Goal: Task Accomplishment & Management: Manage account settings

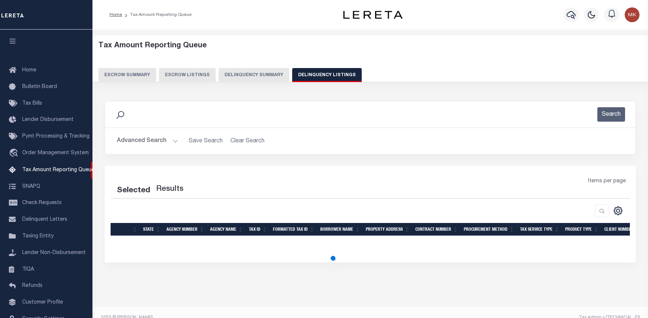
select select "100"
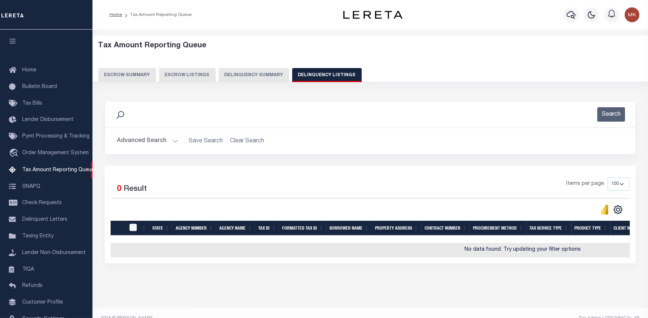
scroll to position [38, 0]
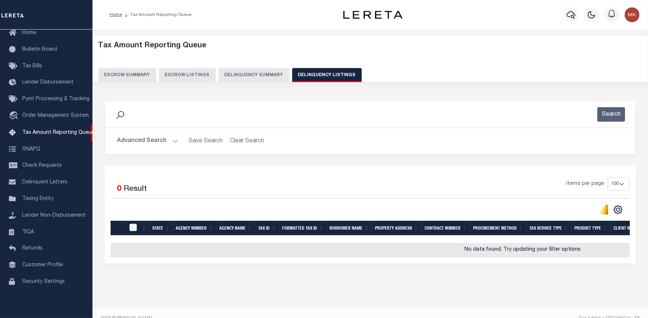
click at [174, 140] on button "Advanced Search" at bounding box center [147, 141] width 61 height 14
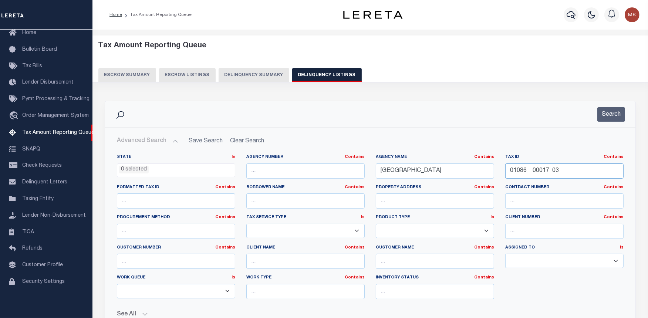
click at [524, 169] on input "01086 00017 03" at bounding box center [564, 170] width 118 height 15
paste input "0188 0002"
type input "00188 00023"
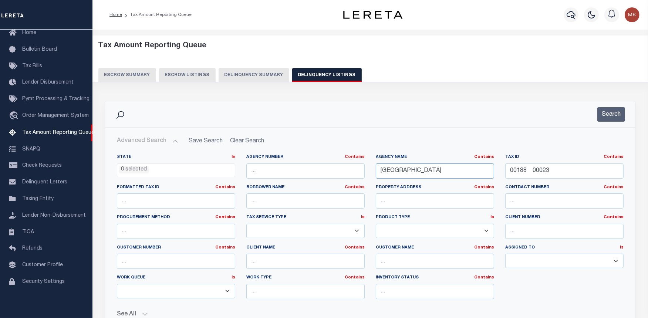
click at [416, 169] on input "LAKEWOOD TOWNSHIP" at bounding box center [435, 170] width 118 height 15
paste input "00188 00023 LAWRENCE"
type input "00188 00023 LAWRENCE TOWNSHIP"
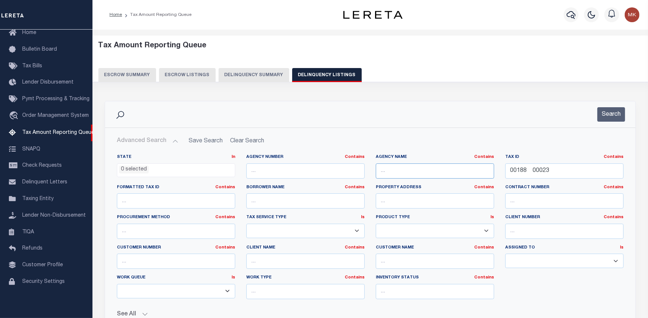
scroll to position [0, 0]
click at [405, 170] on input "text" at bounding box center [435, 170] width 118 height 15
paste input "[PERSON_NAME][GEOGRAPHIC_DATA]"
type input "[PERSON_NAME][GEOGRAPHIC_DATA]"
click at [612, 116] on button "Search" at bounding box center [611, 114] width 28 height 14
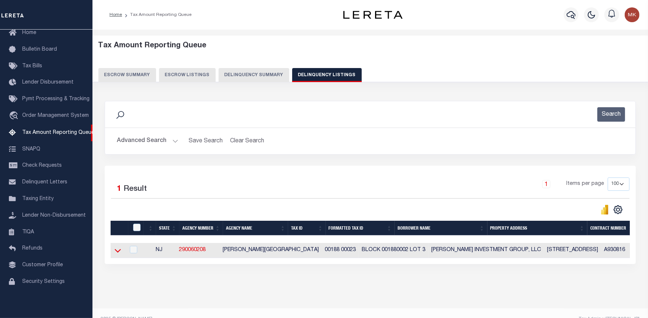
click at [116, 252] on icon at bounding box center [118, 251] width 6 height 4
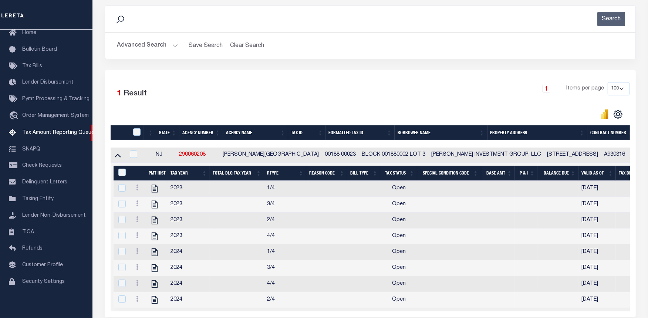
scroll to position [123, 0]
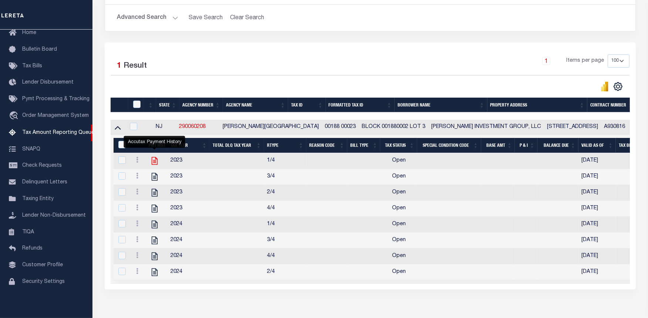
click at [150, 163] on icon "" at bounding box center [155, 161] width 10 height 10
checkbox input "true"
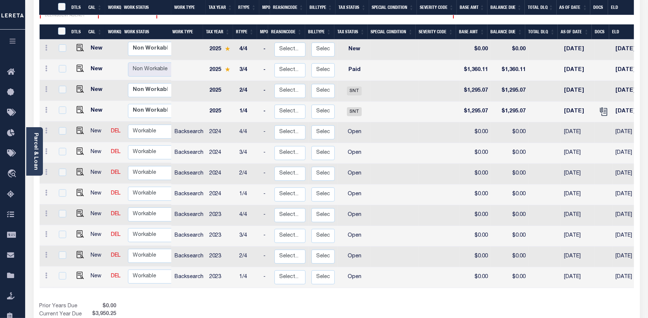
scroll to position [152, 0]
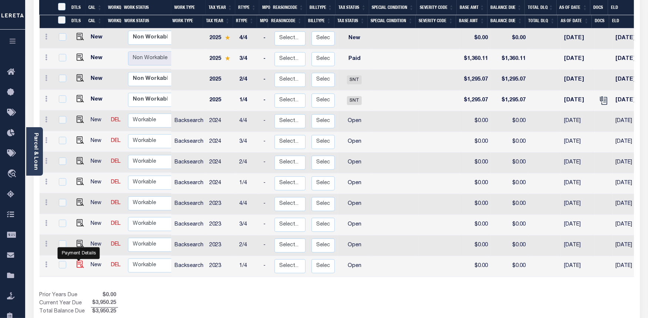
click at [77, 261] on img "" at bounding box center [80, 264] width 7 height 7
checkbox input "true"
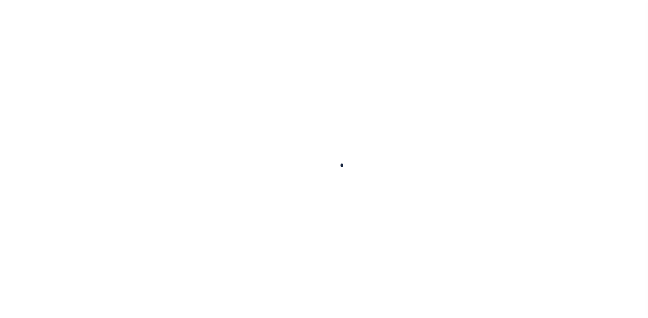
checkbox input "false"
type input "[DATE]"
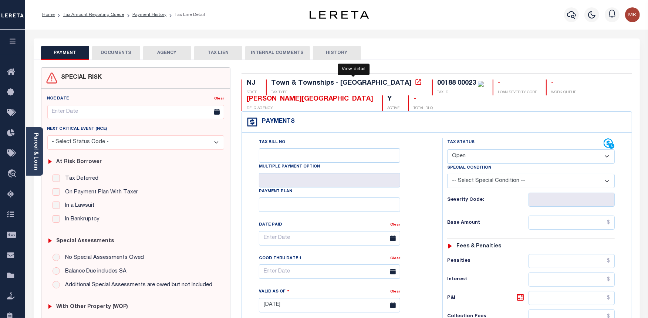
click at [415, 84] on icon at bounding box center [418, 81] width 7 height 7
click at [34, 138] on link "Parcel & Loan" at bounding box center [35, 151] width 5 height 37
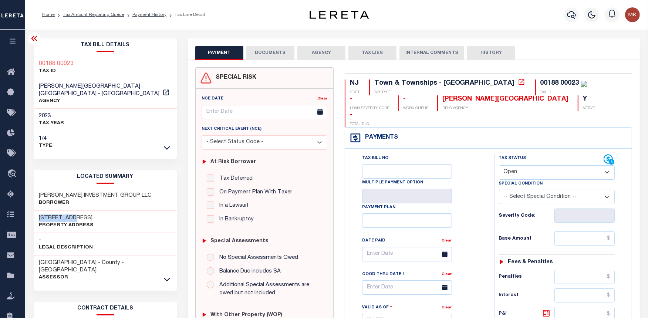
drag, startPoint x: 74, startPoint y: 216, endPoint x: 30, endPoint y: 216, distance: 44.0
click at [30, 216] on div "Tax Bill Details 00188 00023 TAX ID" at bounding box center [105, 306] width 154 height 537
copy h3 "[STREET_ADDRESS]"
click at [530, 165] on select "- Select Status Code - Open Due/Unpaid Paid Incomplete No Tax Due Internal Refu…" at bounding box center [557, 172] width 116 height 14
select select "PYD"
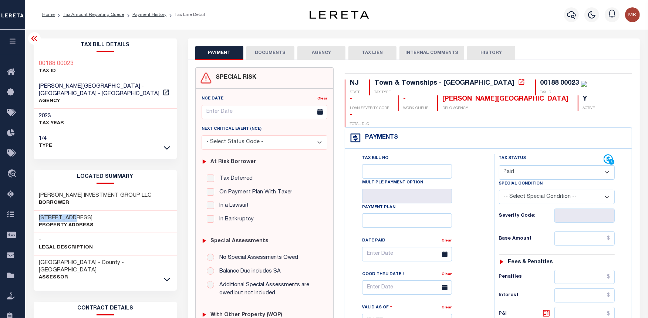
click at [499, 165] on select "- Select Status Code - Open Due/Unpaid Paid Incomplete No Tax Due Internal Refu…" at bounding box center [557, 172] width 116 height 14
type input "[DATE]"
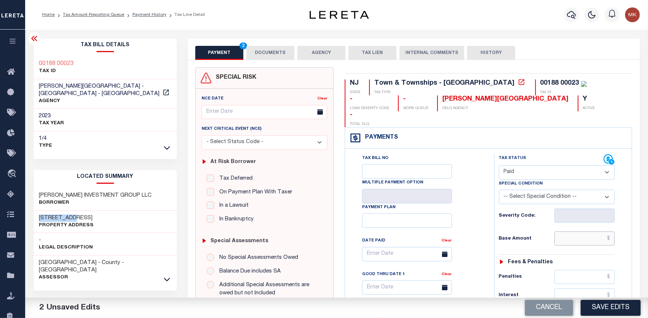
click at [580, 232] on input "text" at bounding box center [584, 239] width 61 height 14
type input "$0.00"
click at [278, 59] on button "DOCUMENTS" at bounding box center [270, 53] width 48 height 14
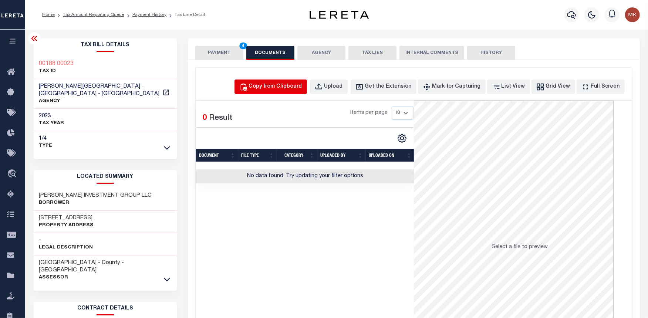
click at [286, 88] on div "Copy from Clipboard" at bounding box center [275, 87] width 53 height 8
select select "POP"
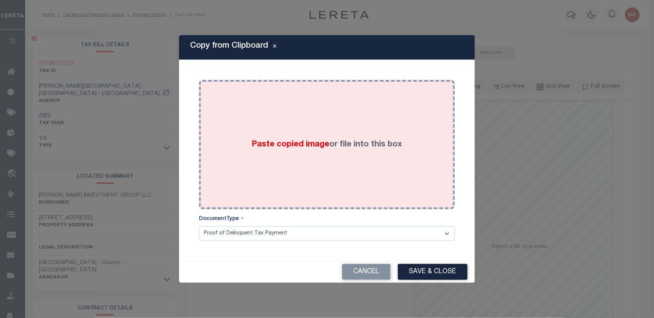
click at [322, 155] on div "Paste copied image or file into this box" at bounding box center [327, 144] width 245 height 118
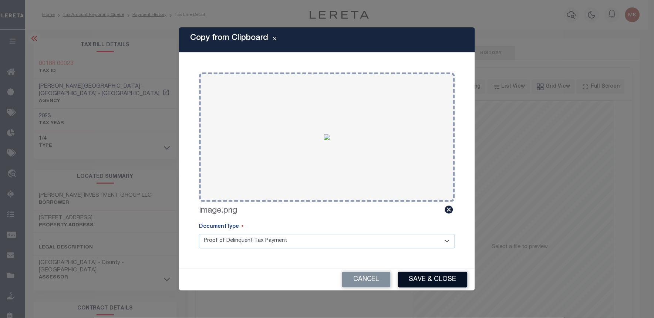
click at [426, 276] on button "Save & Close" at bounding box center [433, 280] width 70 height 16
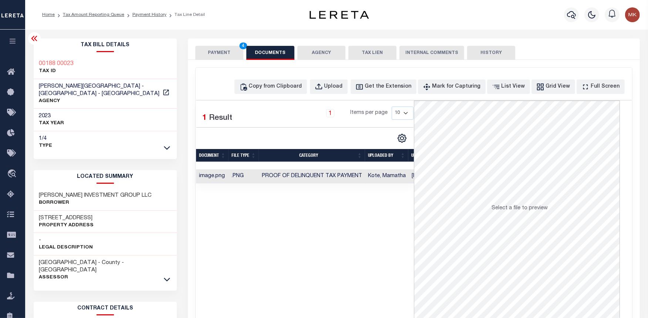
click at [231, 54] on button "PAYMENT 4" at bounding box center [219, 53] width 48 height 14
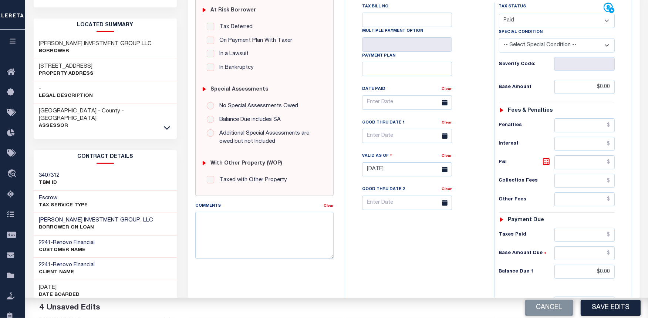
scroll to position [164, 0]
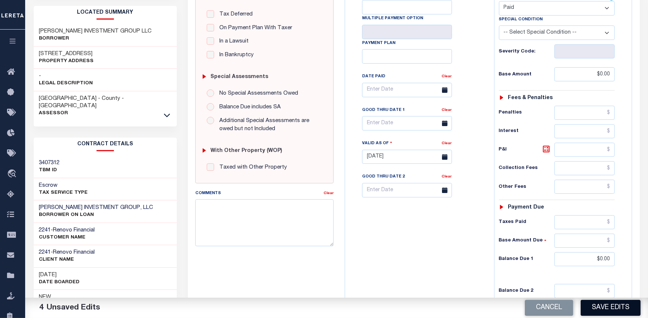
click at [611, 305] on button "Save Edits" at bounding box center [611, 308] width 60 height 16
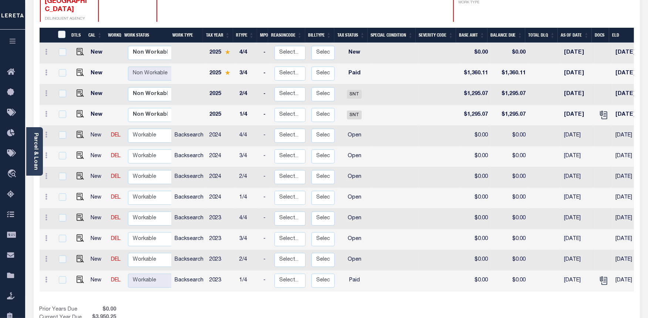
scroll to position [152, 0]
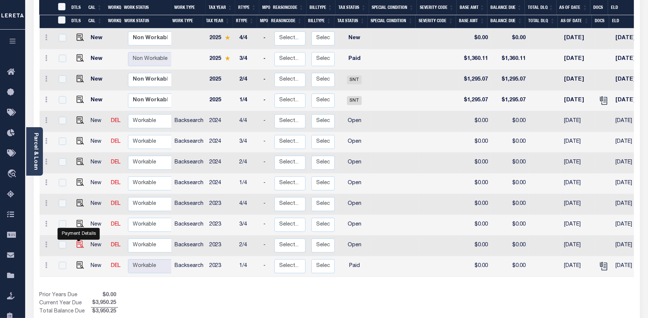
click at [77, 241] on img "" at bounding box center [80, 244] width 7 height 7
checkbox input "true"
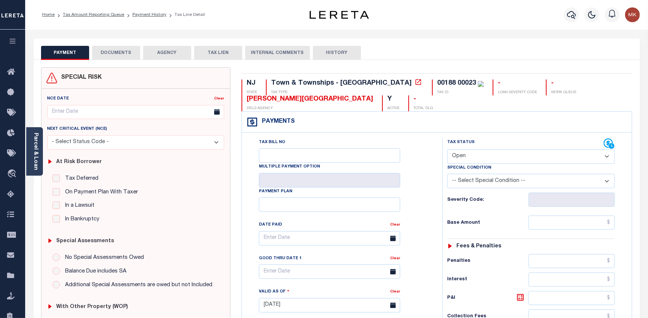
click at [475, 152] on select "- Select Status Code - Open Due/Unpaid Paid Incomplete No Tax Due Internal Refu…" at bounding box center [531, 156] width 168 height 14
select select "PYD"
click at [447, 150] on select "- Select Status Code - Open Due/Unpaid Paid Incomplete No Tax Due Internal Refu…" at bounding box center [531, 156] width 168 height 14
type input "[DATE]"
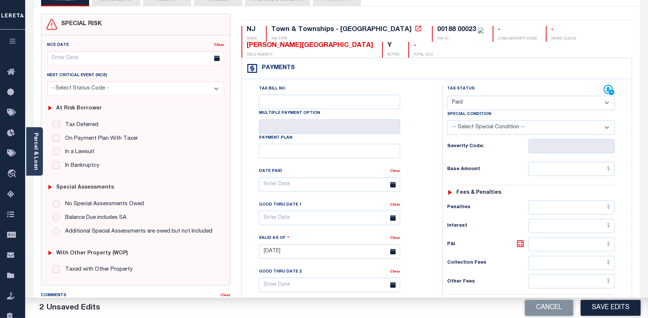
scroll to position [82, 0]
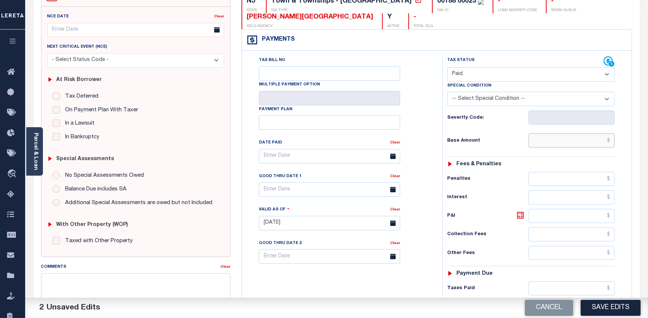
click at [541, 138] on input "text" at bounding box center [571, 141] width 86 height 14
type input "$0.00"
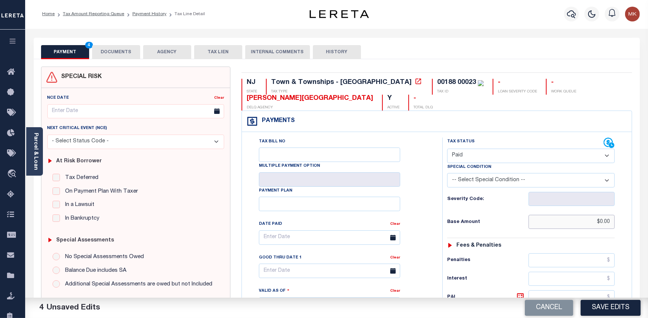
scroll to position [0, 0]
click at [105, 52] on button "DOCUMENTS" at bounding box center [116, 53] width 48 height 14
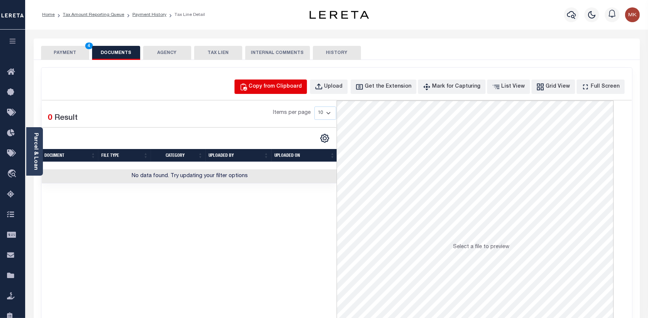
click at [293, 87] on div "Copy from Clipboard" at bounding box center [275, 87] width 53 height 8
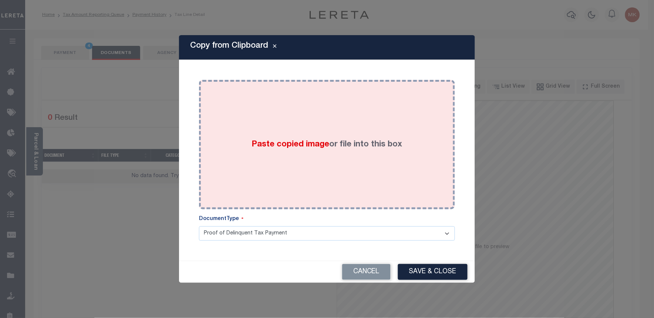
click at [354, 144] on label "Paste copied image or file into this box" at bounding box center [327, 145] width 151 height 12
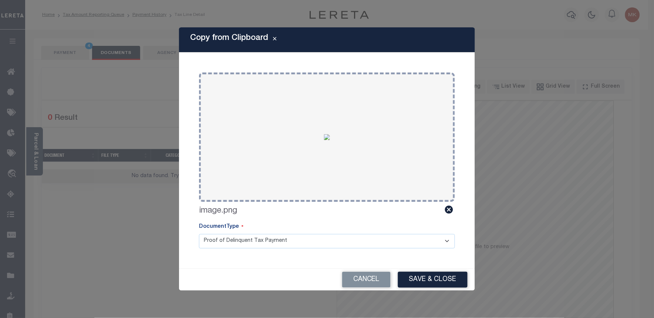
click at [416, 270] on div "Cancel Save & Close" at bounding box center [327, 280] width 296 height 22
click at [417, 276] on button "Save & Close" at bounding box center [433, 280] width 70 height 16
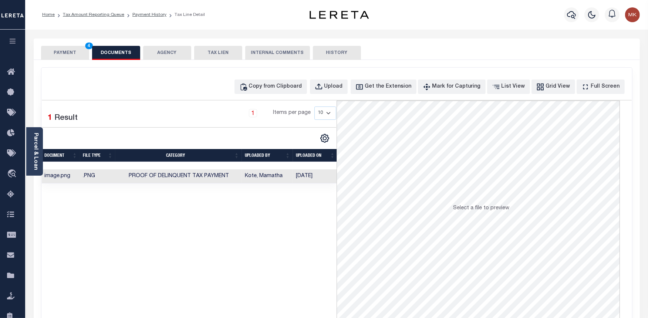
click at [69, 54] on button "PAYMENT 4" at bounding box center [65, 53] width 48 height 14
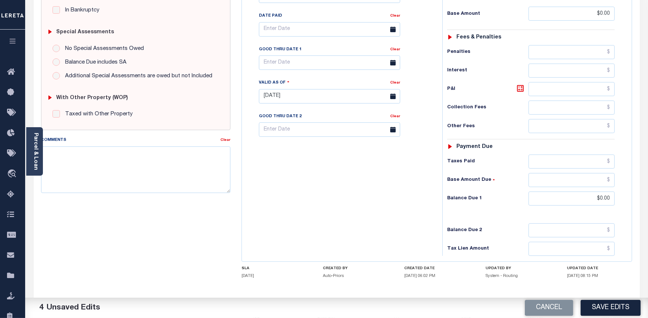
scroll to position [241, 0]
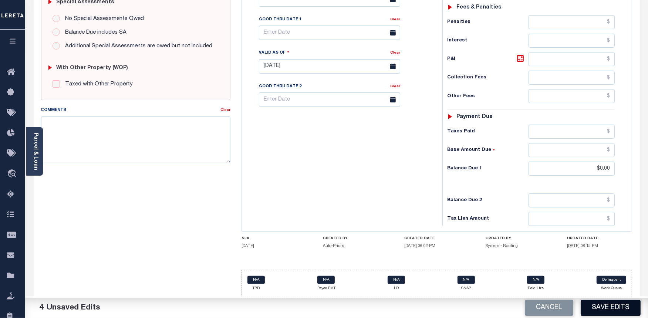
click at [612, 309] on button "Save Edits" at bounding box center [611, 308] width 60 height 16
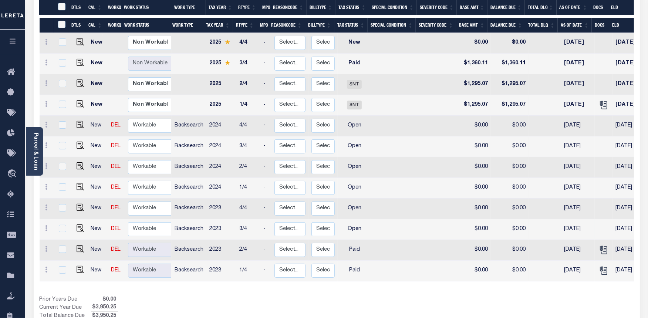
scroll to position [152, 0]
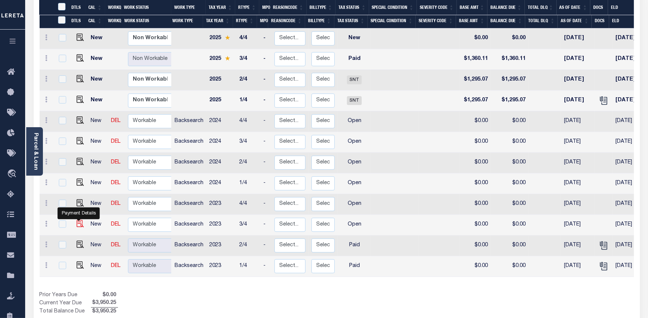
click at [80, 220] on img "" at bounding box center [80, 223] width 7 height 7
checkbox input "true"
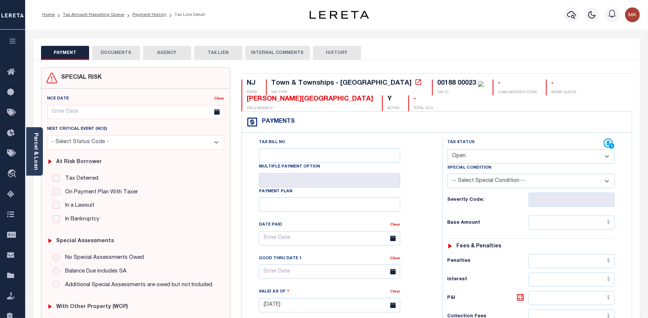
click at [513, 155] on select "- Select Status Code - Open Due/Unpaid Paid Incomplete No Tax Due Internal Refu…" at bounding box center [531, 156] width 168 height 14
select select "PYD"
click at [447, 150] on select "- Select Status Code - Open Due/Unpaid Paid Incomplete No Tax Due Internal Refu…" at bounding box center [531, 156] width 168 height 14
type input "[DATE]"
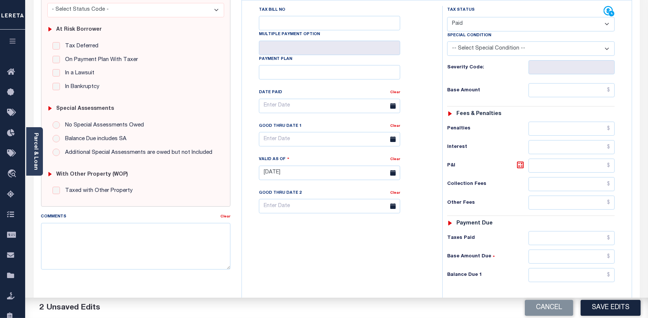
scroll to position [205, 0]
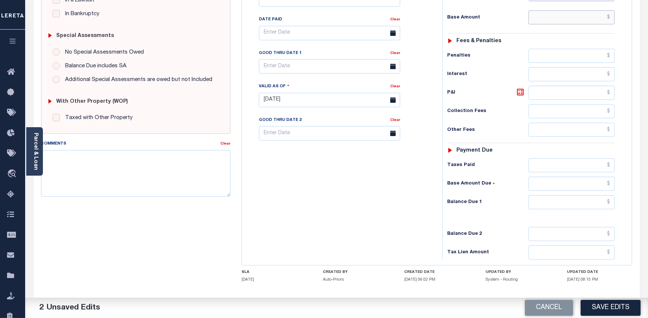
click at [578, 17] on input "text" at bounding box center [571, 17] width 86 height 14
type input "$0.00"
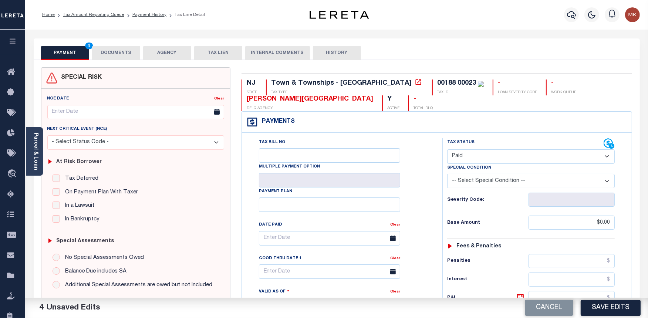
click at [114, 52] on button "DOCUMENTS" at bounding box center [116, 53] width 48 height 14
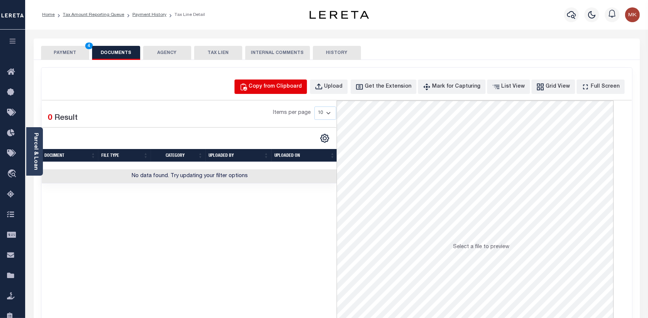
click at [274, 84] on div "Copy from Clipboard" at bounding box center [275, 87] width 53 height 8
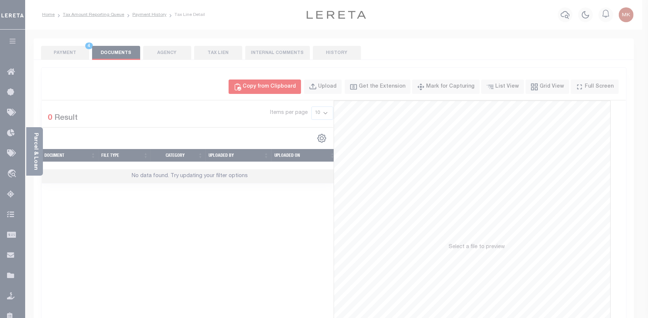
select select "POP"
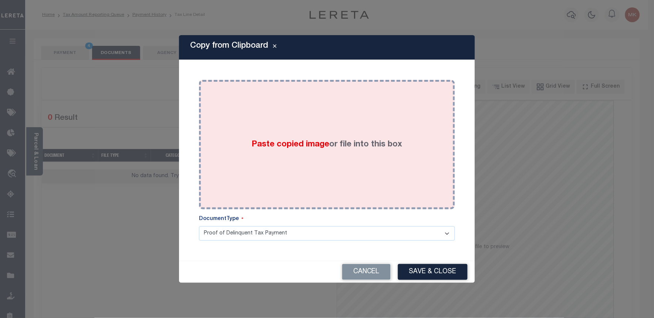
click at [286, 142] on span "Paste copied image" at bounding box center [291, 145] width 78 height 8
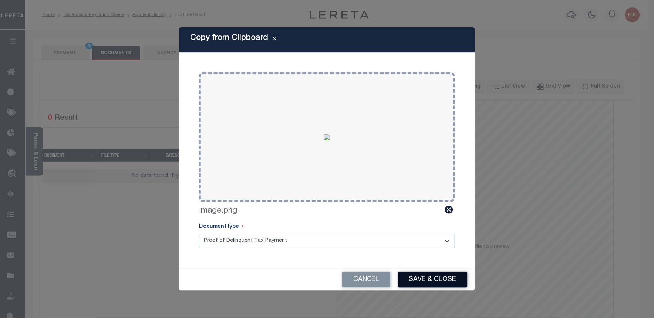
click at [426, 278] on button "Save & Close" at bounding box center [433, 280] width 70 height 16
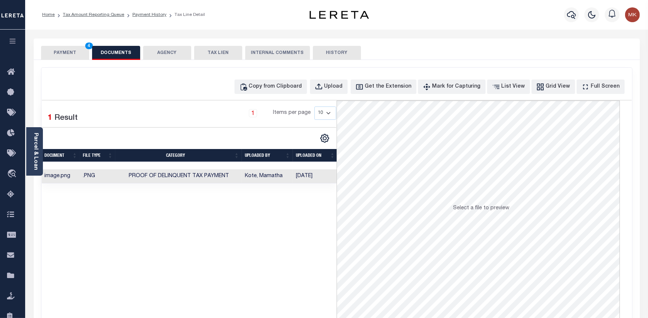
click at [64, 53] on button "PAYMENT 4" at bounding box center [65, 53] width 48 height 14
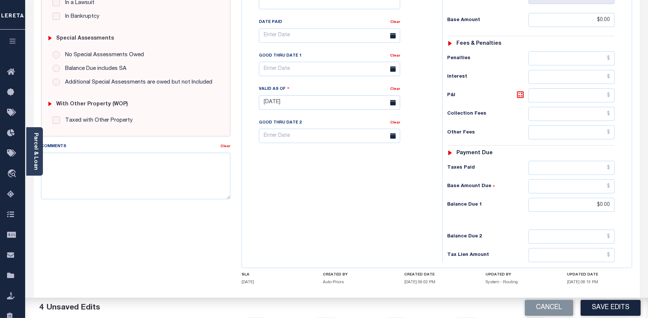
scroll to position [205, 0]
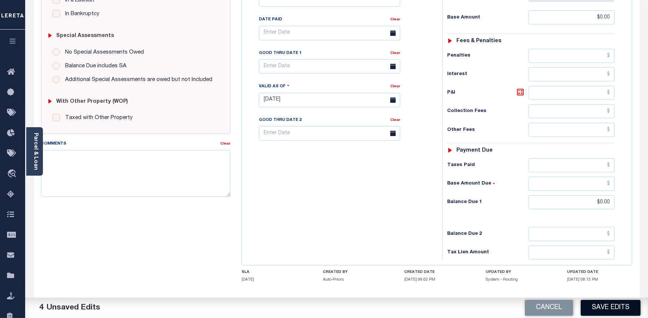
click at [598, 301] on button "Save Edits" at bounding box center [611, 308] width 60 height 16
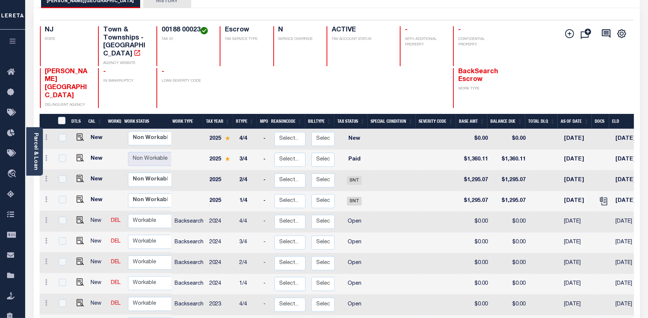
scroll to position [152, 0]
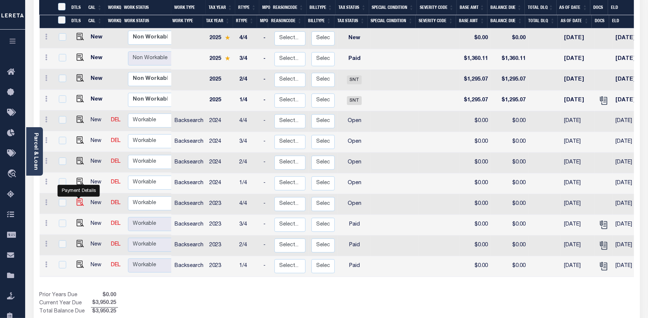
click at [77, 199] on img "" at bounding box center [80, 202] width 7 height 7
checkbox input "true"
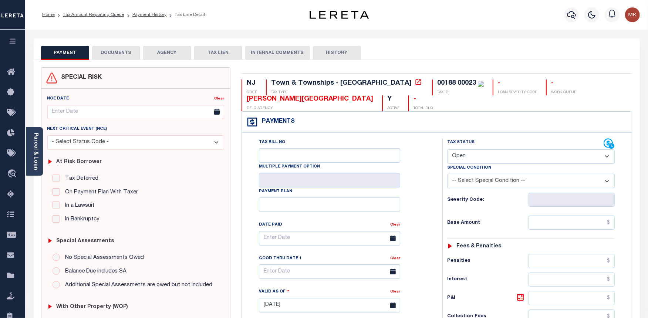
click at [465, 152] on select "- Select Status Code - Open Due/Unpaid Paid Incomplete No Tax Due Internal Refu…" at bounding box center [531, 156] width 168 height 14
select select "PYD"
click at [447, 150] on select "- Select Status Code - Open Due/Unpaid Paid Incomplete No Tax Due Internal Refu…" at bounding box center [531, 156] width 168 height 14
type input "[DATE]"
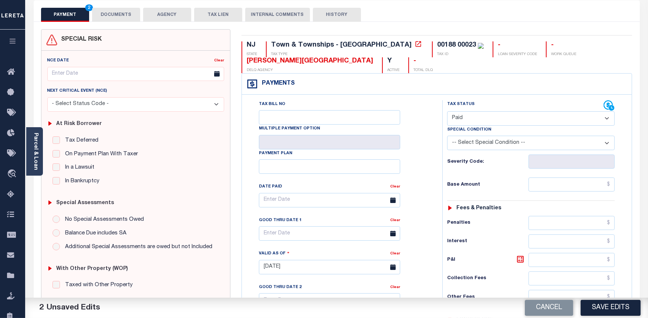
scroll to position [82, 0]
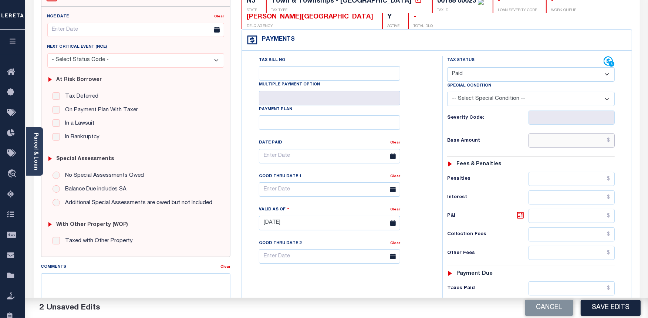
click at [561, 138] on input "text" at bounding box center [571, 141] width 86 height 14
type input "$0.00"
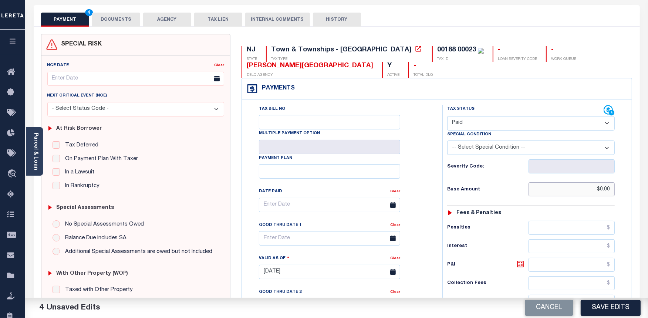
scroll to position [0, 0]
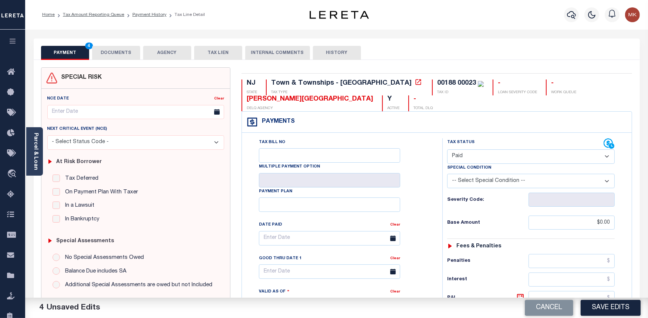
click at [121, 54] on button "DOCUMENTS" at bounding box center [116, 53] width 48 height 14
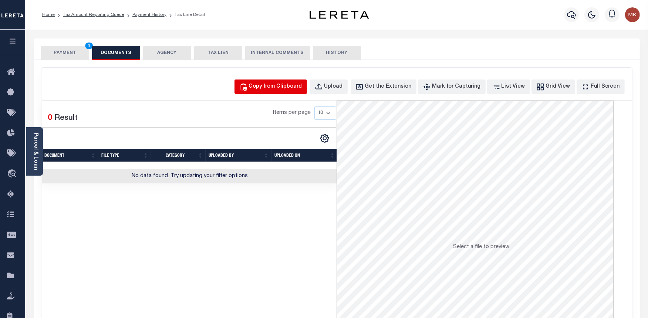
click at [287, 87] on div "Copy from Clipboard" at bounding box center [275, 87] width 53 height 8
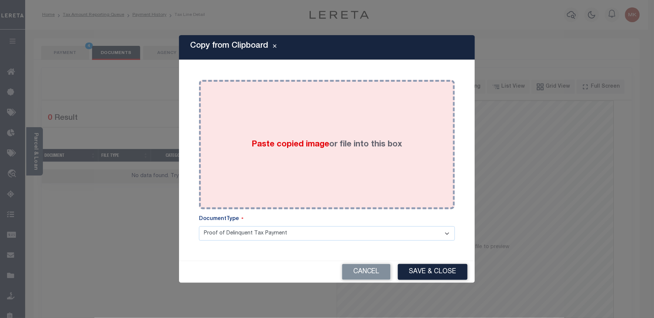
click at [338, 145] on label "Paste copied image or file into this box" at bounding box center [327, 145] width 151 height 12
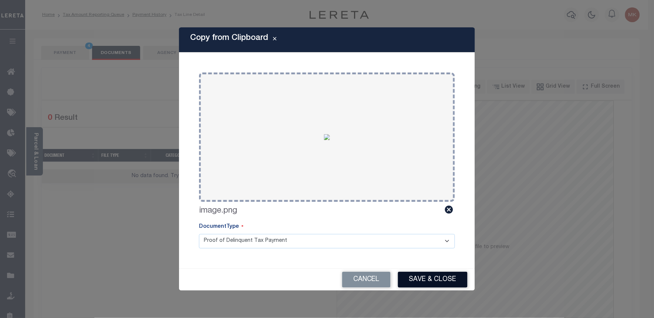
click at [442, 273] on button "Save & Close" at bounding box center [433, 280] width 70 height 16
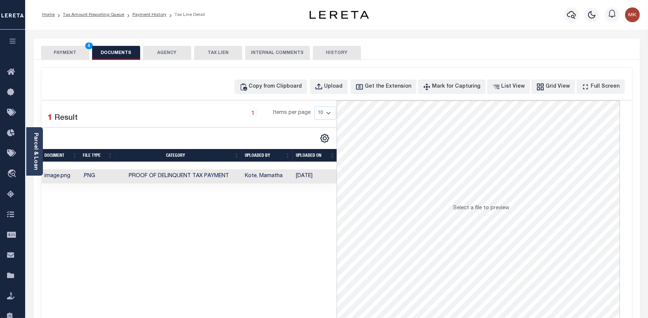
click at [68, 60] on div "SPECIAL RISK NCE Date Clear" at bounding box center [337, 197] width 606 height 275
click at [65, 52] on button "PAYMENT 4" at bounding box center [65, 53] width 48 height 14
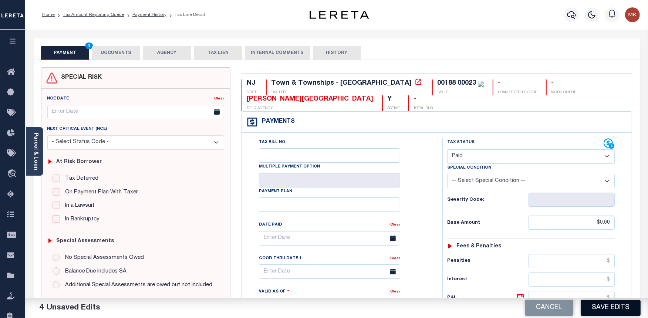
click at [597, 304] on button "Save Edits" at bounding box center [611, 308] width 60 height 16
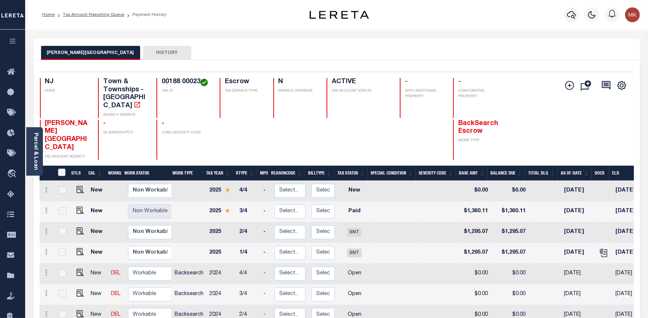
scroll to position [152, 0]
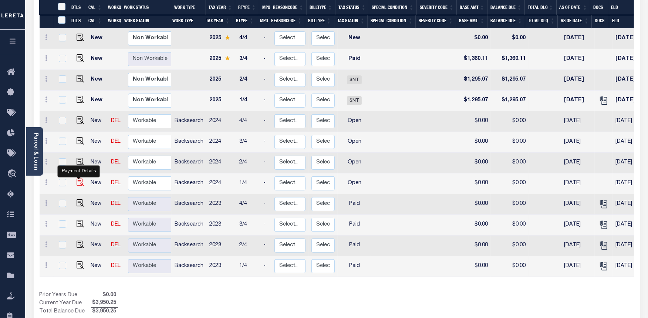
click at [77, 179] on img "" at bounding box center [80, 182] width 7 height 7
checkbox input "true"
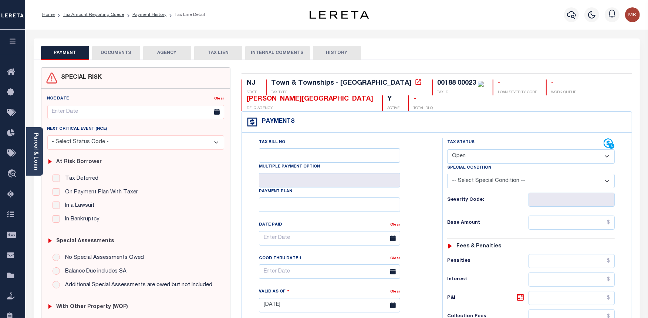
click at [493, 161] on select "- Select Status Code - Open Due/Unpaid Paid Incomplete No Tax Due Internal Refu…" at bounding box center [531, 156] width 168 height 14
select select "PYD"
click at [447, 150] on select "- Select Status Code - Open Due/Unpaid Paid Incomplete No Tax Due Internal Refu…" at bounding box center [531, 156] width 168 height 14
type input "[DATE]"
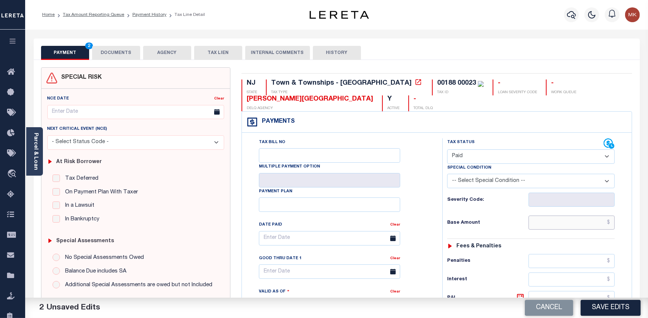
click at [585, 227] on input "text" at bounding box center [571, 223] width 86 height 14
type input "$0.00"
click at [110, 60] on div "SPECIAL RISK NCE Date Clear" at bounding box center [337, 304] width 606 height 488
click at [110, 54] on button "DOCUMENTS" at bounding box center [116, 53] width 48 height 14
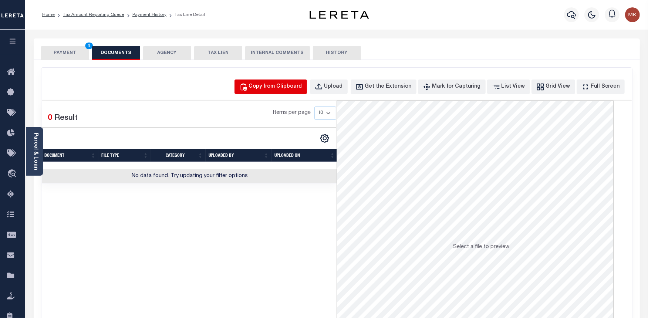
click at [280, 85] on div "Copy from Clipboard" at bounding box center [275, 87] width 53 height 8
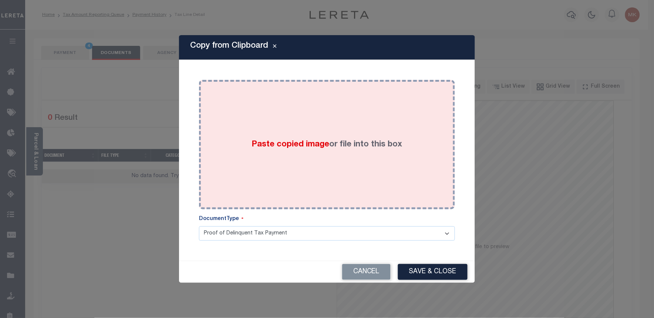
click at [252, 146] on span "Paste copied image" at bounding box center [291, 145] width 78 height 8
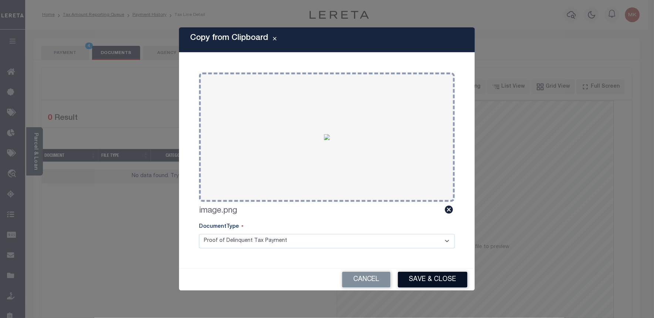
click at [432, 282] on button "Save & Close" at bounding box center [433, 280] width 70 height 16
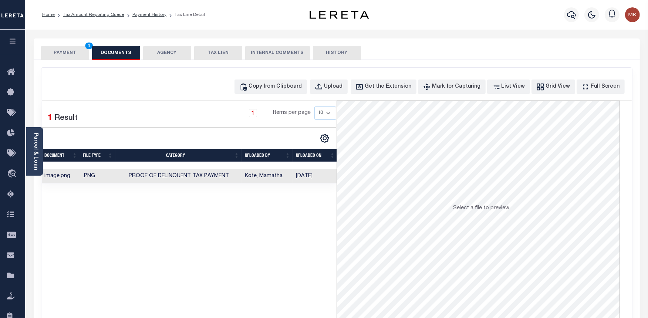
click at [82, 53] on button "PAYMENT 4" at bounding box center [65, 53] width 48 height 14
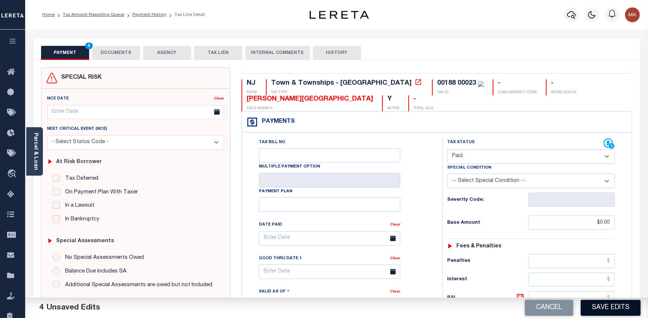
click at [606, 301] on button "Save Edits" at bounding box center [611, 308] width 60 height 16
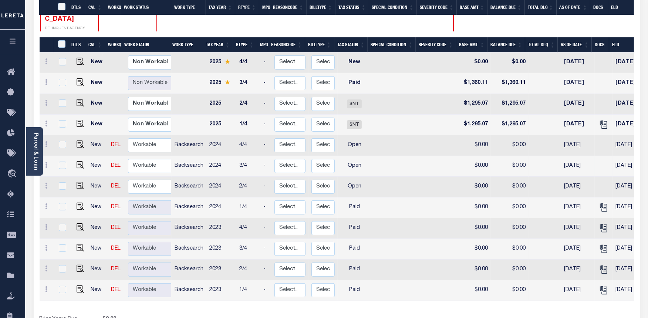
scroll to position [152, 0]
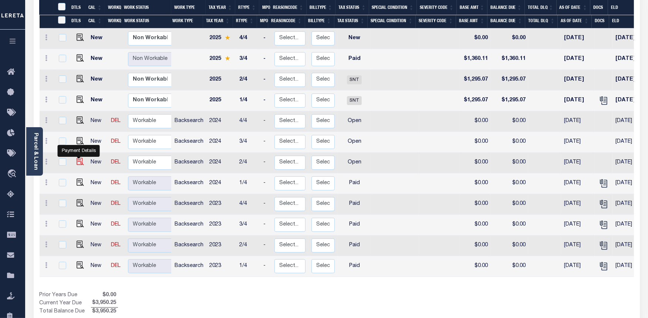
click at [77, 158] on img "" at bounding box center [80, 161] width 7 height 7
checkbox input "true"
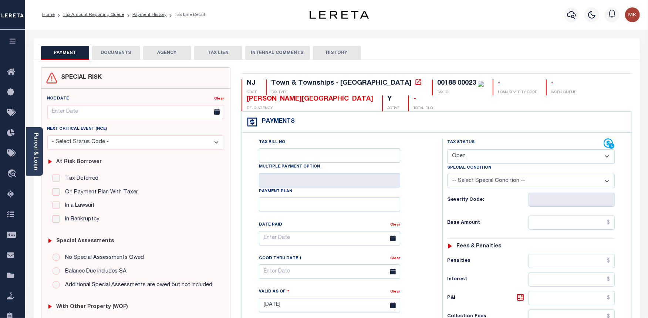
click at [483, 153] on select "- Select Status Code - Open Due/Unpaid Paid Incomplete No Tax Due Internal Refu…" at bounding box center [531, 156] width 168 height 14
select select "PYD"
click at [447, 150] on select "- Select Status Code - Open Due/Unpaid Paid Incomplete No Tax Due Internal Refu…" at bounding box center [531, 156] width 168 height 14
type input "[DATE]"
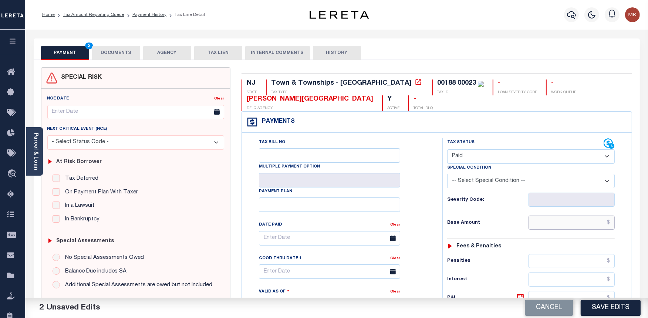
click at [566, 217] on input "text" at bounding box center [571, 223] width 86 height 14
type input "$0.00"
click at [136, 53] on button "DOCUMENTS" at bounding box center [116, 53] width 48 height 14
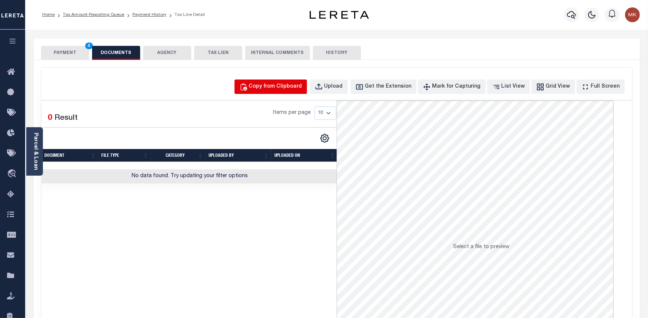
click at [288, 89] on div "Copy from Clipboard" at bounding box center [275, 87] width 53 height 8
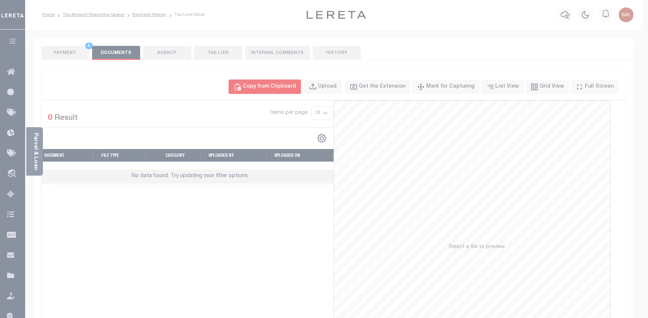
select select "POP"
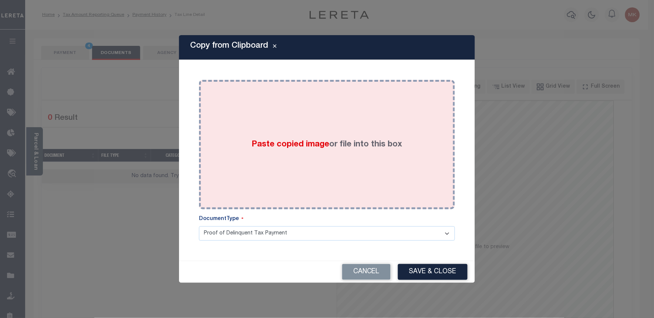
click at [365, 137] on div "Paste copied image or file into this box" at bounding box center [327, 144] width 245 height 118
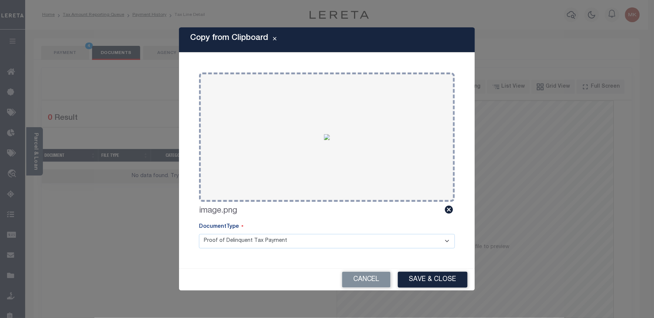
click at [430, 283] on button "Save & Close" at bounding box center [433, 280] width 70 height 16
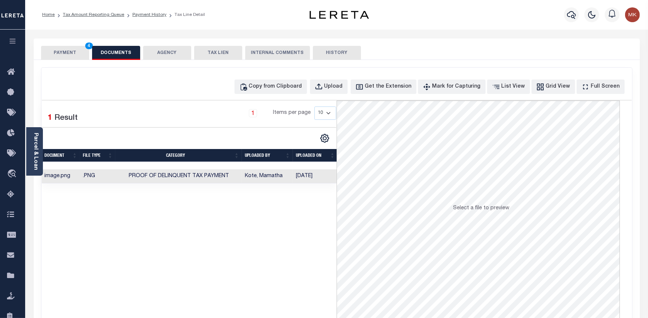
click at [58, 54] on button "PAYMENT 4" at bounding box center [65, 53] width 48 height 14
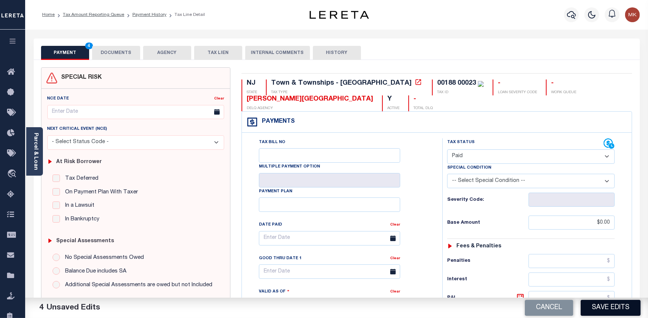
click at [615, 311] on button "Save Edits" at bounding box center [611, 308] width 60 height 16
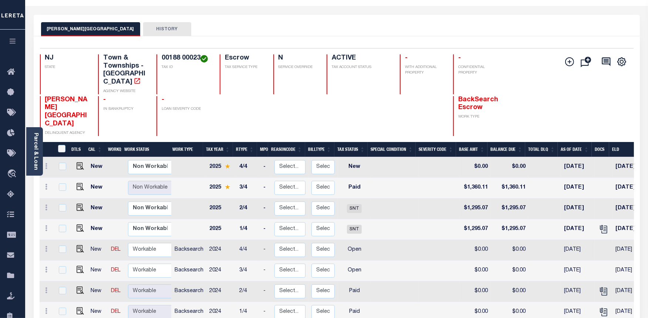
scroll to position [82, 0]
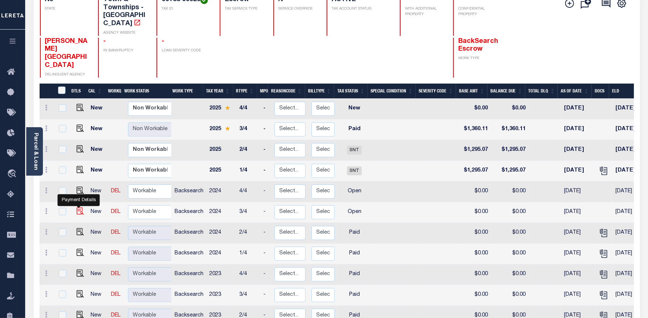
click at [79, 207] on img "" at bounding box center [80, 210] width 7 height 7
checkbox input "true"
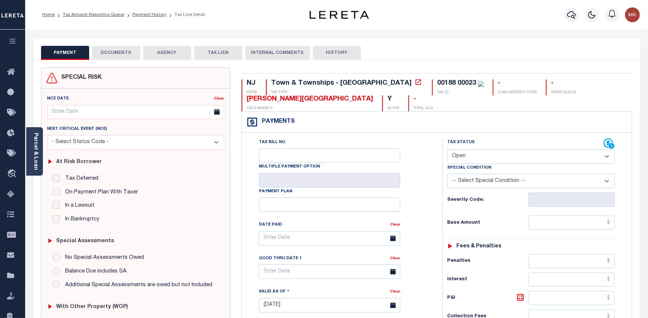
click at [538, 155] on select "- Select Status Code - Open Due/Unpaid Paid Incomplete No Tax Due Internal Refu…" at bounding box center [531, 156] width 168 height 14
select select "PYD"
click at [447, 150] on select "- Select Status Code - Open Due/Unpaid Paid Incomplete No Tax Due Internal Refu…" at bounding box center [531, 156] width 168 height 14
type input "[DATE]"
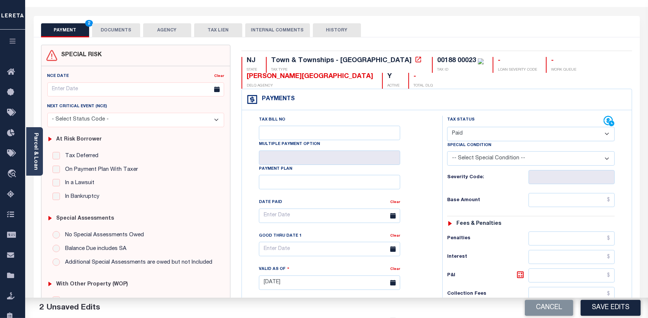
scroll to position [82, 0]
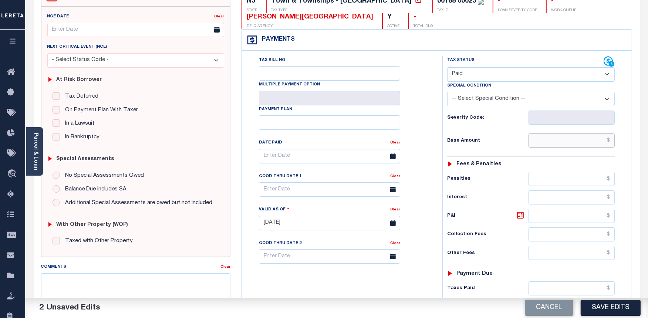
click at [553, 143] on input "text" at bounding box center [571, 141] width 86 height 14
type input "$0.00"
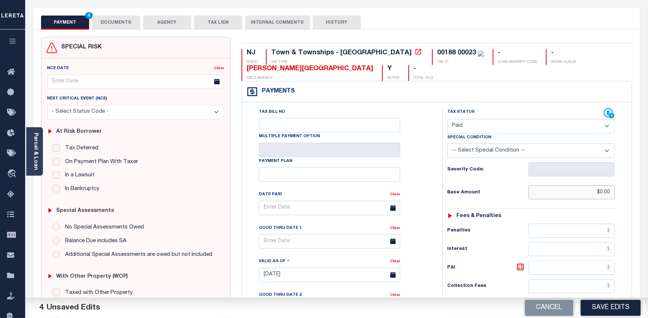
scroll to position [0, 0]
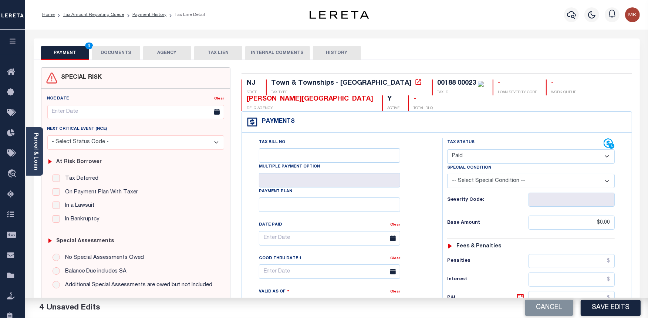
click at [110, 57] on button "DOCUMENTS" at bounding box center [116, 53] width 48 height 14
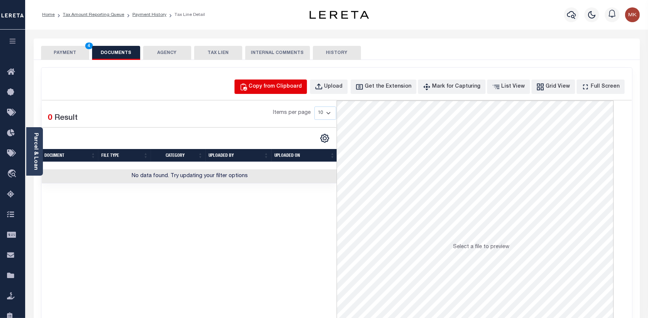
click at [287, 88] on div "Copy from Clipboard" at bounding box center [275, 87] width 53 height 8
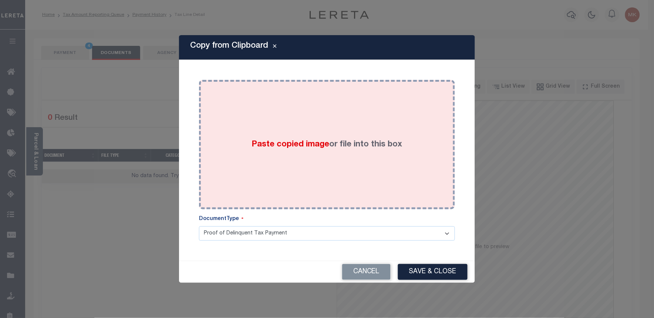
click at [297, 146] on span "Paste copied image" at bounding box center [291, 145] width 78 height 8
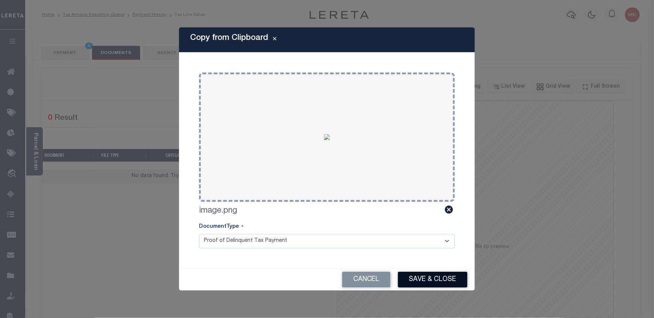
click at [448, 283] on button "Save & Close" at bounding box center [433, 280] width 70 height 16
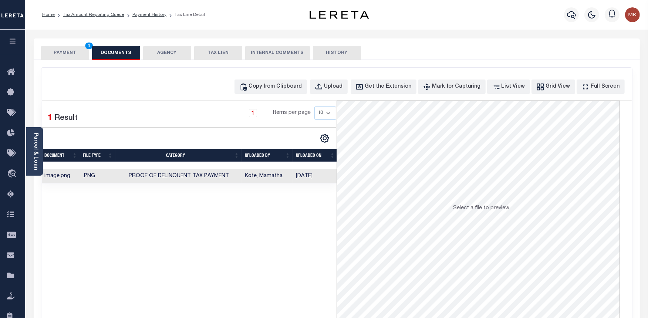
click at [69, 58] on button "PAYMENT 4" at bounding box center [65, 53] width 48 height 14
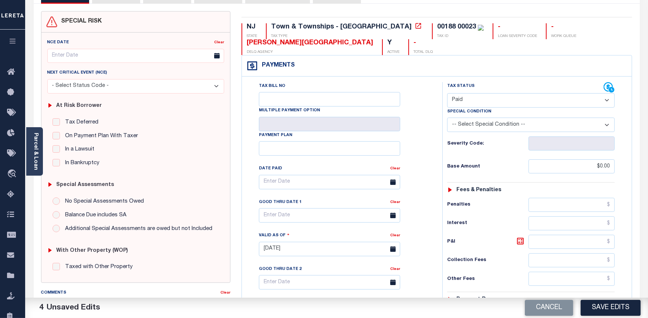
scroll to position [241, 0]
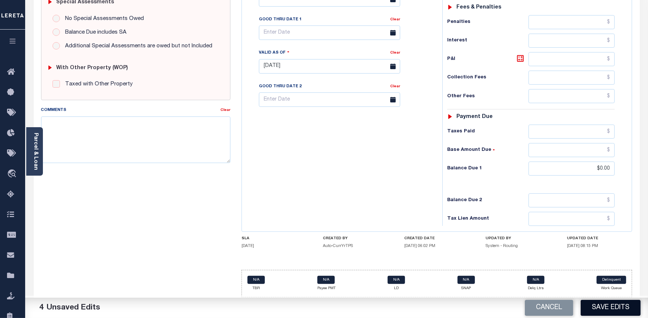
click at [611, 308] on button "Save Edits" at bounding box center [611, 308] width 60 height 16
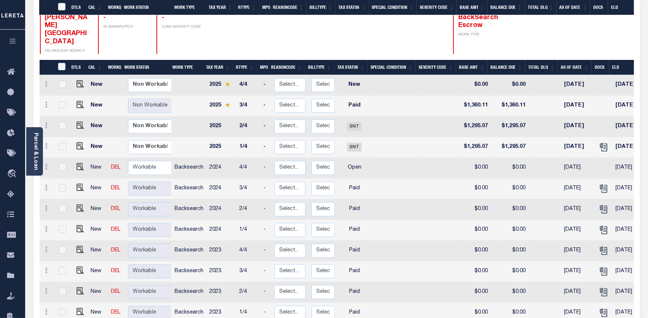
scroll to position [152, 0]
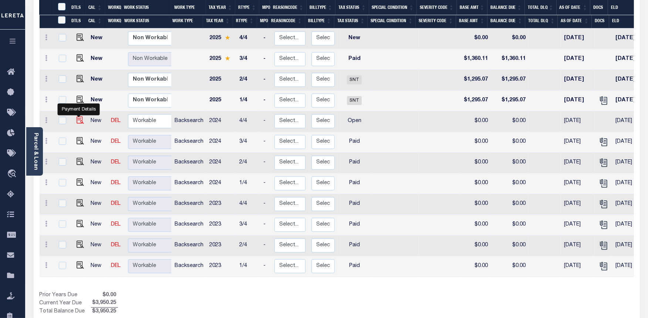
click at [80, 116] on img "" at bounding box center [80, 119] width 7 height 7
checkbox input "true"
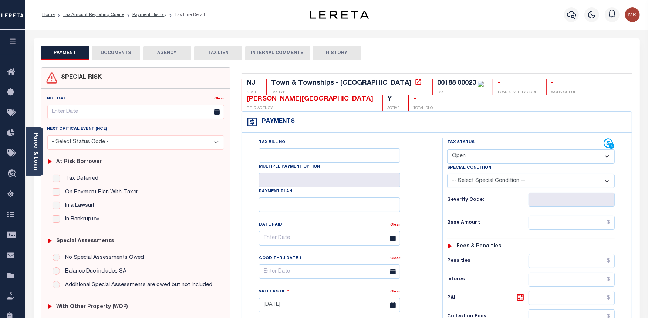
click at [511, 148] on div "Tax Status Status" at bounding box center [525, 143] width 156 height 11
click at [511, 158] on select "- Select Status Code - Open Due/Unpaid Paid Incomplete No Tax Due Internal Refu…" at bounding box center [531, 156] width 168 height 14
select select "PYD"
click at [447, 150] on select "- Select Status Code - Open Due/Unpaid Paid Incomplete No Tax Due Internal Refu…" at bounding box center [531, 156] width 168 height 14
type input "[DATE]"
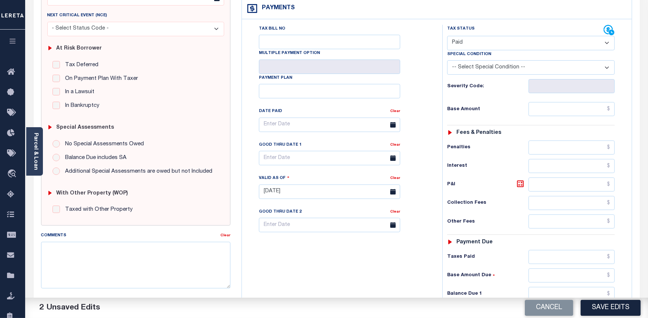
scroll to position [123, 0]
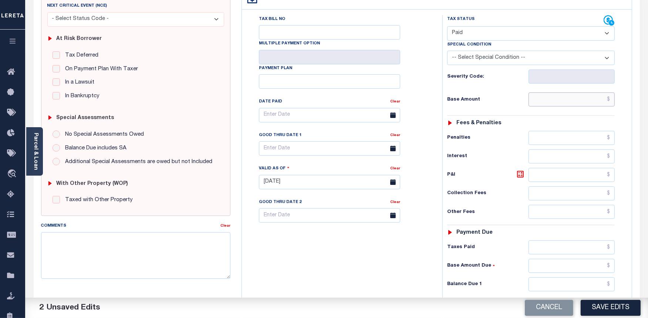
click at [552, 97] on input "text" at bounding box center [571, 99] width 86 height 14
type input "$0.00"
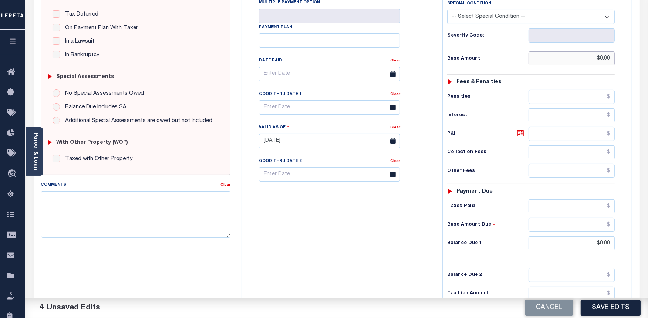
scroll to position [0, 0]
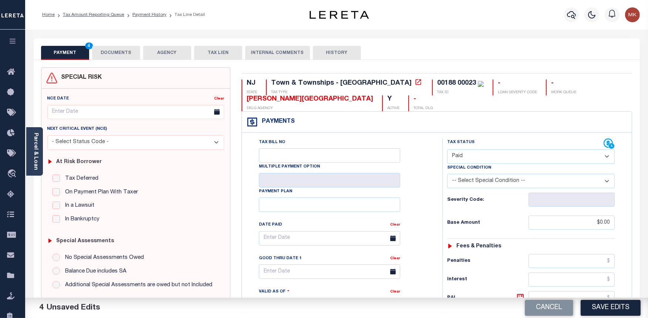
click at [109, 46] on button "DOCUMENTS" at bounding box center [116, 53] width 48 height 14
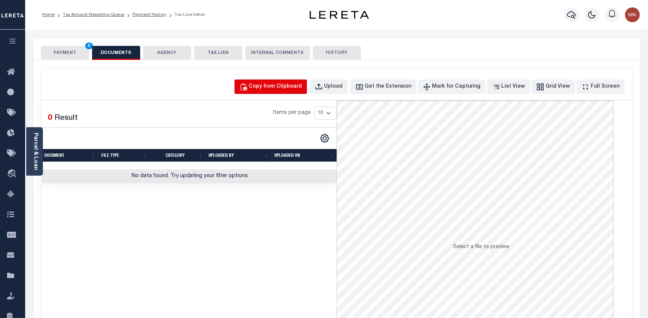
click at [271, 83] on div "Copy from Clipboard" at bounding box center [275, 87] width 53 height 8
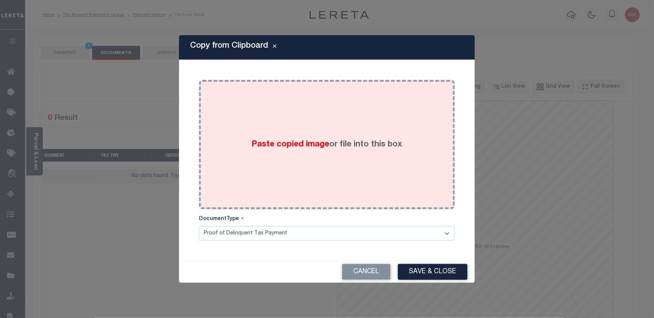
click at [349, 137] on div "Paste copied image or file into this box" at bounding box center [327, 144] width 245 height 118
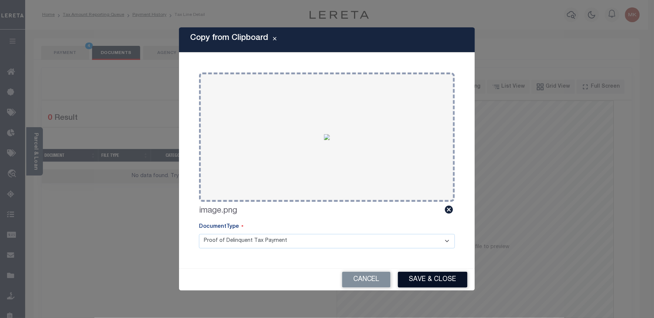
click at [417, 274] on button "Save & Close" at bounding box center [433, 280] width 70 height 16
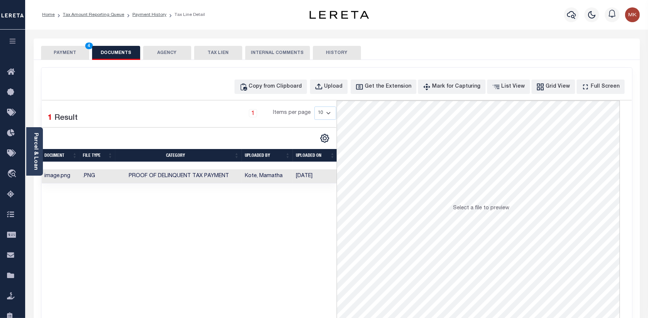
click at [58, 51] on button "PAYMENT 4" at bounding box center [65, 53] width 48 height 14
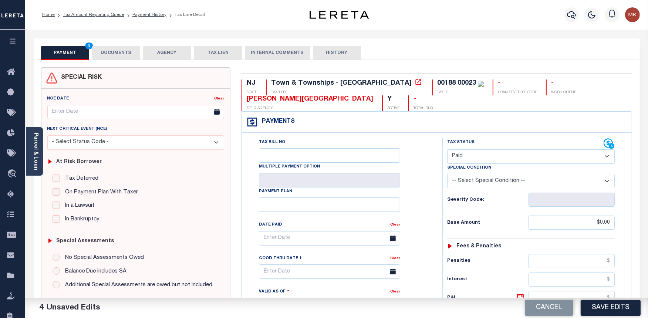
scroll to position [241, 0]
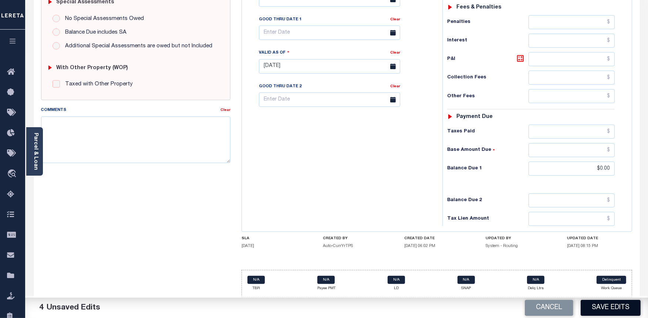
click at [616, 309] on button "Save Edits" at bounding box center [611, 308] width 60 height 16
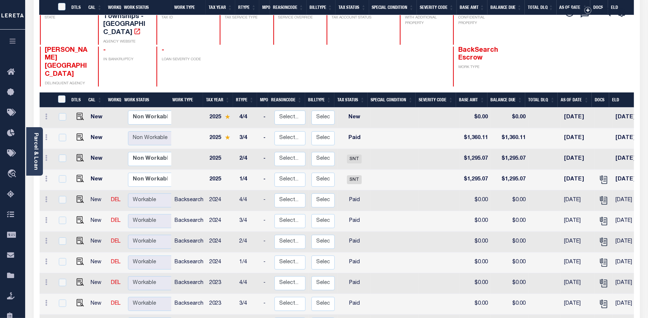
scroll to position [152, 0]
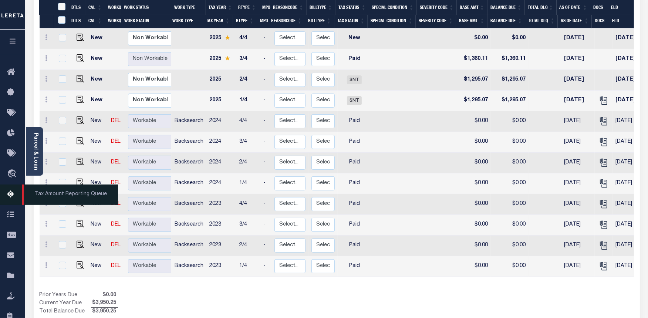
click at [7, 193] on icon at bounding box center [13, 194] width 12 height 9
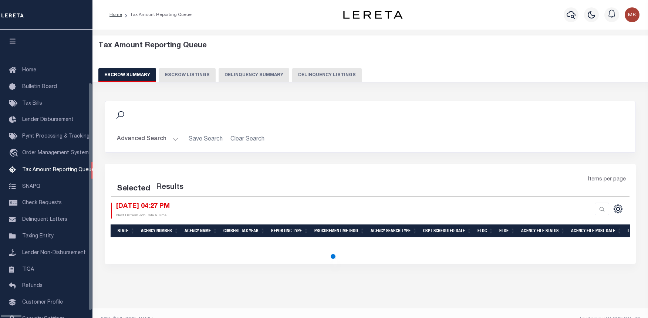
click at [307, 75] on button "Delinquency Listings" at bounding box center [327, 75] width 70 height 14
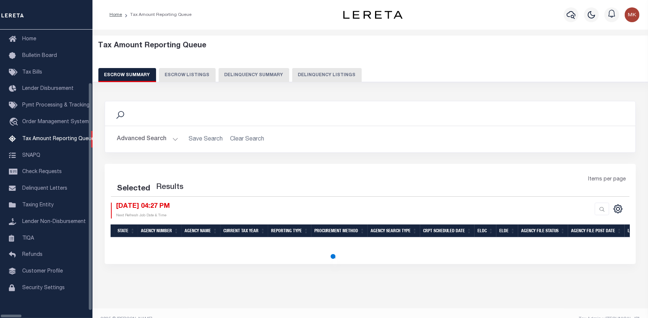
select select "100"
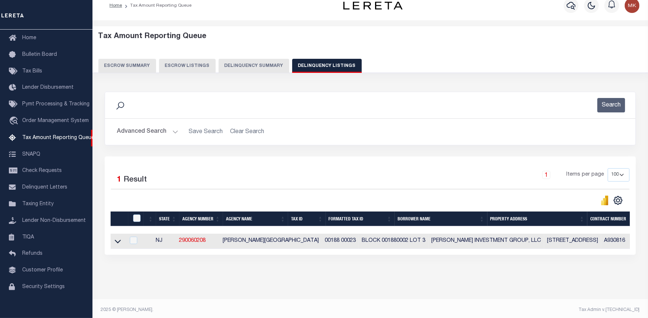
scroll to position [19, 0]
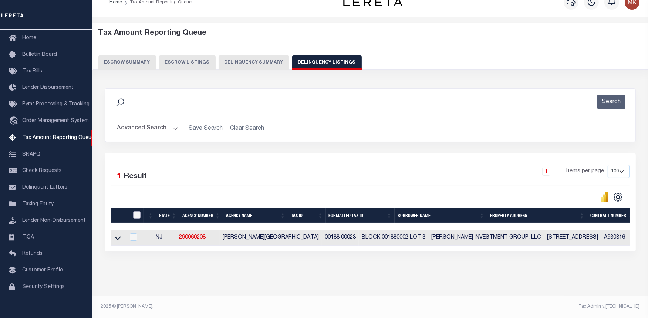
click at [137, 211] on input "checkbox" at bounding box center [136, 214] width 7 height 7
checkbox input "true"
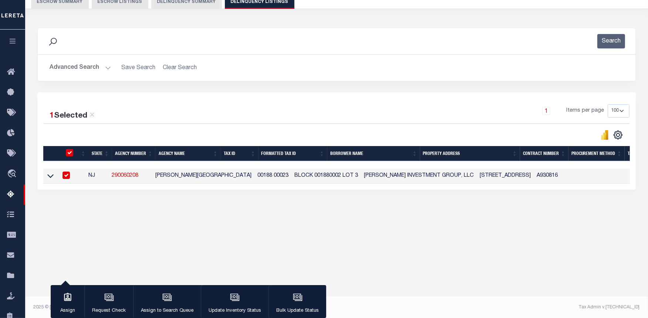
scroll to position [74, 0]
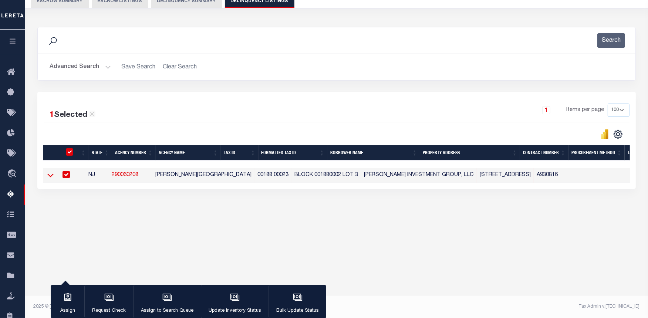
click at [48, 179] on icon at bounding box center [50, 175] width 6 height 8
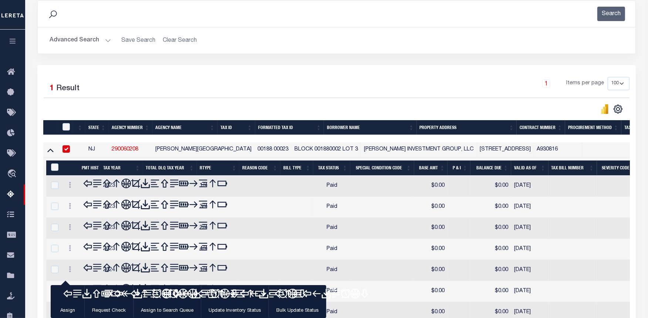
scroll to position [169, 0]
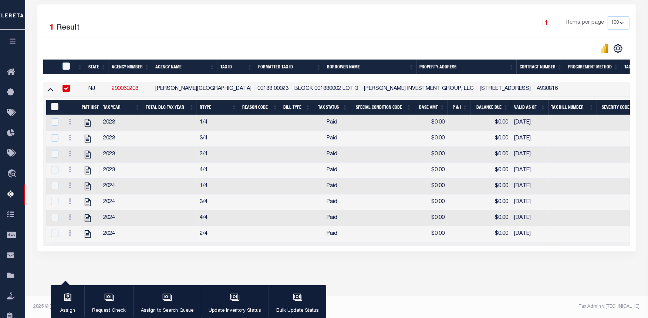
click at [51, 103] on input "&nbsp;" at bounding box center [54, 106] width 7 height 7
checkbox input "true"
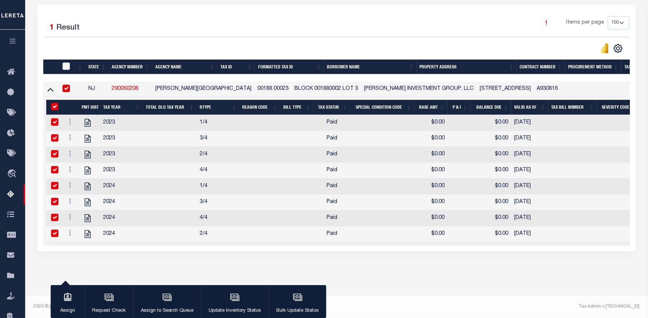
checkbox input "true"
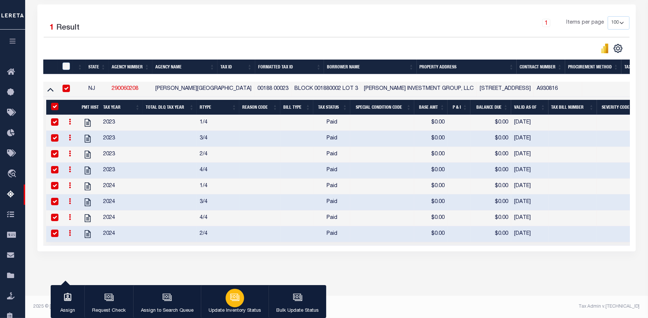
click at [228, 301] on div "button" at bounding box center [235, 298] width 18 height 18
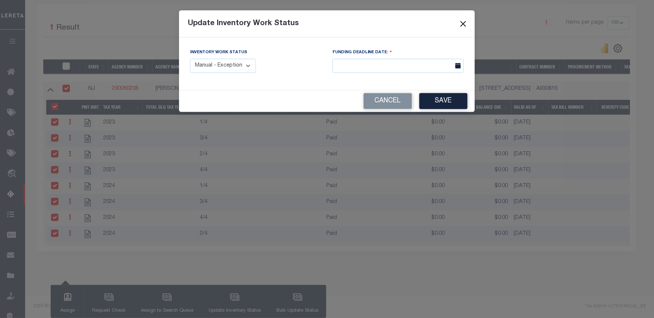
click at [463, 25] on button "Close" at bounding box center [464, 24] width 10 height 10
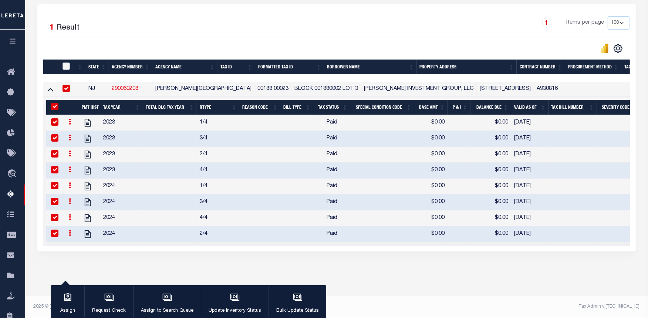
click at [64, 62] on input "checkbox" at bounding box center [65, 65] width 7 height 7
checkbox input "true"
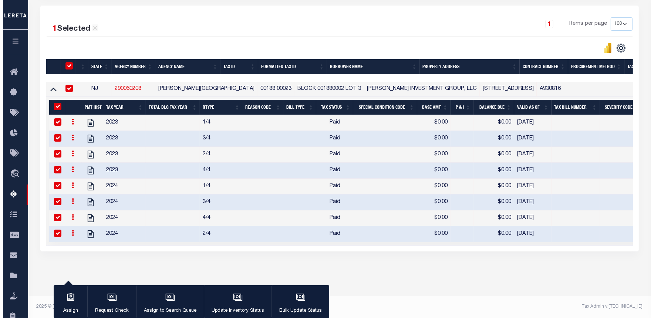
scroll to position [168, 0]
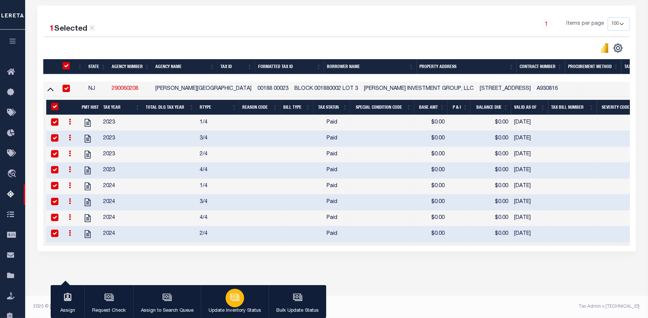
click at [231, 301] on icon "button" at bounding box center [235, 298] width 10 height 10
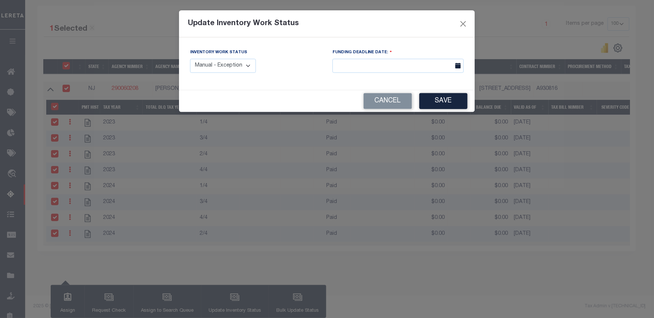
click at [240, 68] on select "Manual - Exception Pended - Awaiting Search Late Add Exception Completed" at bounding box center [223, 66] width 66 height 14
select select "4"
click at [190, 59] on select "Manual - Exception Pended - Awaiting Search Late Add Exception Completed" at bounding box center [223, 66] width 66 height 14
click at [443, 101] on button "Save" at bounding box center [443, 101] width 48 height 16
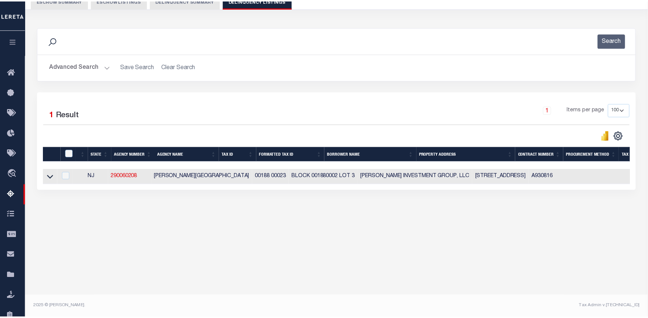
scroll to position [74, 0]
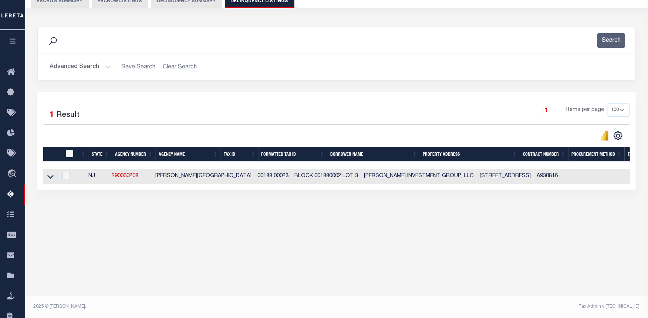
click at [107, 71] on button "Advanced Search" at bounding box center [80, 67] width 61 height 14
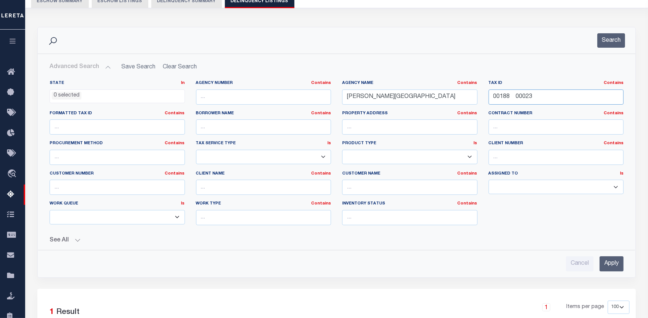
click at [510, 99] on input "00188 00023" at bounding box center [556, 96] width 135 height 15
paste input "91 00001"
click at [607, 43] on button "Search" at bounding box center [611, 40] width 28 height 14
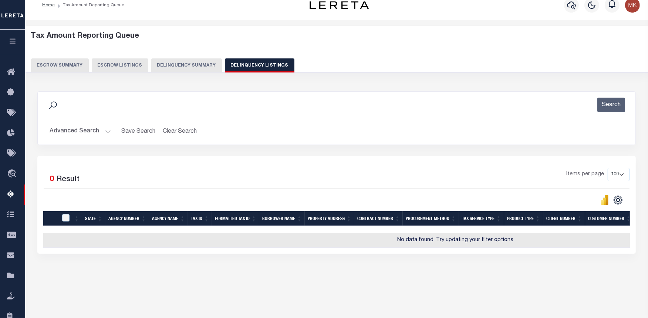
scroll to position [0, 0]
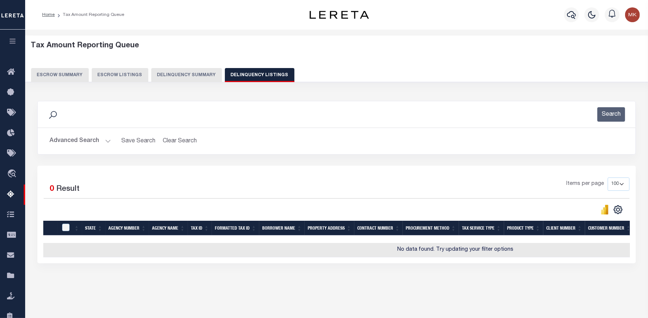
click at [107, 142] on button "Advanced Search" at bounding box center [80, 141] width 61 height 14
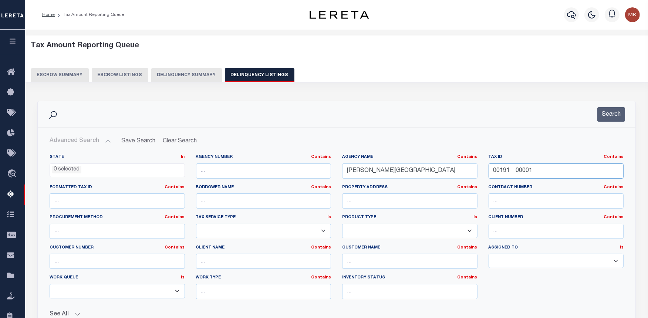
click at [502, 168] on input "00191 00001" at bounding box center [556, 170] width 135 height 15
paste input "1306 0001"
type input "01306 00011"
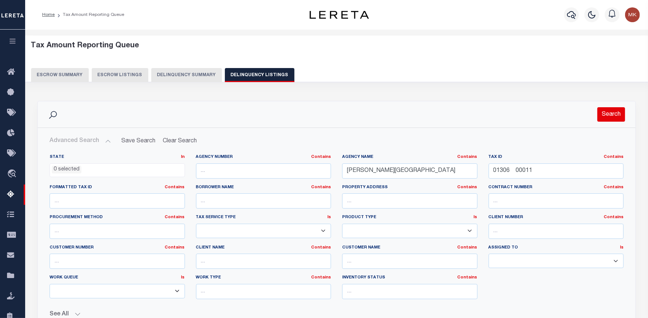
click at [601, 118] on button "Search" at bounding box center [611, 114] width 28 height 14
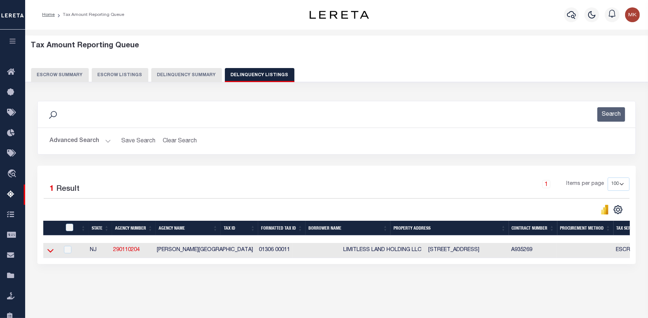
click at [51, 253] on icon at bounding box center [50, 251] width 6 height 4
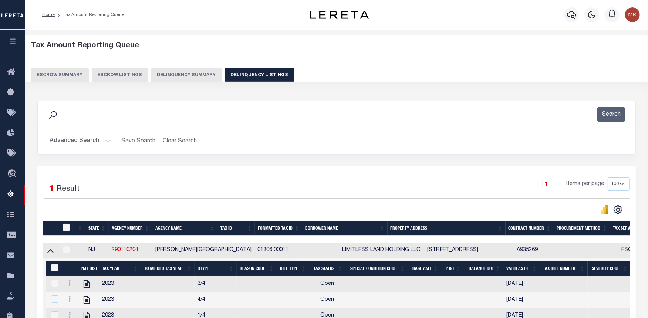
scroll to position [164, 0]
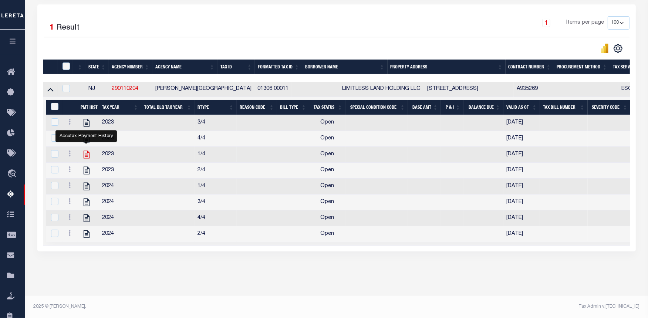
click at [84, 152] on icon "" at bounding box center [87, 155] width 10 height 10
checkbox input "false"
checkbox input "true"
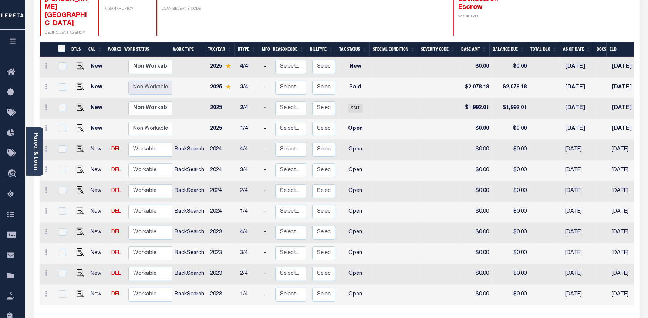
scroll to position [152, 0]
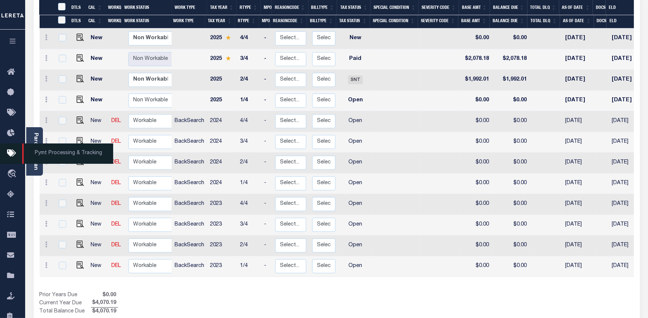
click at [32, 143] on span "Pymt Processing & Tracking" at bounding box center [67, 153] width 91 height 20
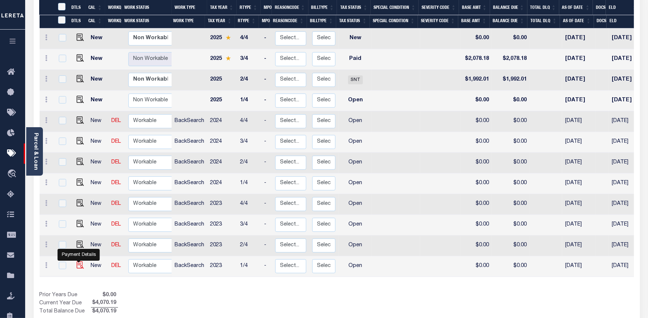
click at [79, 261] on img "" at bounding box center [80, 264] width 7 height 7
checkbox input "true"
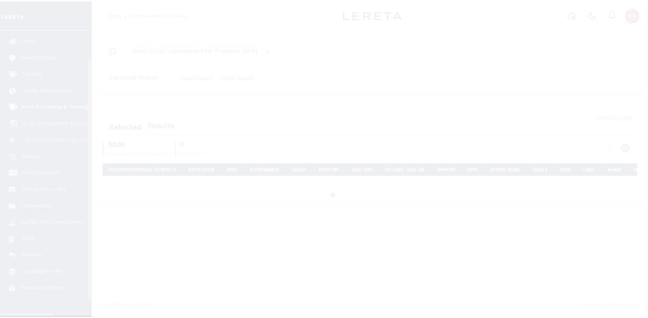
scroll to position [32, 0]
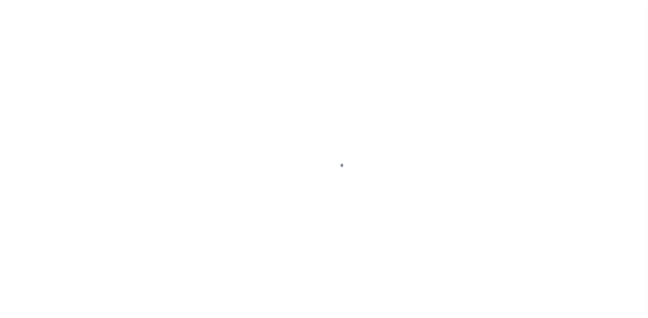
select select "OP2"
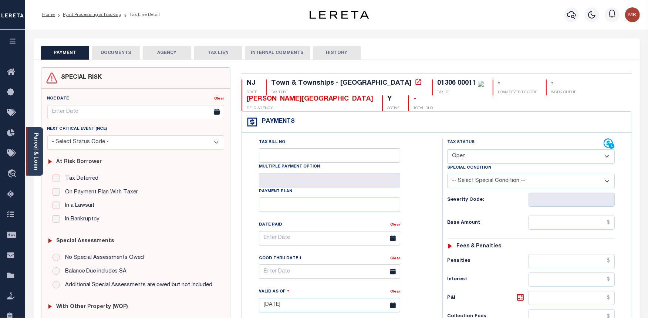
click at [31, 138] on div "Parcel & Loan" at bounding box center [34, 151] width 17 height 48
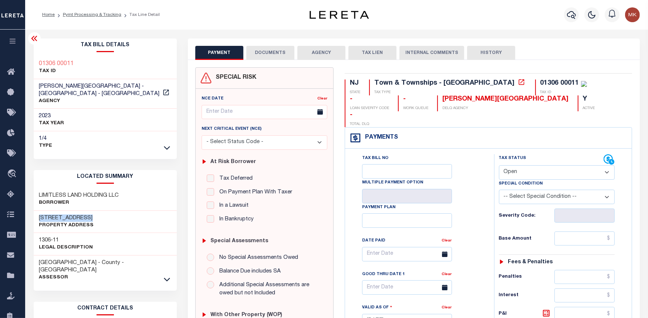
drag, startPoint x: 91, startPoint y: 216, endPoint x: 34, endPoint y: 214, distance: 56.2
click at [34, 214] on div "28 LAWN PARK AVE Property Address" at bounding box center [105, 222] width 143 height 23
copy h3 "28 LAWN PARK AVE"
click at [65, 194] on h3 "LIMITLESS LAND HOLDING LLC" at bounding box center [79, 195] width 80 height 7
drag, startPoint x: 123, startPoint y: 194, endPoint x: 38, endPoint y: 193, distance: 84.3
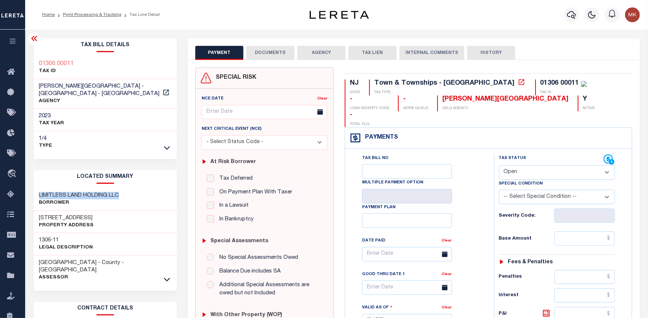
click at [38, 193] on div "LIMITLESS LAND HOLDING LLC Borrower" at bounding box center [105, 199] width 143 height 23
copy h3 "LIMITLESS LAND HOLDING LLC"
drag, startPoint x: 60, startPoint y: 237, endPoint x: 41, endPoint y: 239, distance: 19.0
click at [41, 239] on h3 "1306-11" at bounding box center [66, 240] width 54 height 7
click at [42, 239] on h3 "1306-11" at bounding box center [66, 240] width 54 height 7
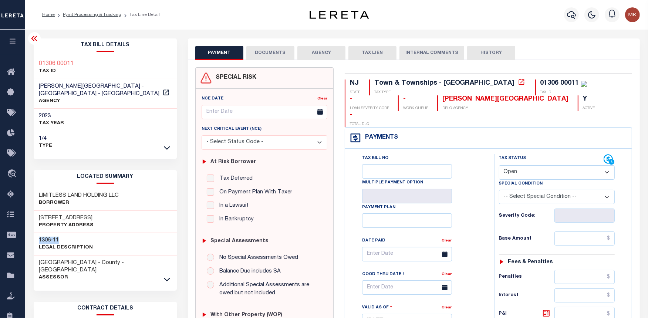
drag, startPoint x: 58, startPoint y: 238, endPoint x: 36, endPoint y: 239, distance: 22.2
click at [36, 239] on div "1306-11 Legal Description" at bounding box center [105, 244] width 143 height 23
copy h3 "1306-11"
click at [62, 216] on h3 "28 LAWN PARK AVE" at bounding box center [66, 217] width 55 height 7
drag, startPoint x: 62, startPoint y: 216, endPoint x: 36, endPoint y: 217, distance: 26.3
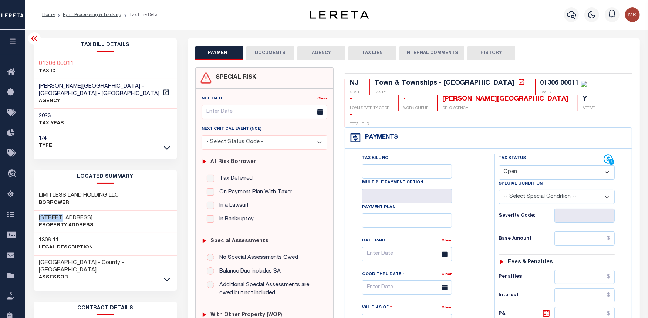
click at [36, 217] on div "28 LAWN PARK AVE Property Address" at bounding box center [105, 222] width 143 height 23
copy h3 "28 LAWN"
drag, startPoint x: 75, startPoint y: 63, endPoint x: 38, endPoint y: 62, distance: 37.0
click at [38, 62] on div "01306 00011 TAX ID" at bounding box center [105, 68] width 143 height 23
copy h3 "01306 00011"
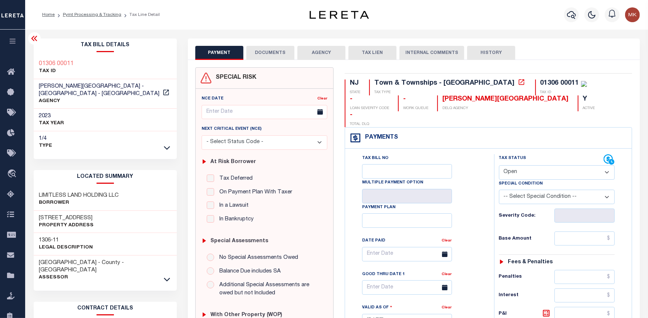
click at [63, 237] on h3 "1306-11" at bounding box center [66, 240] width 54 height 7
drag, startPoint x: 60, startPoint y: 240, endPoint x: 27, endPoint y: 240, distance: 33.3
click at [27, 240] on div "Parcel & Loan Tax Bill Details 01306 00011 TAX ID" at bounding box center [336, 302] width 623 height 545
copy h3 "1306-11"
click at [112, 215] on div "28 LAWN PARK AVE Property Address" at bounding box center [105, 222] width 143 height 23
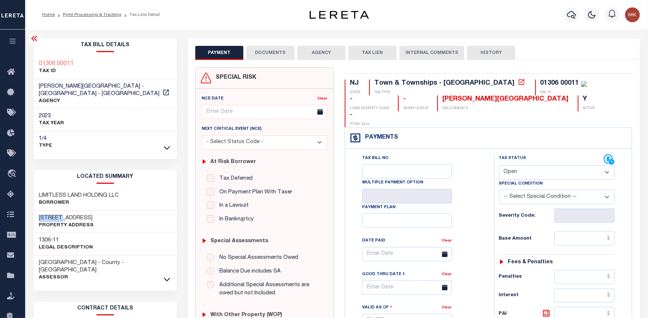
drag, startPoint x: 62, startPoint y: 217, endPoint x: 34, endPoint y: 214, distance: 28.3
click at [34, 214] on div "28 LAWN PARK AVE Property Address" at bounding box center [105, 222] width 143 height 23
copy h3 "28 LAWN"
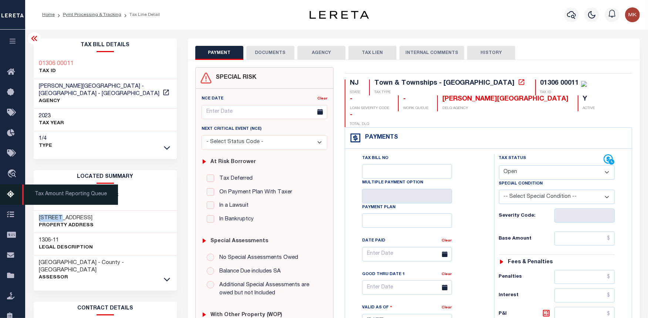
click at [13, 197] on icon at bounding box center [13, 194] width 12 height 9
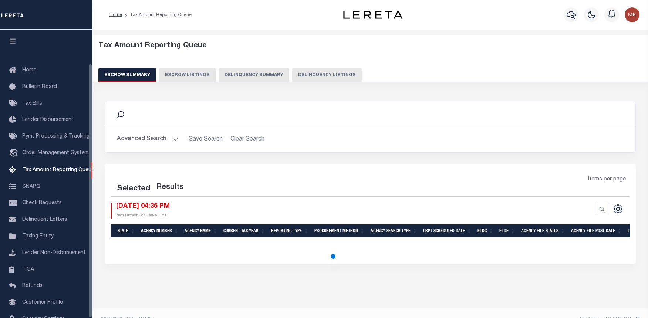
select select "100"
click at [571, 17] on icon "button" at bounding box center [571, 14] width 9 height 9
select select "100"
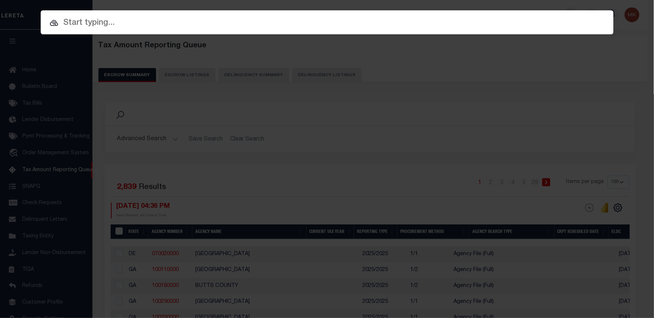
scroll to position [38, 0]
click at [102, 27] on input "text" at bounding box center [327, 23] width 573 height 13
paste input "00191 00001"
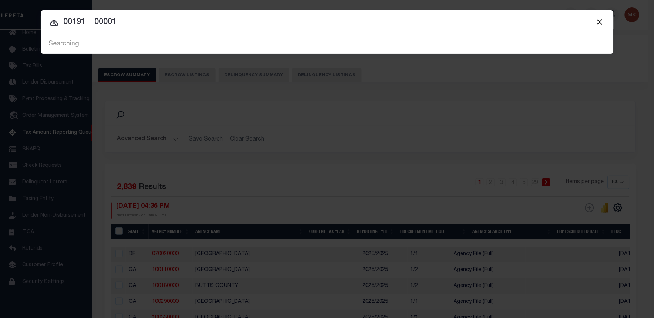
click at [99, 20] on input "00191 00001" at bounding box center [327, 22] width 573 height 13
paste input "16492"
type input "16492"
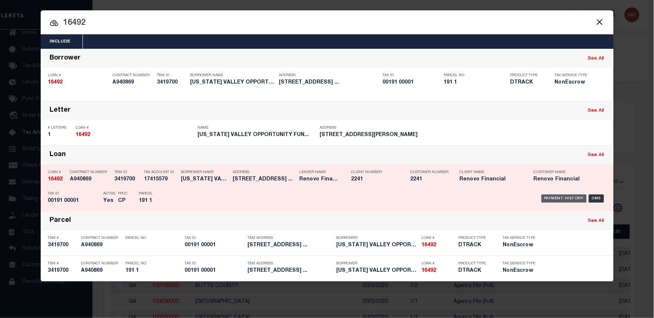
click at [562, 196] on div "Payment History" at bounding box center [563, 199] width 45 height 8
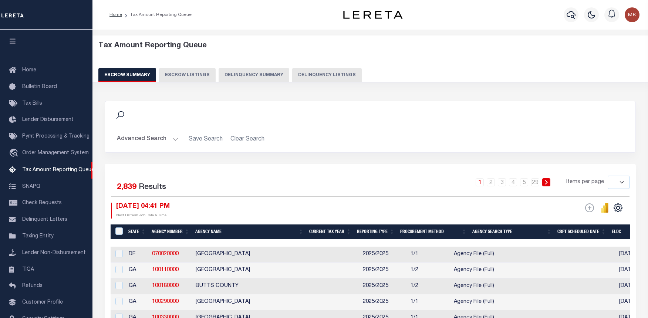
select select
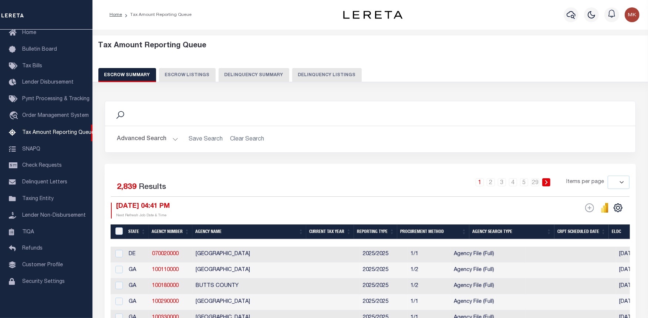
click at [319, 76] on button "Delinquency Listings" at bounding box center [327, 75] width 70 height 14
select select "100"
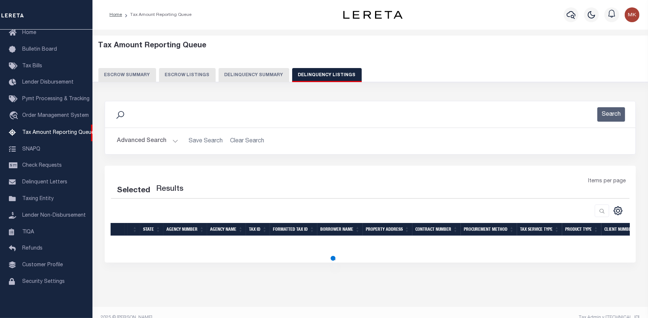
select select "100"
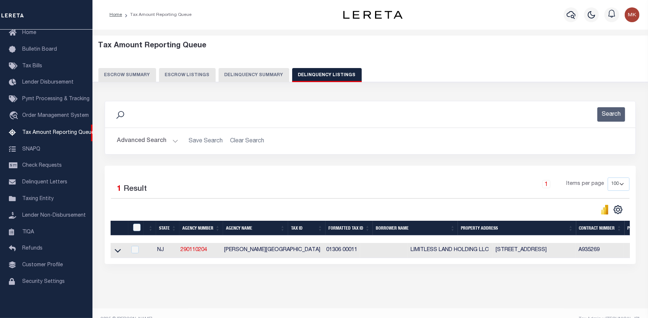
click at [170, 140] on button "Advanced Search" at bounding box center [147, 141] width 61 height 14
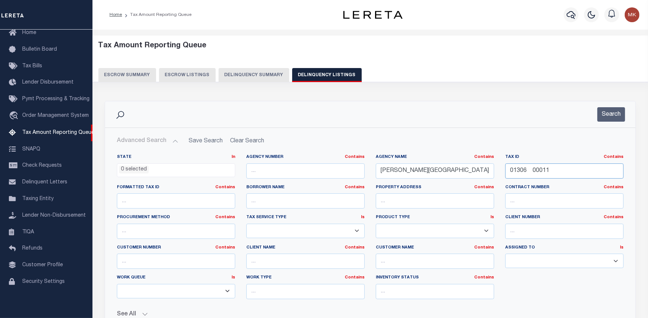
click at [535, 168] on input "01306 00011" at bounding box center [564, 170] width 118 height 15
paste input "2"
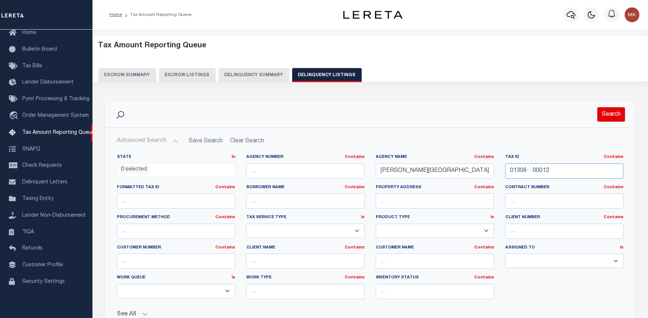
type input "01306 00012"
click at [616, 116] on button "Search" at bounding box center [611, 114] width 28 height 14
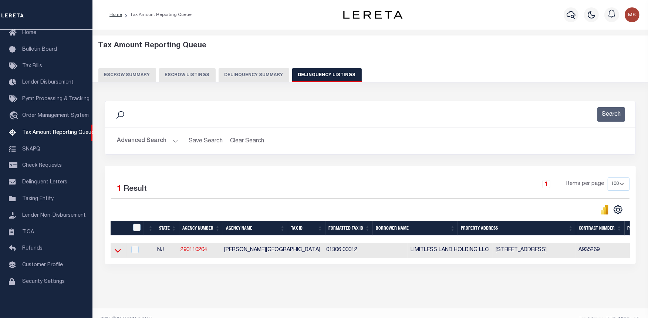
click at [117, 253] on icon at bounding box center [118, 251] width 6 height 8
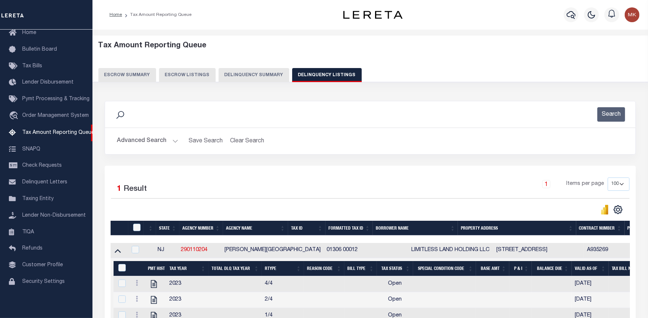
scroll to position [164, 0]
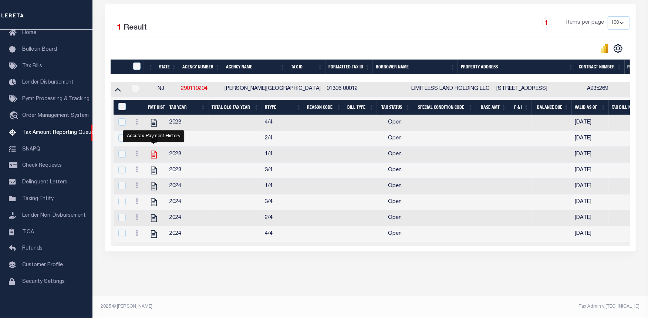
click at [153, 154] on icon "" at bounding box center [154, 155] width 6 height 8
checkbox input "true"
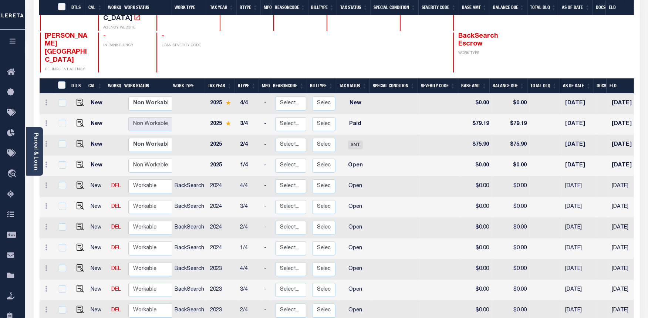
scroll to position [152, 0]
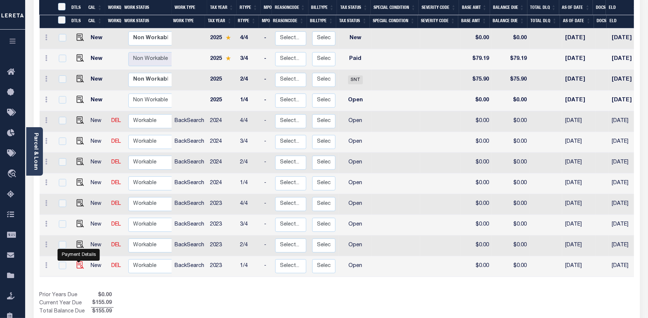
click at [80, 261] on img "" at bounding box center [80, 264] width 7 height 7
checkbox input "true"
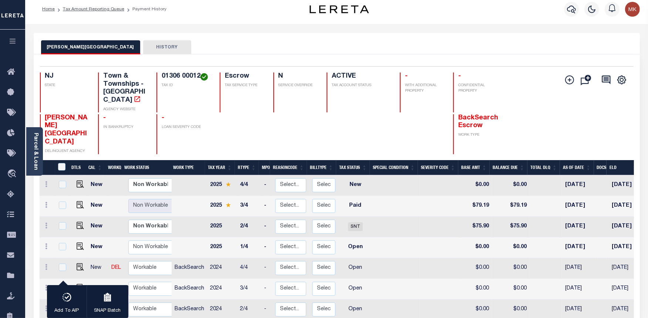
scroll to position [0, 0]
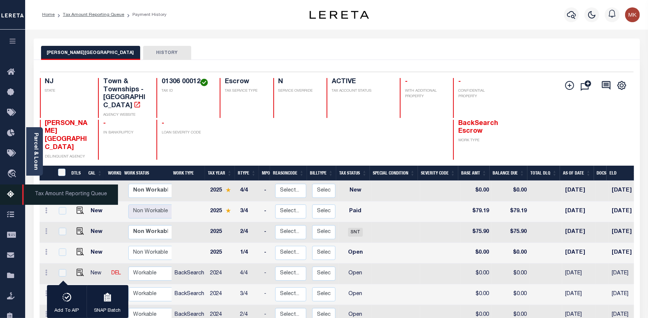
click at [9, 194] on icon at bounding box center [13, 194] width 12 height 9
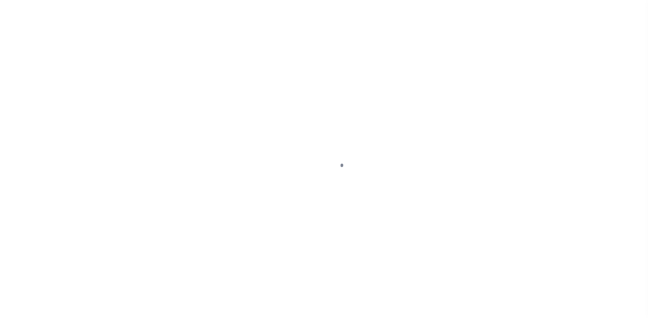
select select "OP2"
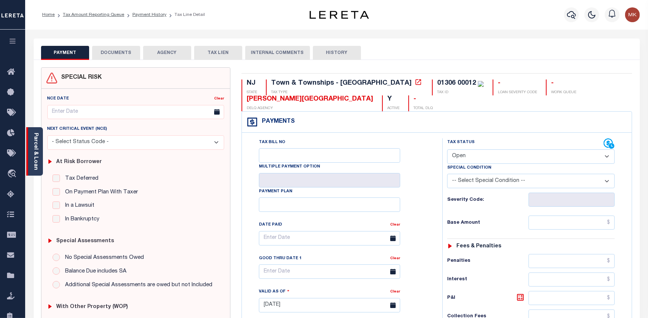
click at [31, 145] on div "Parcel & Loan" at bounding box center [34, 151] width 17 height 48
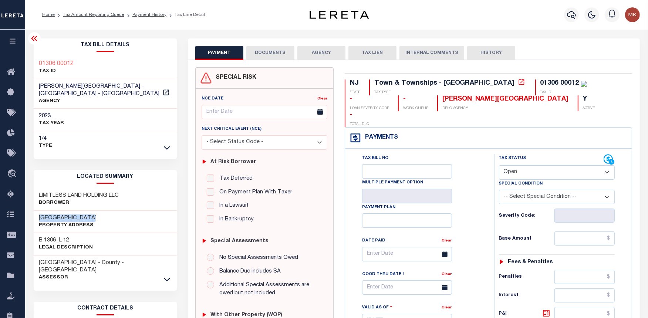
drag, startPoint x: 87, startPoint y: 217, endPoint x: 40, endPoint y: 217, distance: 47.3
click at [40, 217] on h3 "[GEOGRAPHIC_DATA]" at bounding box center [68, 217] width 58 height 7
copy h3 "[GEOGRAPHIC_DATA]"
click at [518, 82] on icon at bounding box center [521, 81] width 7 height 7
click at [72, 241] on h3 "B 1306_L 12" at bounding box center [66, 240] width 54 height 7
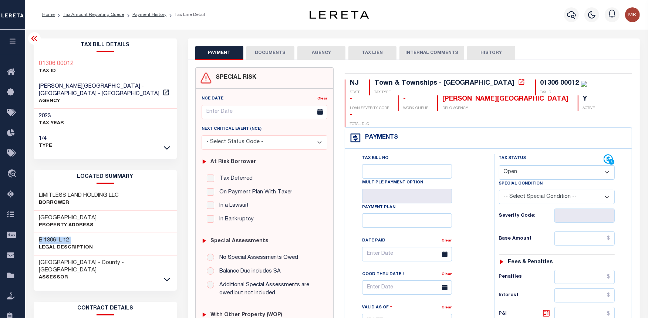
drag, startPoint x: 72, startPoint y: 240, endPoint x: 34, endPoint y: 240, distance: 37.7
click at [34, 240] on div "B 1306_L 12 Legal Description" at bounding box center [105, 244] width 143 height 23
copy div "B 1306_L 12"
click at [55, 240] on h3 "B 1306_L 12" at bounding box center [66, 240] width 54 height 7
drag, startPoint x: 56, startPoint y: 239, endPoint x: 45, endPoint y: 237, distance: 11.2
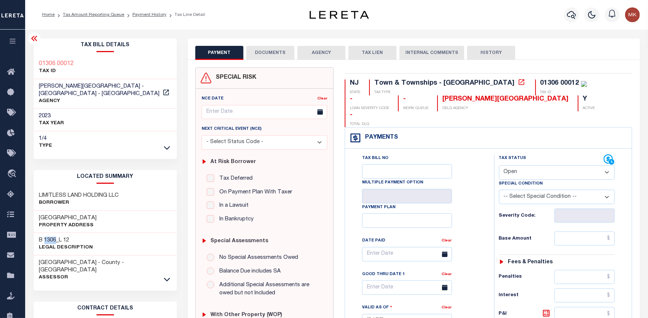
click at [45, 237] on h3 "B 1306_L 12" at bounding box center [66, 240] width 54 height 7
copy h3 "1306"
click at [66, 234] on div "B 1306_L 12 Legal Description" at bounding box center [105, 244] width 143 height 23
drag, startPoint x: 69, startPoint y: 239, endPoint x: 65, endPoint y: 239, distance: 4.4
click at [65, 239] on h3 "B 1306_L 12" at bounding box center [66, 240] width 54 height 7
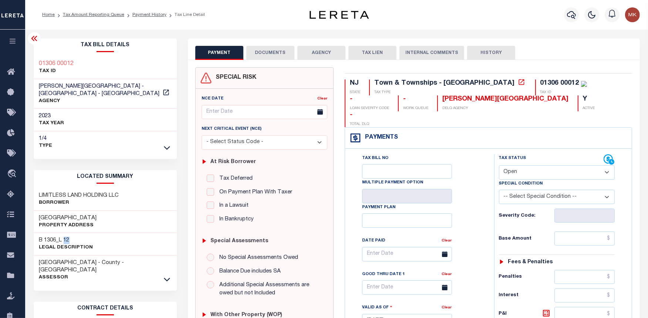
copy h3 "12"
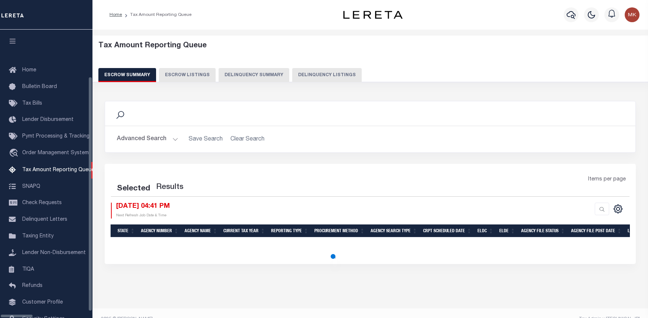
click at [297, 79] on button "Delinquency Listings" at bounding box center [327, 75] width 70 height 14
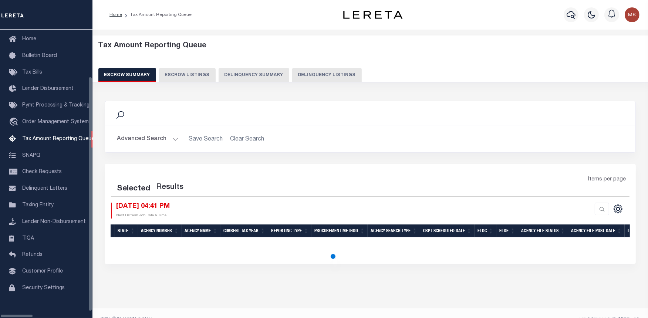
select select "100"
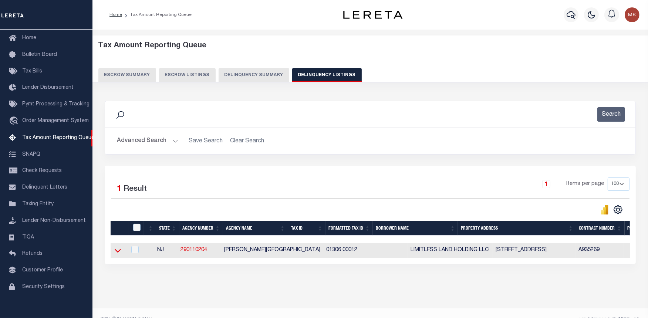
click at [120, 251] on icon at bounding box center [118, 251] width 6 height 4
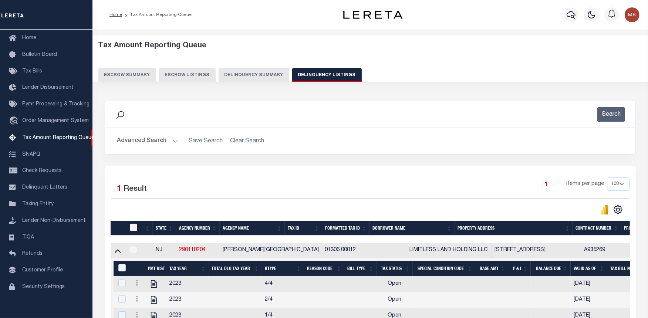
click at [174, 138] on button "Advanced Search" at bounding box center [147, 141] width 61 height 14
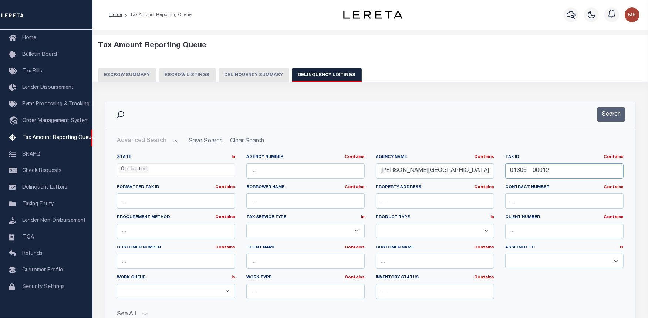
click at [531, 172] on input "01306 00012" at bounding box center [564, 170] width 118 height 15
paste input "4"
type input "01306 00014"
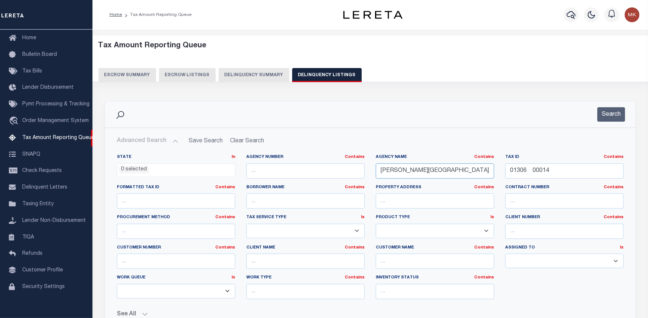
click at [449, 170] on input "LAWRENCE TOWNSHIP" at bounding box center [435, 170] width 118 height 15
type input "L"
click at [608, 116] on button "Search" at bounding box center [611, 114] width 28 height 14
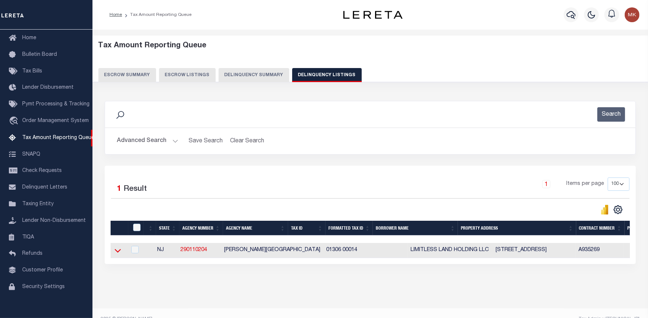
click at [119, 251] on icon at bounding box center [118, 251] width 6 height 8
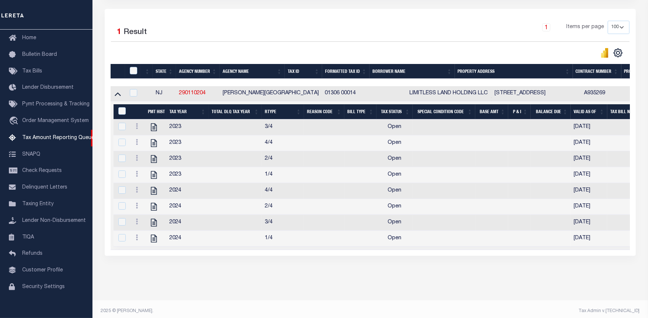
scroll to position [169, 0]
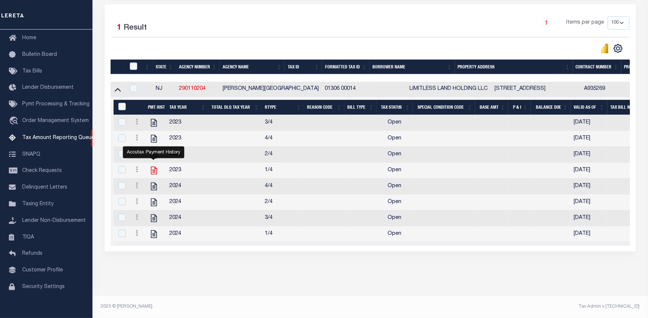
click at [154, 167] on icon "" at bounding box center [154, 171] width 6 height 8
checkbox input "true"
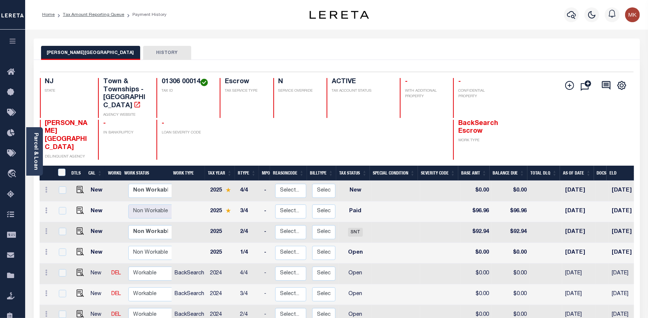
scroll to position [152, 0]
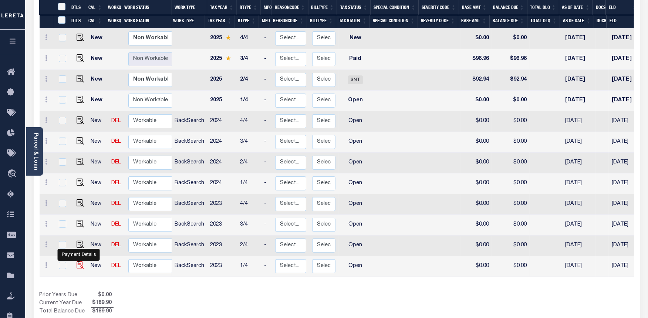
click at [80, 261] on img "" at bounding box center [80, 264] width 7 height 7
checkbox input "true"
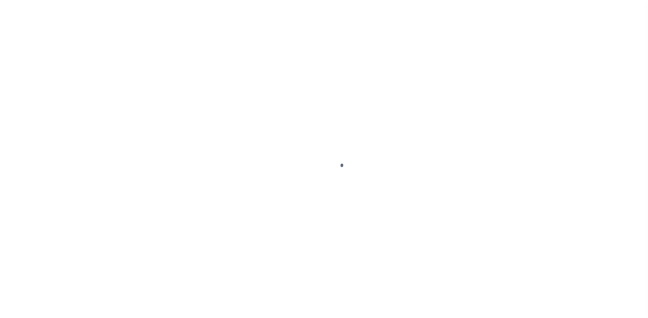
select select "OP2"
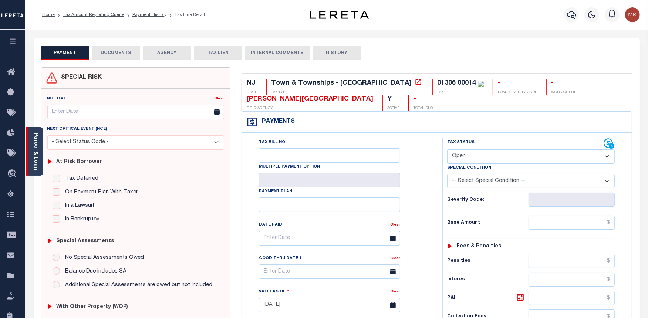
click at [31, 141] on div "Parcel & Loan" at bounding box center [34, 151] width 17 height 48
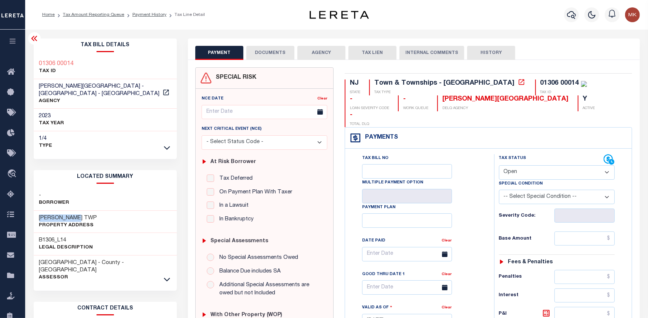
drag, startPoint x: 83, startPoint y: 216, endPoint x: 39, endPoint y: 217, distance: 44.4
click at [39, 217] on h3 "[PERSON_NAME] TWP" at bounding box center [68, 217] width 58 height 7
copy h3 "[PERSON_NAME] TWP"
click at [518, 82] on icon at bounding box center [521, 81] width 7 height 7
drag, startPoint x: 73, startPoint y: 63, endPoint x: 36, endPoint y: 61, distance: 37.8
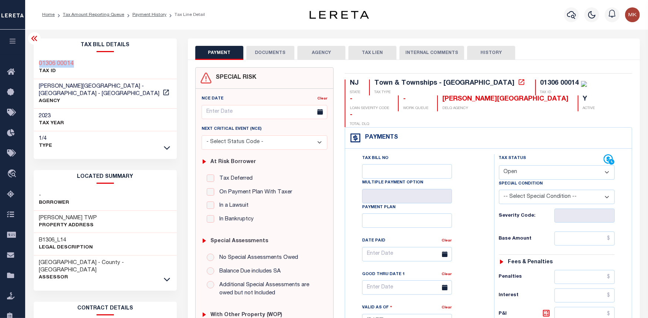
click at [36, 61] on div "01306 00014 TAX ID" at bounding box center [105, 68] width 143 height 23
copy h3 "01306 00014"
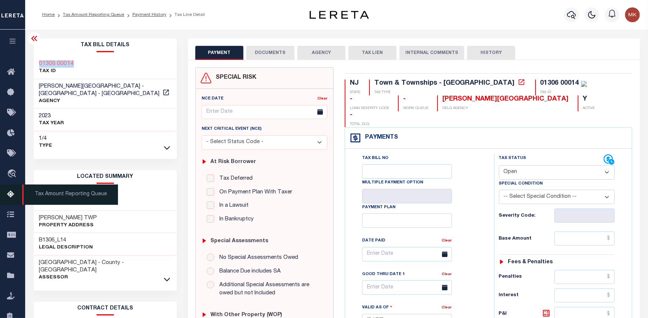
click at [10, 190] on icon at bounding box center [13, 194] width 12 height 9
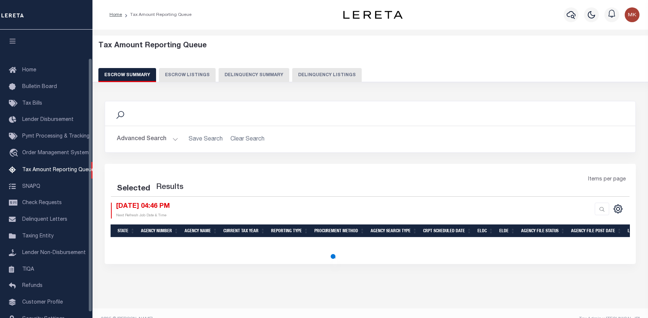
click at [294, 72] on button "Delinquency Listings" at bounding box center [327, 75] width 70 height 14
click at [308, 77] on button "Delinquency Listings" at bounding box center [327, 75] width 70 height 14
select select "100"
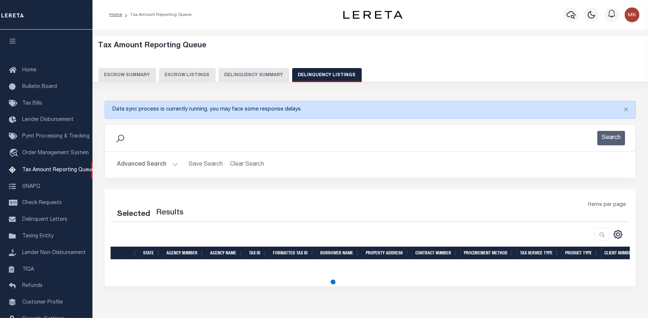
scroll to position [32, 0]
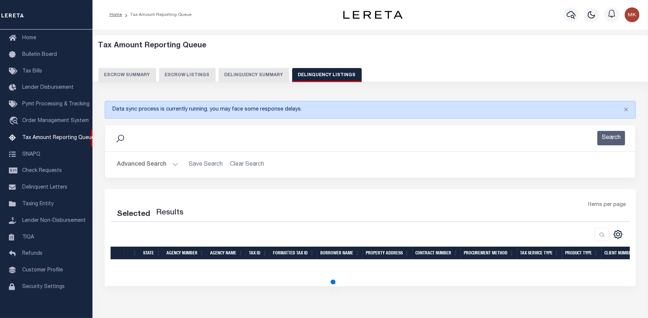
click at [172, 161] on button "Advanced Search" at bounding box center [147, 165] width 61 height 14
select select "100"
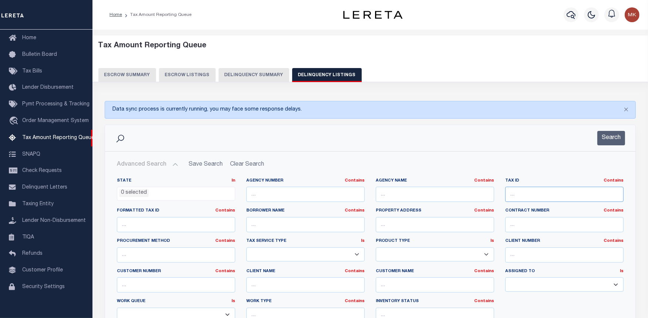
click at [518, 190] on input "text" at bounding box center [564, 194] width 118 height 15
paste input "57-051-500-140-00"
type input "57-051-500-140-00"
click at [615, 136] on button "Search" at bounding box center [611, 138] width 28 height 14
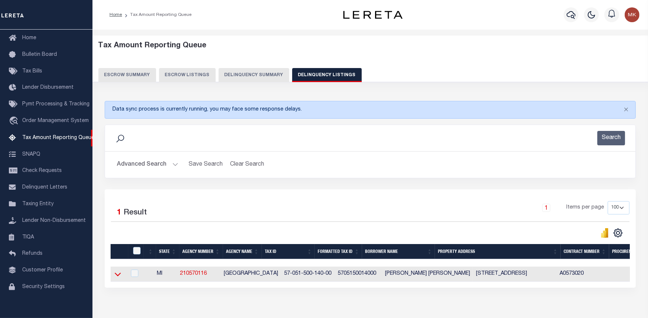
click at [118, 276] on icon at bounding box center [118, 274] width 6 height 8
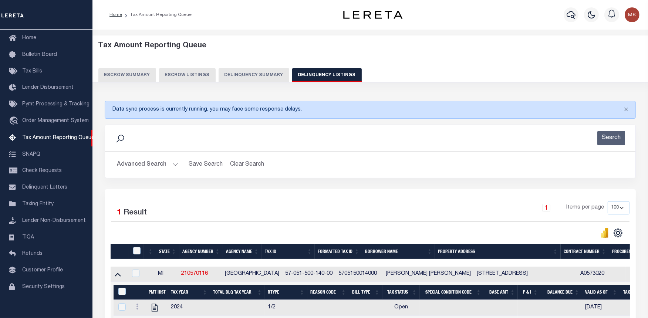
scroll to position [112, 0]
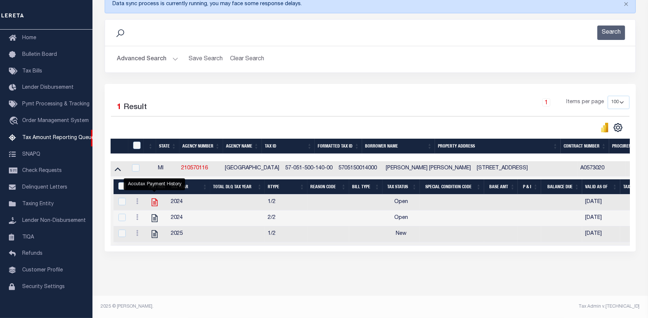
click at [156, 199] on icon "" at bounding box center [155, 202] width 10 height 10
checkbox input "true"
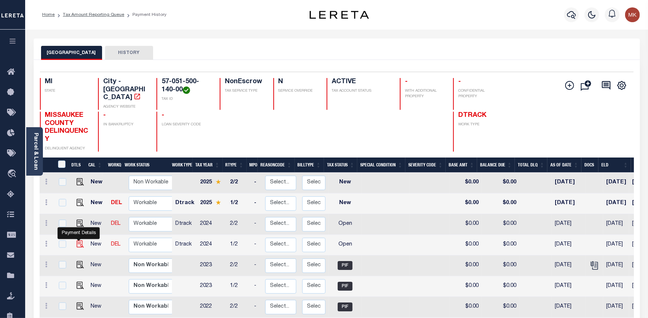
click at [79, 240] on img "" at bounding box center [80, 243] width 7 height 7
checkbox input "true"
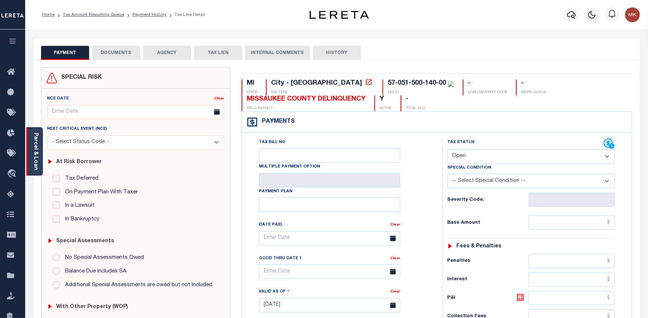
click at [34, 134] on link "Parcel & Loan" at bounding box center [35, 151] width 5 height 37
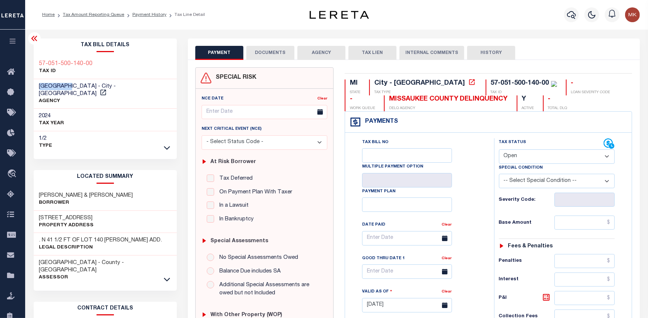
drag, startPoint x: 66, startPoint y: 85, endPoint x: 40, endPoint y: 85, distance: 26.3
click at [40, 85] on span "LAKE CITY - City - MI" at bounding box center [77, 90] width 77 height 13
copy span "[GEOGRAPHIC_DATA]"
click at [545, 150] on select "- Select Status Code - Open Due/Unpaid Paid Incomplete No Tax Due Internal Refu…" at bounding box center [557, 156] width 116 height 14
select select "PYD"
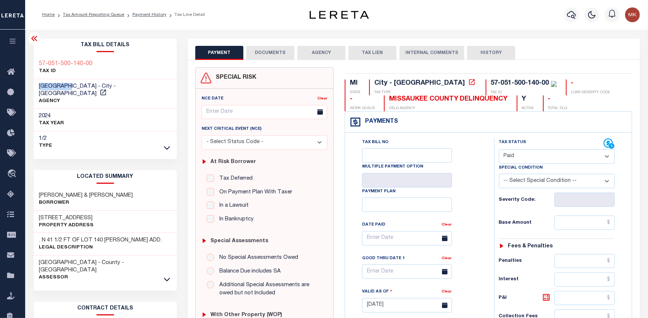
click at [499, 150] on select "- Select Status Code - Open Due/Unpaid Paid Incomplete No Tax Due Internal Refu…" at bounding box center [557, 156] width 116 height 14
type input "[DATE]"
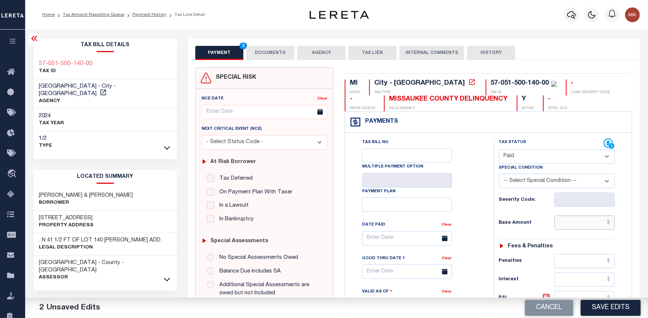
click at [564, 224] on input "text" at bounding box center [584, 223] width 61 height 14
type input "$0.00"
click at [267, 50] on button "DOCUMENTS" at bounding box center [270, 53] width 48 height 14
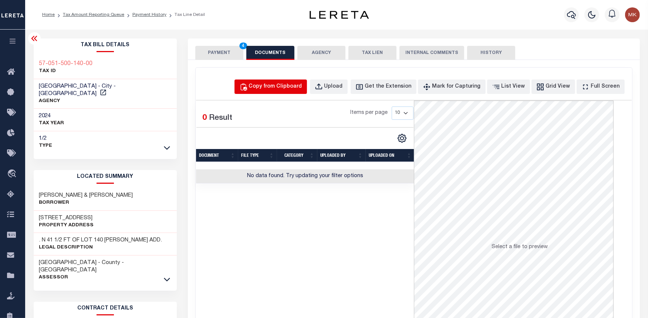
click at [288, 88] on div "Copy from Clipboard" at bounding box center [275, 87] width 53 height 8
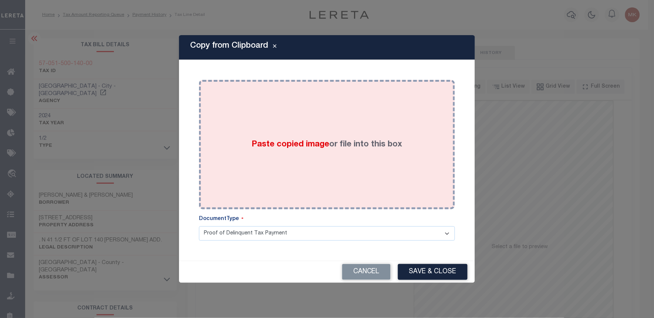
click at [312, 145] on span "Paste copied image" at bounding box center [291, 145] width 78 height 8
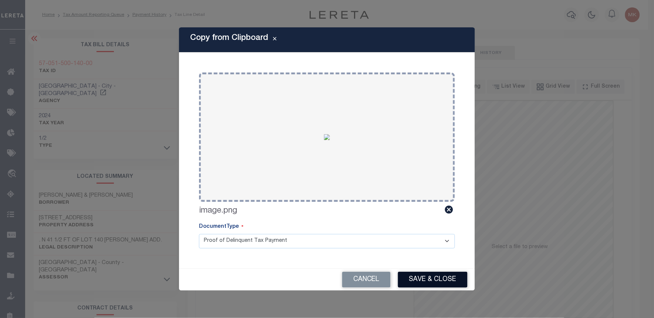
click at [428, 282] on button "Save & Close" at bounding box center [433, 280] width 70 height 16
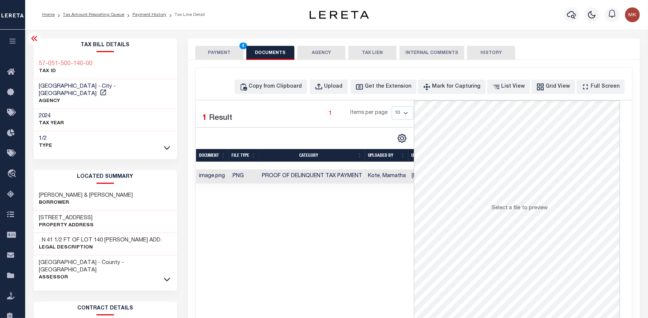
click at [220, 53] on button "PAYMENT 4" at bounding box center [219, 53] width 48 height 14
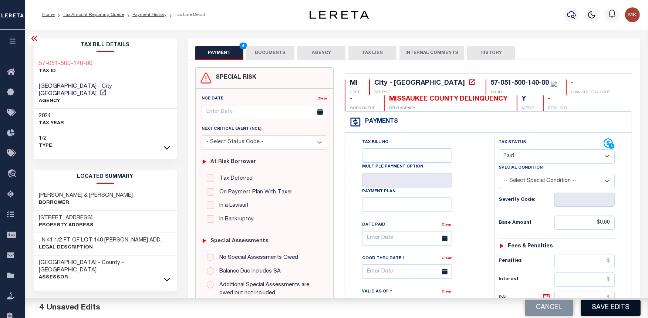
click at [616, 311] on button "Save Edits" at bounding box center [611, 308] width 60 height 16
checkbox input "false"
type input "$0"
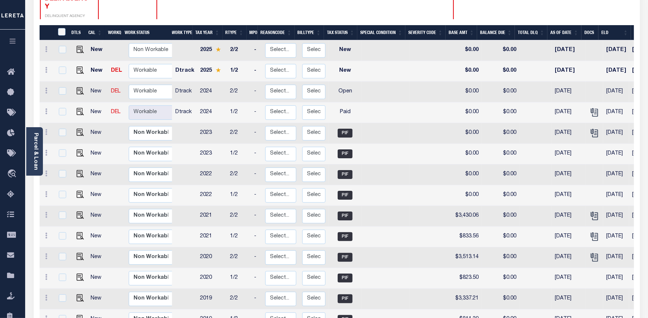
scroll to position [123, 0]
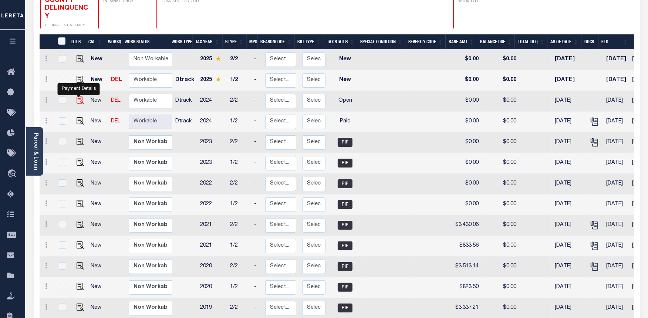
click at [79, 97] on img "" at bounding box center [80, 100] width 7 height 7
checkbox input "true"
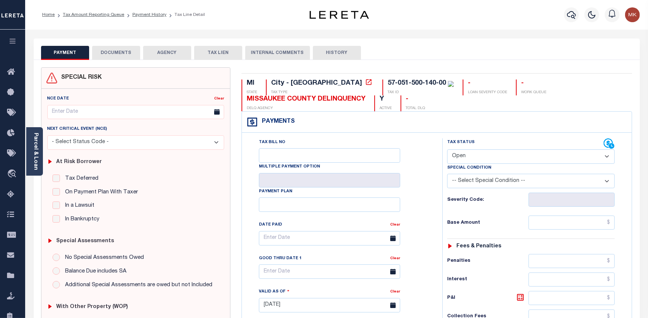
click at [501, 153] on select "- Select Status Code - Open Due/Unpaid Paid Incomplete No Tax Due Internal Refu…" at bounding box center [531, 156] width 168 height 14
select select "PYD"
click at [447, 150] on select "- Select Status Code - Open Due/Unpaid Paid Incomplete No Tax Due Internal Refu…" at bounding box center [531, 156] width 168 height 14
type input "[DATE]"
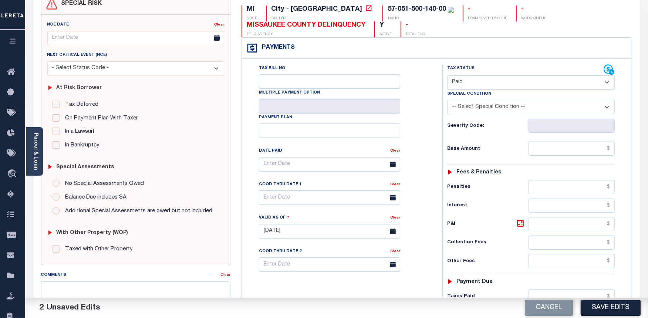
scroll to position [82, 0]
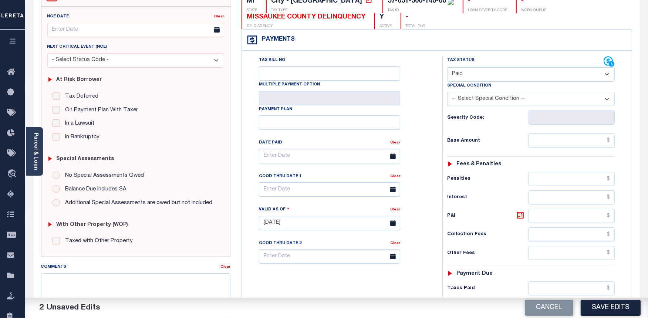
click at [548, 134] on div "Tax Status Status - Select Status Code -" at bounding box center [533, 219] width 182 height 327
click at [551, 143] on input "text" at bounding box center [571, 141] width 86 height 14
type input "$0.00"
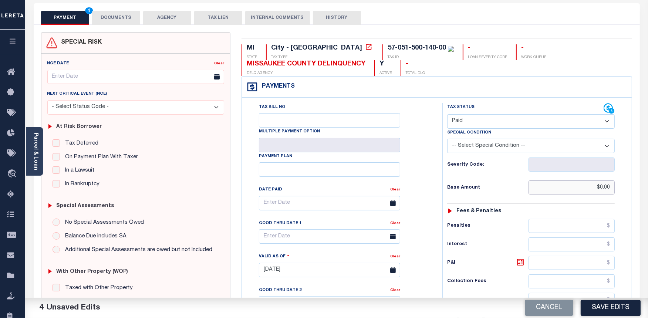
scroll to position [0, 0]
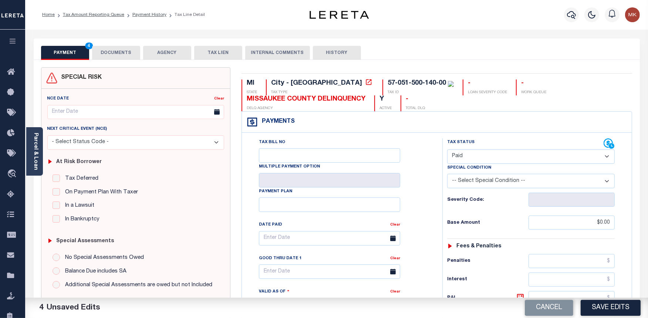
click at [117, 56] on button "DOCUMENTS" at bounding box center [116, 53] width 48 height 14
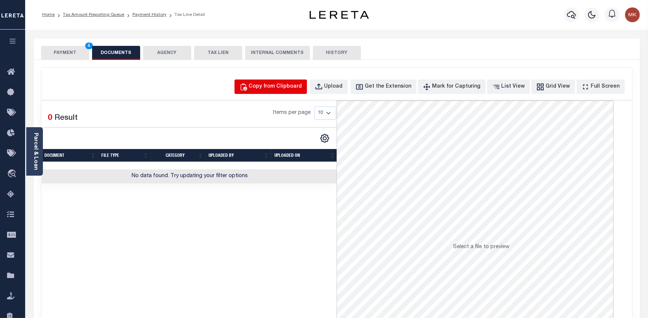
click at [285, 89] on div "Copy from Clipboard" at bounding box center [275, 87] width 53 height 8
select select "POP"
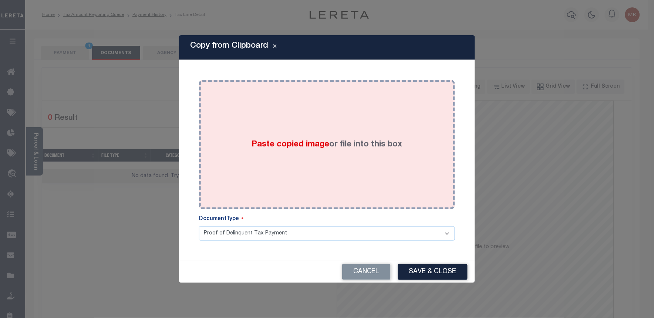
click at [303, 144] on span "Paste copied image" at bounding box center [291, 145] width 78 height 8
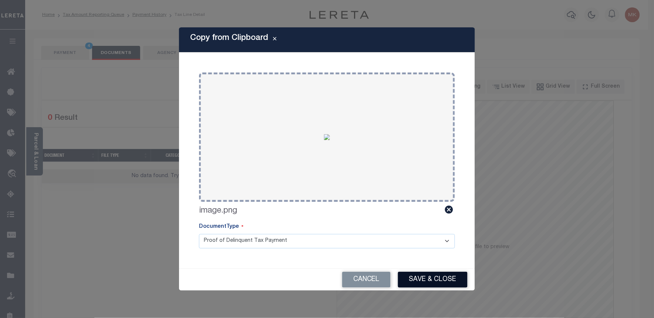
click at [436, 285] on button "Save & Close" at bounding box center [433, 280] width 70 height 16
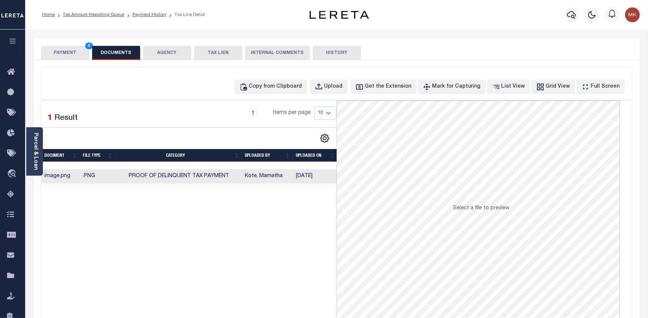
click at [64, 52] on button "PAYMENT 4" at bounding box center [65, 53] width 48 height 14
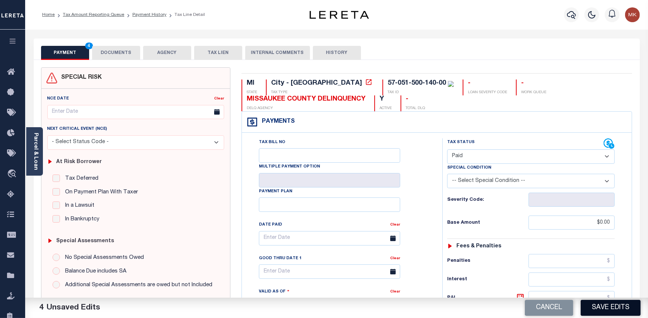
click at [602, 304] on button "Save Edits" at bounding box center [611, 308] width 60 height 16
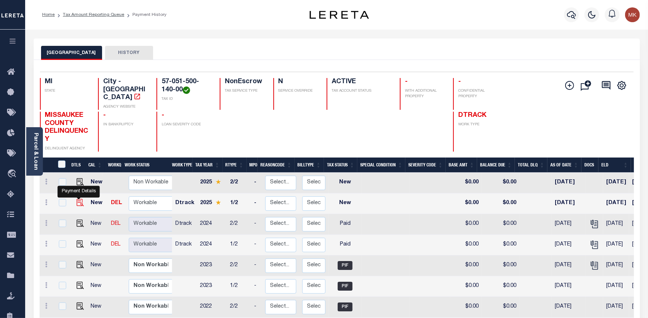
click at [78, 199] on img "" at bounding box center [80, 202] width 7 height 7
checkbox input "true"
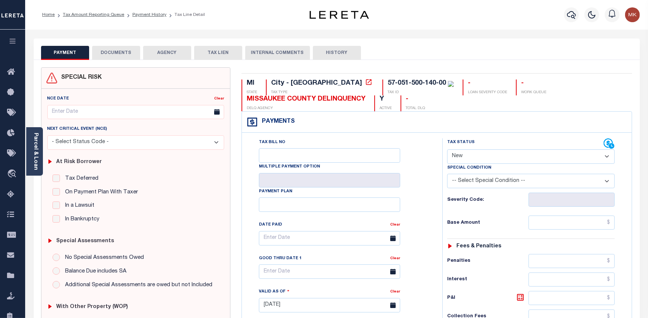
click at [477, 153] on select "- Select Status Code - Open Due/Unpaid Paid Incomplete No Tax Due Internal Refu…" at bounding box center [531, 156] width 168 height 14
select select "PYD"
click at [447, 150] on select "- Select Status Code - Open Due/Unpaid Paid Incomplete No Tax Due Internal Refu…" at bounding box center [531, 156] width 168 height 14
type input "[DATE]"
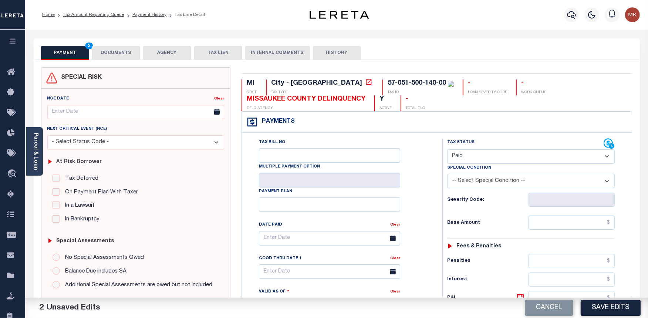
scroll to position [82, 0]
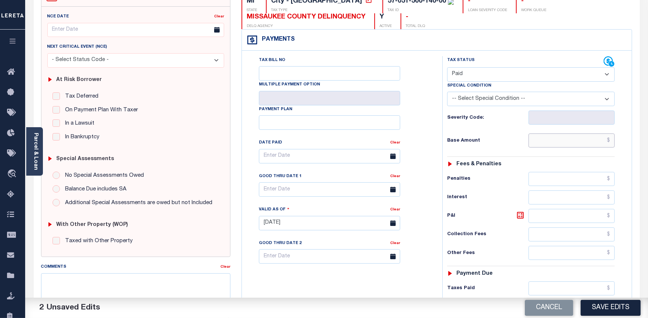
click at [557, 138] on input "text" at bounding box center [571, 141] width 86 height 14
type input "$0.00"
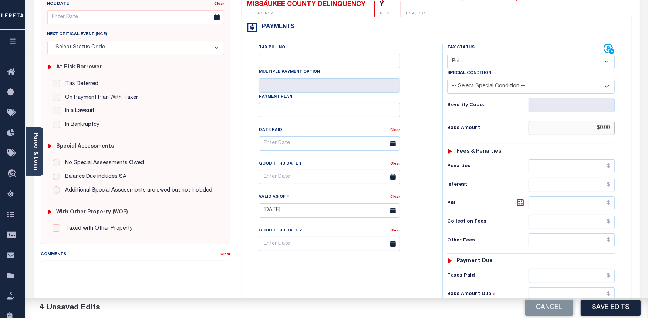
scroll to position [0, 0]
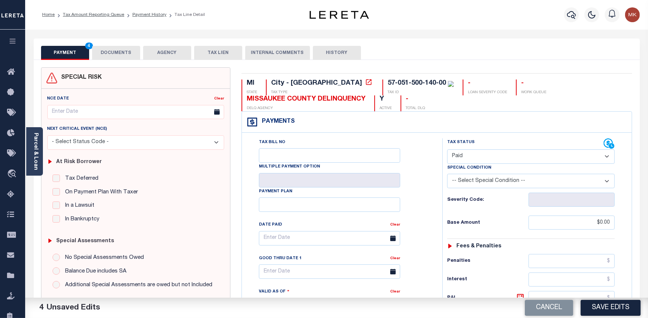
click at [122, 50] on button "DOCUMENTS" at bounding box center [116, 53] width 48 height 14
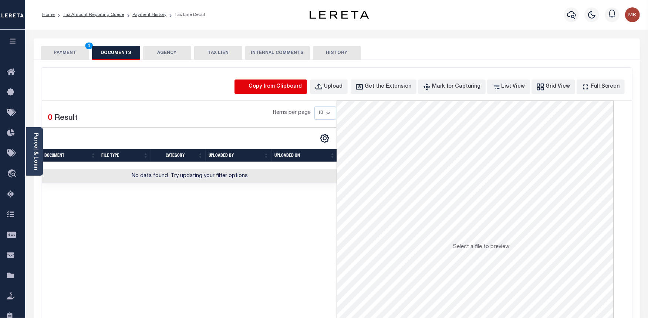
click at [247, 90] on icon "button" at bounding box center [243, 86] width 6 height 7
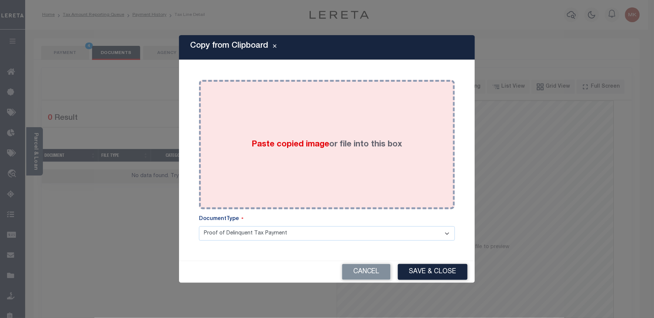
click at [278, 148] on span "Paste copied image" at bounding box center [291, 145] width 78 height 8
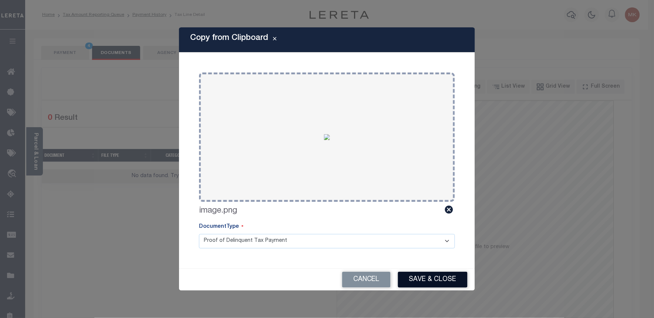
click at [428, 276] on button "Save & Close" at bounding box center [433, 280] width 70 height 16
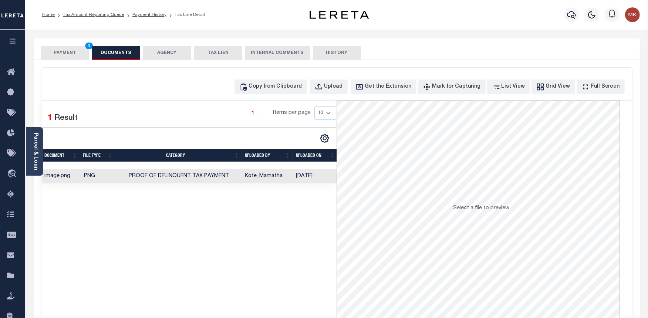
click at [58, 50] on button "PAYMENT 4" at bounding box center [65, 53] width 48 height 14
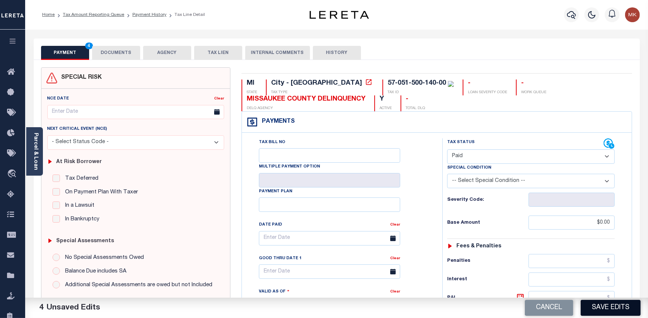
click at [606, 306] on button "Save Edits" at bounding box center [611, 308] width 60 height 16
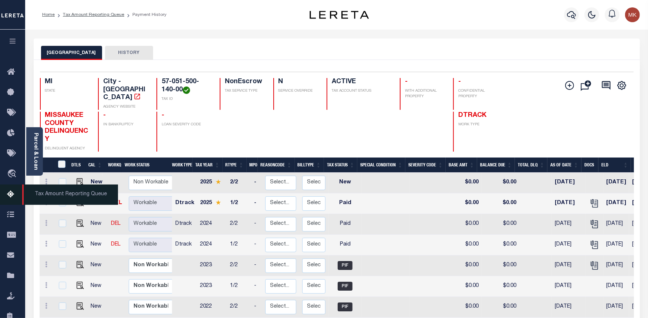
click at [13, 199] on icon at bounding box center [13, 194] width 12 height 9
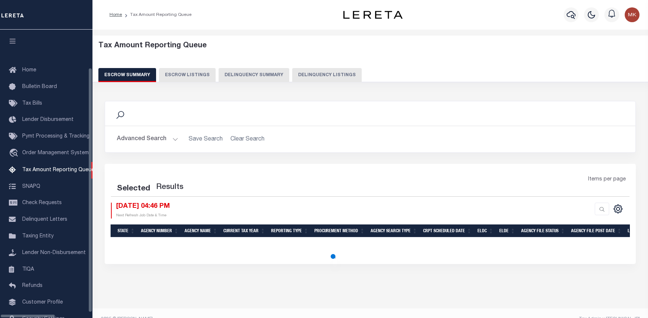
click at [292, 78] on button "Delinquency Listings" at bounding box center [327, 75] width 70 height 14
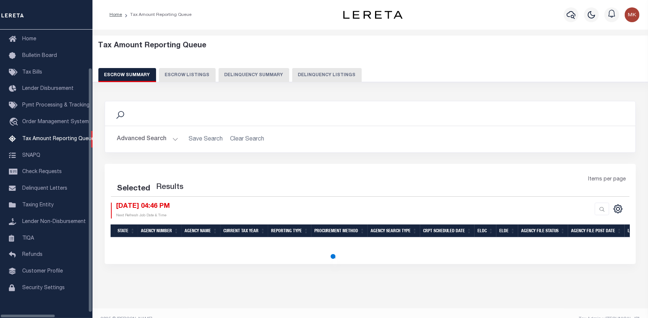
select select "100"
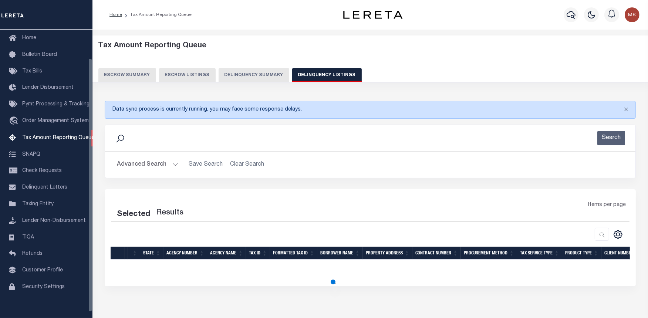
select select "100"
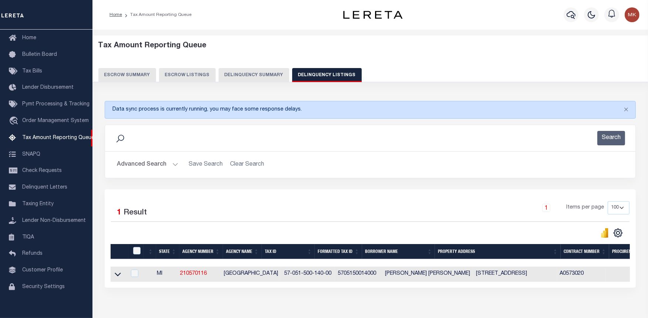
drag, startPoint x: 118, startPoint y: 274, endPoint x: 253, endPoint y: 190, distance: 159.3
click at [118, 274] on icon at bounding box center [118, 274] width 6 height 8
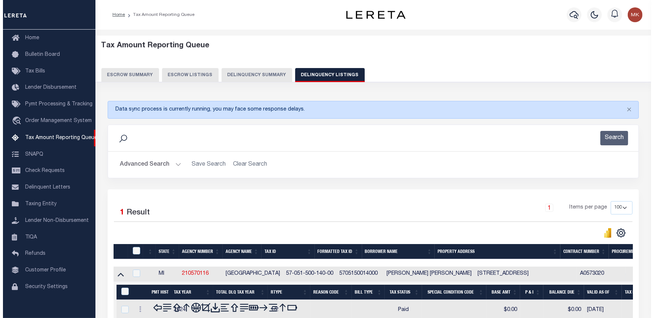
scroll to position [83, 0]
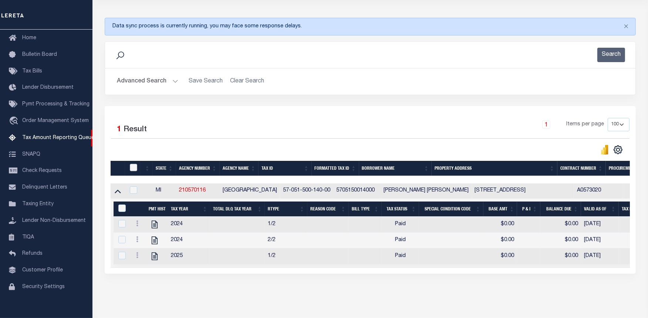
click at [136, 171] on input "checkbox" at bounding box center [133, 167] width 7 height 7
checkbox input "true"
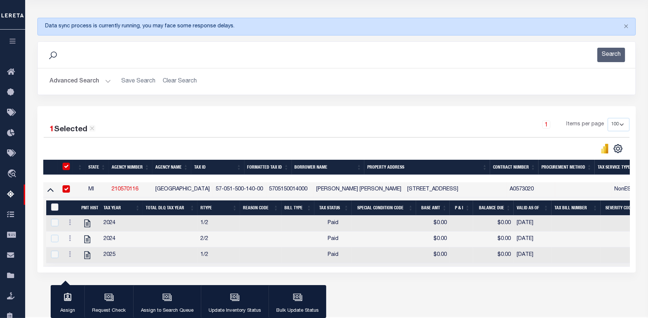
click at [54, 207] on input "&nbsp;" at bounding box center [54, 206] width 7 height 7
checkbox input "true"
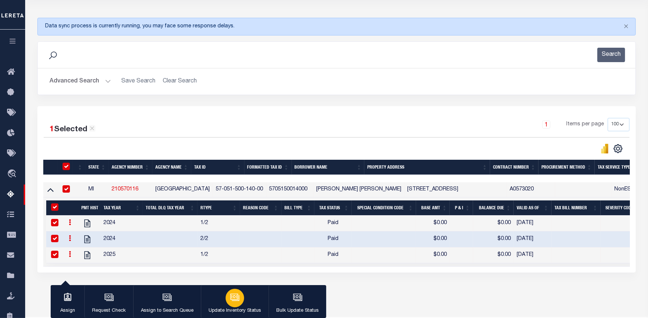
click at [236, 297] on icon "button" at bounding box center [235, 298] width 10 height 10
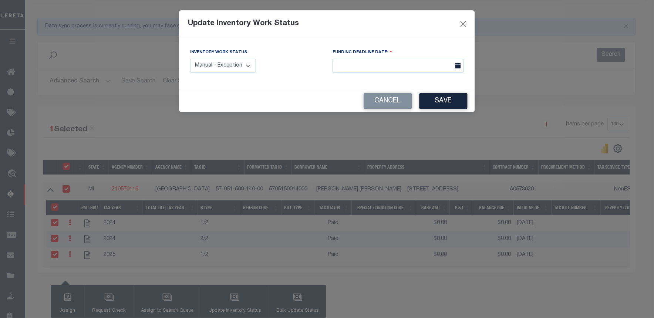
click at [226, 67] on select "Manual - Exception Pended - Awaiting Search Late Add Exception Completed" at bounding box center [223, 66] width 66 height 14
select select "4"
click at [190, 59] on select "Manual - Exception Pended - Awaiting Search Late Add Exception Completed" at bounding box center [223, 66] width 66 height 14
click at [442, 99] on button "Save" at bounding box center [443, 101] width 48 height 16
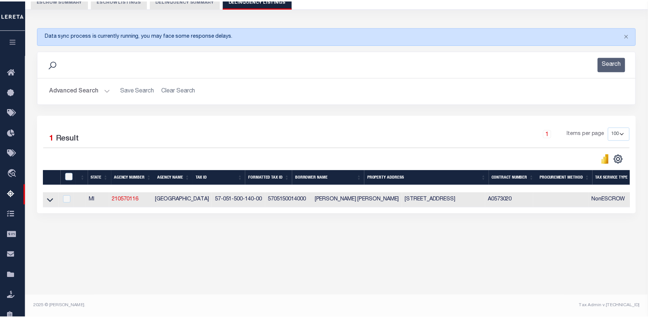
scroll to position [74, 0]
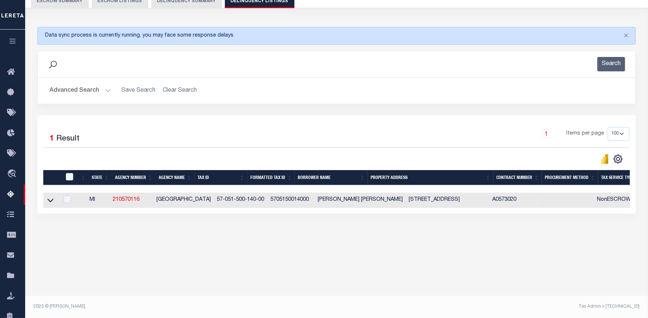
click at [106, 90] on button "Advanced Search" at bounding box center [80, 91] width 61 height 14
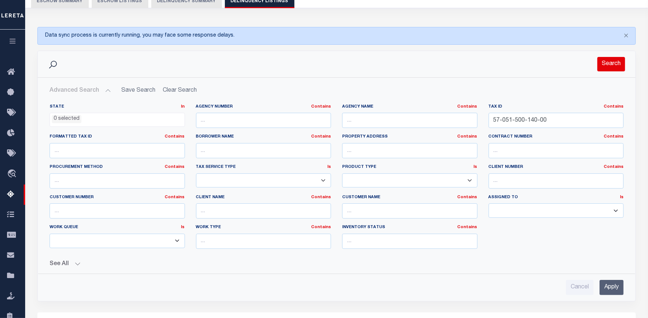
click at [611, 59] on button "Search" at bounding box center [611, 64] width 28 height 14
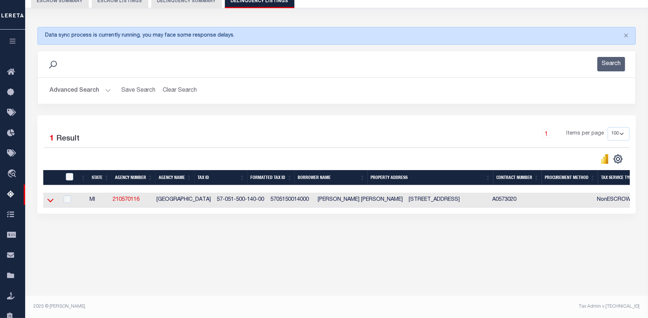
click at [51, 201] on icon at bounding box center [50, 200] width 6 height 8
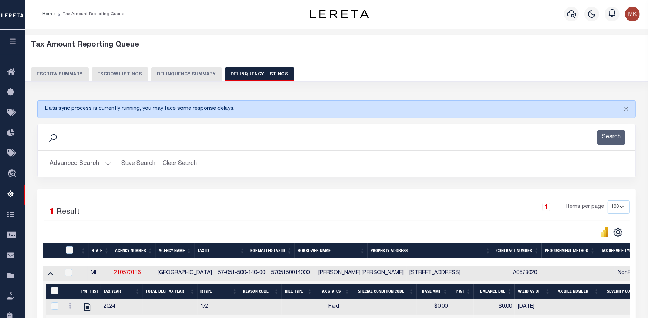
scroll to position [0, 0]
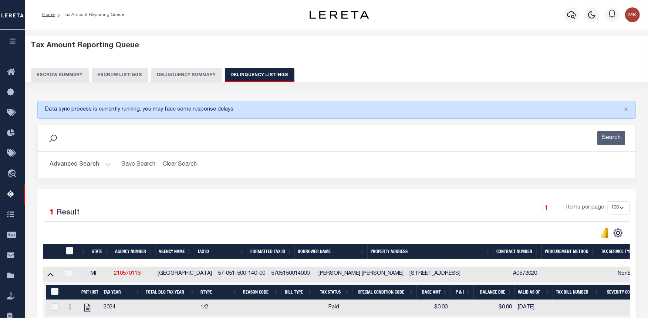
click at [105, 163] on button "Advanced Search" at bounding box center [80, 165] width 61 height 14
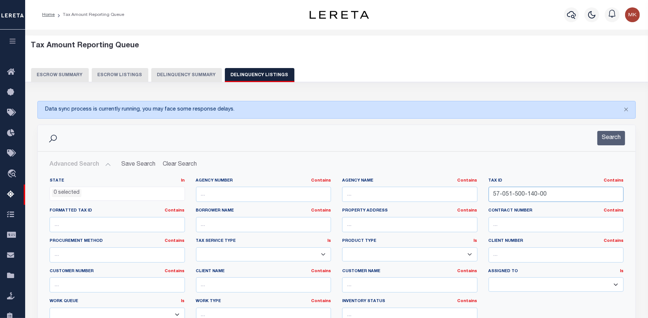
click at [505, 197] on input "57-051-500-140-00" at bounding box center [556, 194] width 135 height 15
click at [506, 197] on input "57-051-500-140-00" at bounding box center [556, 194] width 135 height 15
paste input "5"
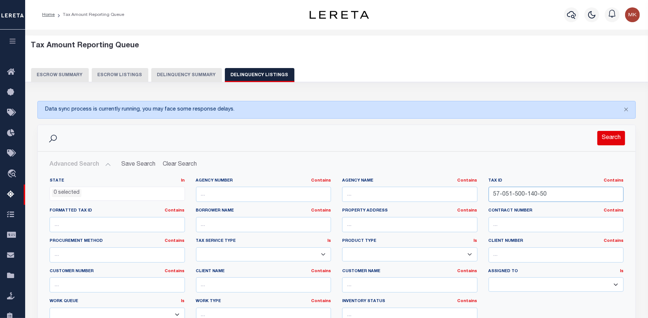
type input "57-051-500-140-50"
click at [609, 142] on button "Search" at bounding box center [611, 138] width 28 height 14
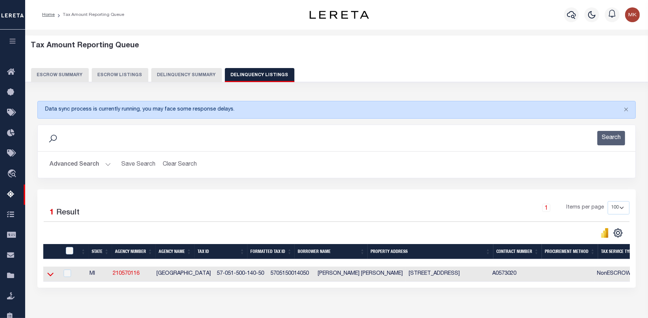
click at [51, 276] on icon at bounding box center [50, 274] width 6 height 8
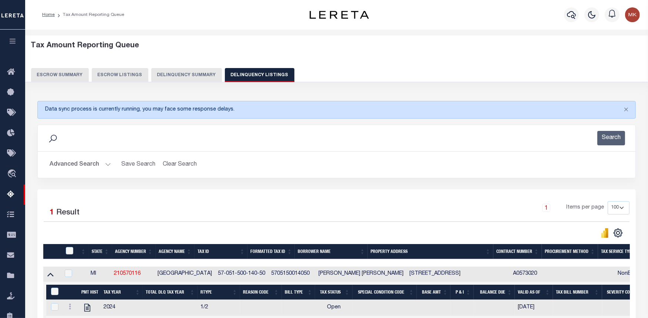
scroll to position [82, 0]
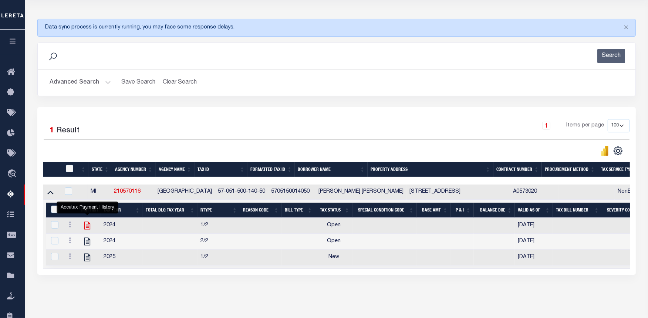
click at [88, 229] on icon "" at bounding box center [87, 226] width 10 height 10
checkbox input "false"
checkbox input "true"
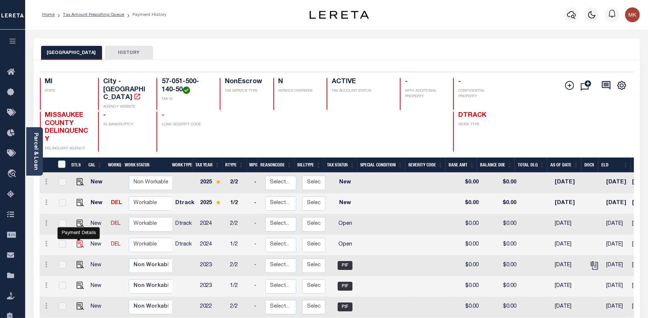
click at [77, 240] on img "" at bounding box center [80, 243] width 7 height 7
checkbox input "true"
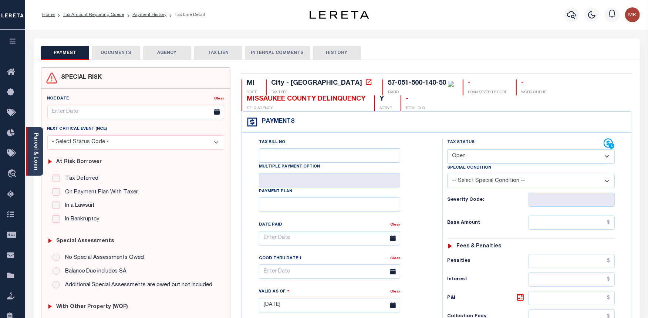
click at [36, 157] on link "Parcel & Loan" at bounding box center [35, 151] width 5 height 37
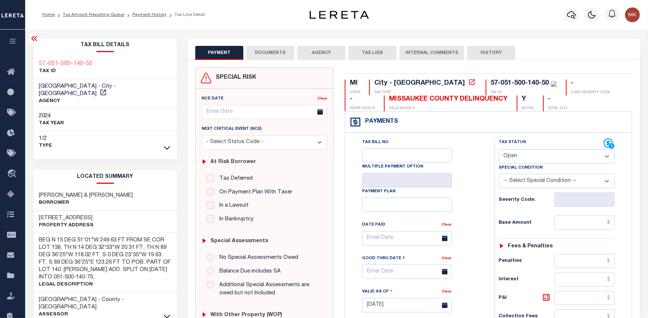
click at [522, 157] on select "- Select Status Code - Open Due/Unpaid Paid Incomplete No Tax Due Internal Refu…" at bounding box center [557, 156] width 116 height 14
select select "PYD"
click at [499, 150] on select "- Select Status Code - Open Due/Unpaid Paid Incomplete No Tax Due Internal Refu…" at bounding box center [557, 156] width 116 height 14
type input "[DATE]"
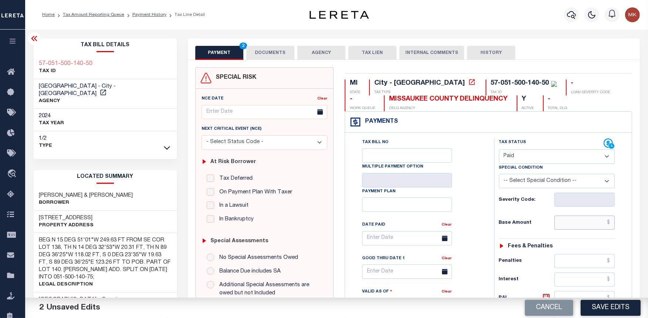
click at [572, 228] on input "text" at bounding box center [584, 223] width 61 height 14
type input "$0.00"
click at [274, 57] on button "DOCUMENTS" at bounding box center [270, 53] width 48 height 14
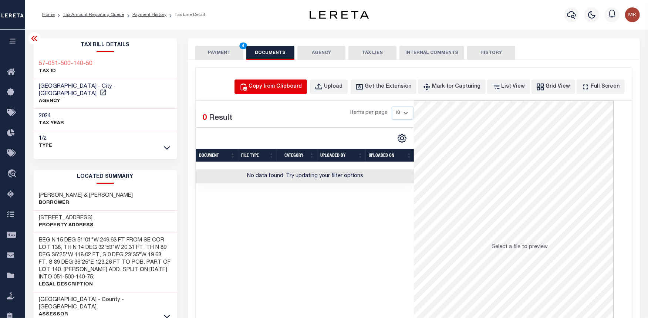
click at [289, 84] on div "Copy from Clipboard" at bounding box center [275, 87] width 53 height 8
select select "POP"
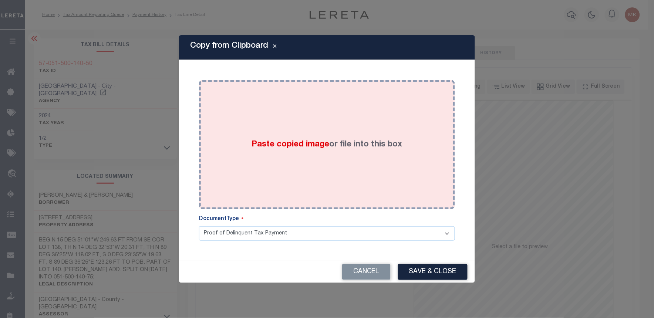
click at [363, 146] on label "Paste copied image or file into this box" at bounding box center [327, 145] width 151 height 12
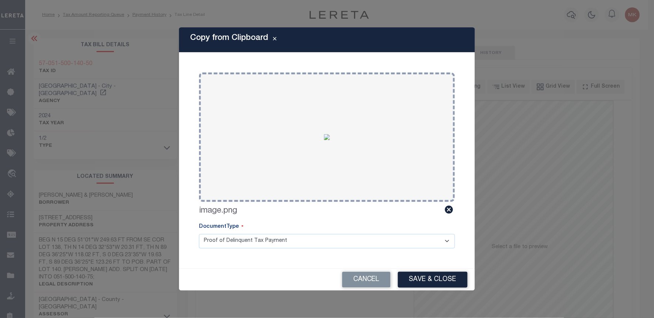
click at [437, 280] on button "Save & Close" at bounding box center [433, 280] width 70 height 16
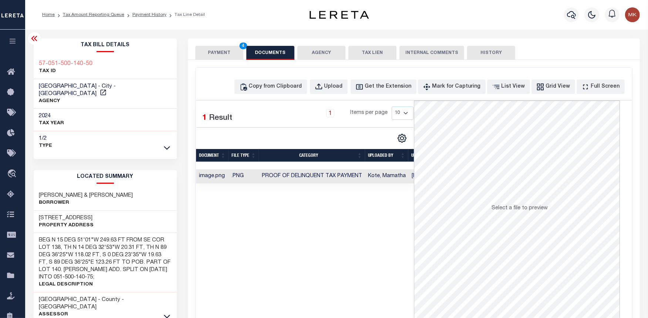
click at [215, 55] on button "PAYMENT 4" at bounding box center [219, 53] width 48 height 14
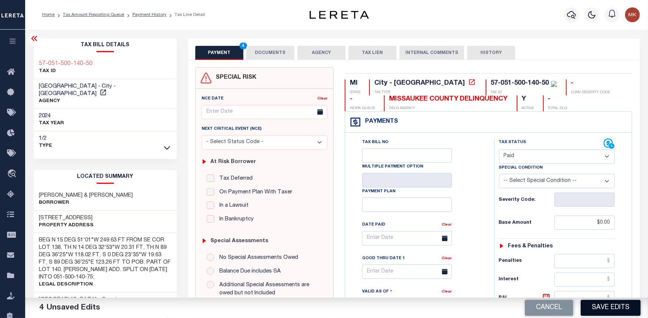
click at [603, 307] on button "Save Edits" at bounding box center [611, 308] width 60 height 16
checkbox input "false"
type input "$0"
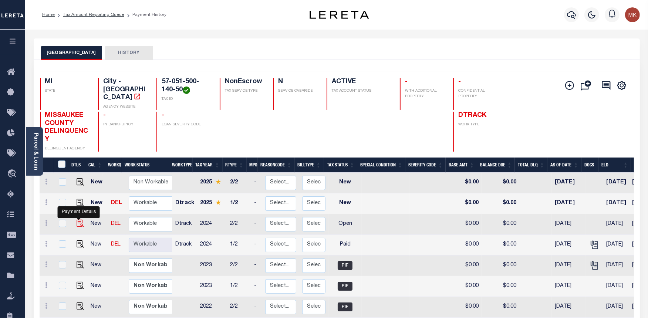
click at [80, 220] on img "" at bounding box center [80, 223] width 7 height 7
checkbox input "true"
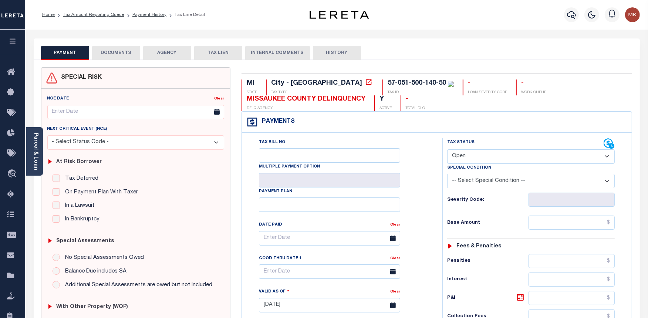
click at [506, 150] on select "- Select Status Code - Open Due/Unpaid Paid Incomplete No Tax Due Internal Refu…" at bounding box center [531, 156] width 168 height 14
click at [503, 153] on select "- Select Status Code - Open Due/Unpaid Paid Incomplete No Tax Due Internal Refu…" at bounding box center [531, 156] width 168 height 14
select select "PYD"
click at [447, 150] on select "- Select Status Code - Open Due/Unpaid Paid Incomplete No Tax Due Internal Refu…" at bounding box center [531, 156] width 168 height 14
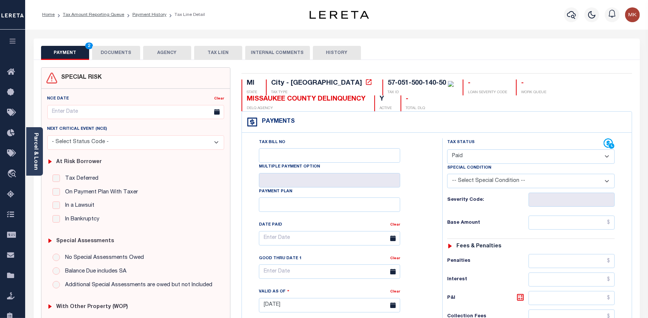
type input "[DATE]"
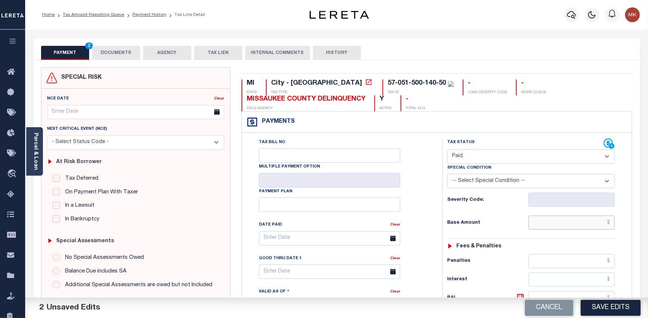
click at [571, 228] on input "text" at bounding box center [571, 223] width 86 height 14
type input "$0.00"
click at [121, 56] on button "DOCUMENTS" at bounding box center [116, 53] width 48 height 14
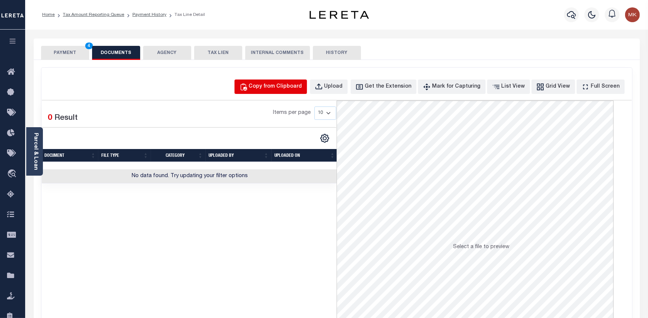
click at [281, 90] on div "Copy from Clipboard" at bounding box center [275, 87] width 53 height 8
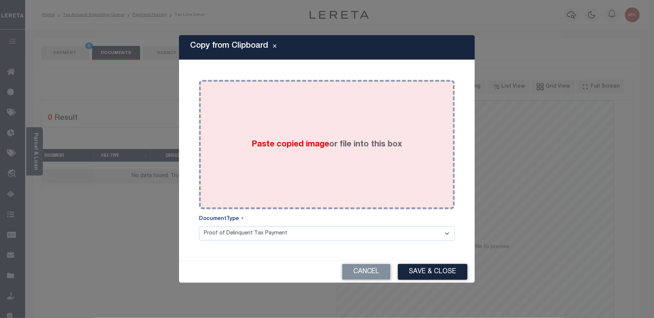
click at [328, 143] on label "Paste copied image or file into this box" at bounding box center [327, 145] width 151 height 12
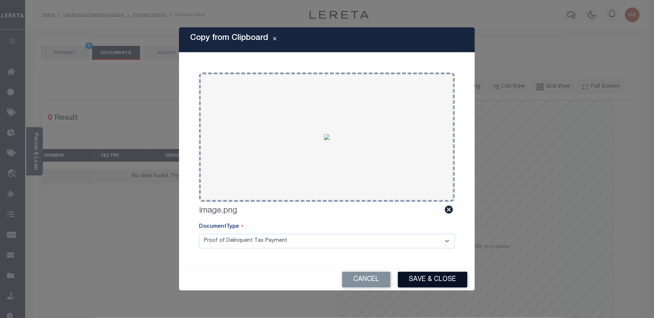
click at [427, 278] on button "Save & Close" at bounding box center [433, 280] width 70 height 16
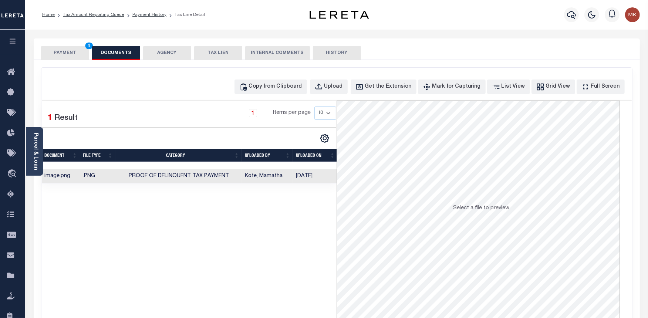
click at [69, 56] on button "PAYMENT 4" at bounding box center [65, 53] width 48 height 14
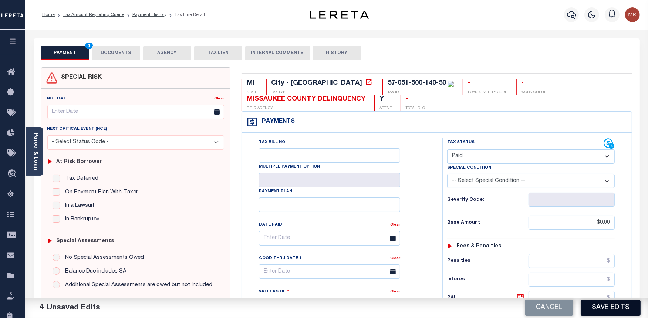
click at [614, 306] on button "Save Edits" at bounding box center [611, 308] width 60 height 16
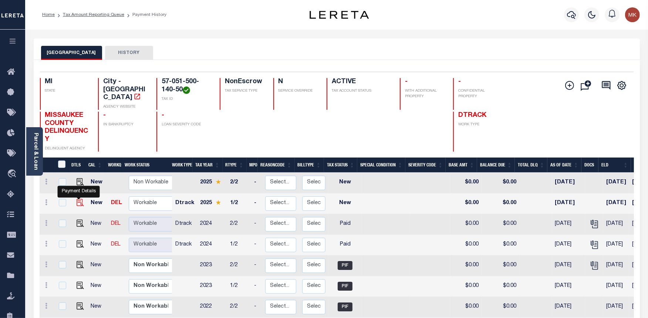
click at [77, 199] on img "" at bounding box center [80, 202] width 7 height 7
checkbox input "true"
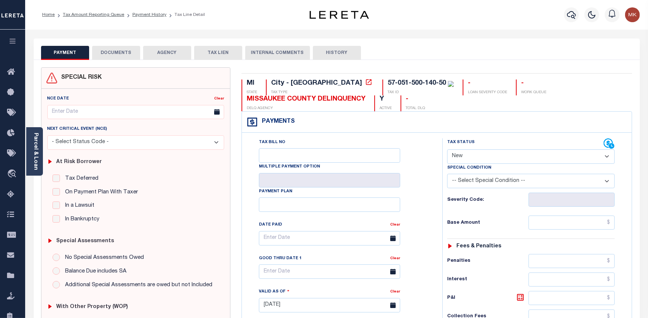
click at [503, 156] on select "- Select Status Code - Open Due/Unpaid Paid Incomplete No Tax Due Internal Refu…" at bounding box center [531, 156] width 168 height 14
select select "PYD"
click at [447, 150] on select "- Select Status Code - Open Due/Unpaid Paid Incomplete No Tax Due Internal Refu…" at bounding box center [531, 156] width 168 height 14
type input "[DATE]"
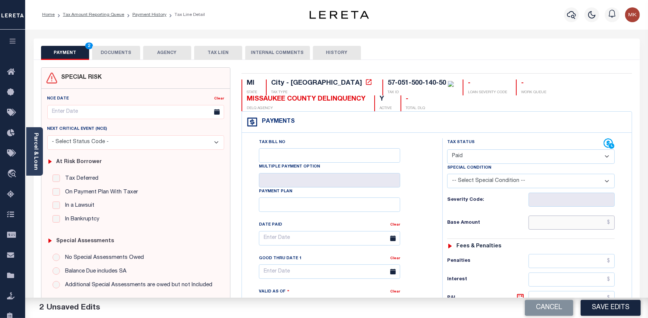
click at [546, 229] on input "text" at bounding box center [571, 223] width 86 height 14
type input "$0.00"
click at [111, 50] on button "DOCUMENTS" at bounding box center [116, 53] width 48 height 14
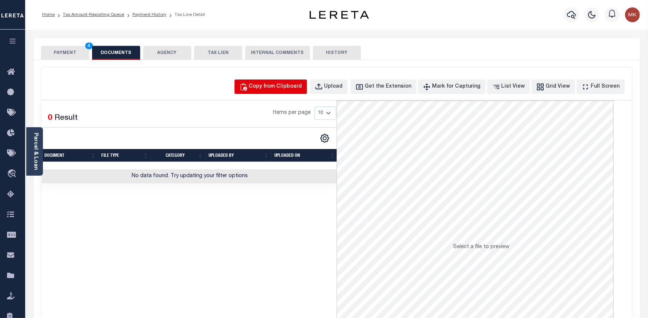
click at [276, 86] on div "Copy from Clipboard" at bounding box center [275, 87] width 53 height 8
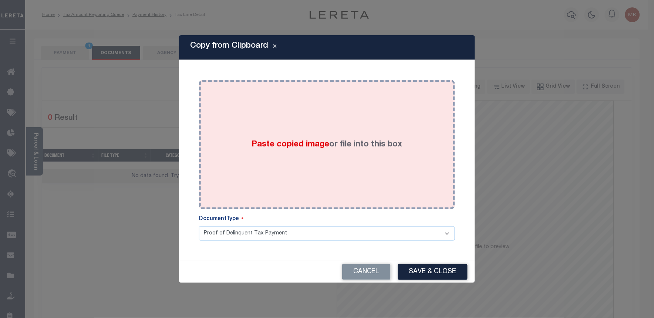
click at [317, 156] on div "Paste copied image or file into this box" at bounding box center [327, 144] width 245 height 118
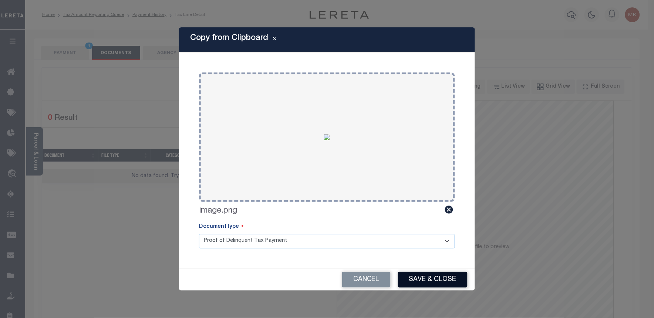
click at [420, 276] on button "Save & Close" at bounding box center [433, 280] width 70 height 16
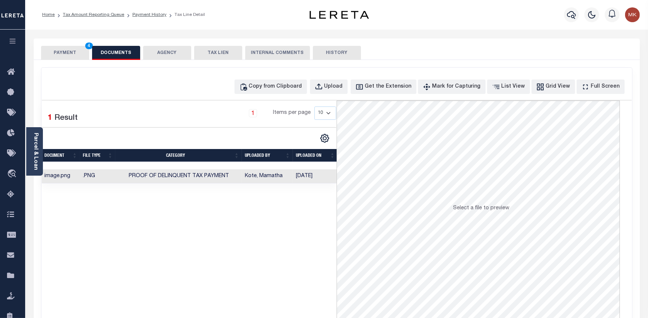
click at [67, 53] on button "PAYMENT 4" at bounding box center [65, 53] width 48 height 14
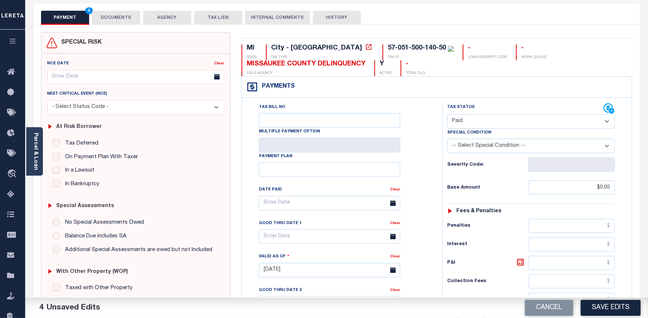
scroll to position [205, 0]
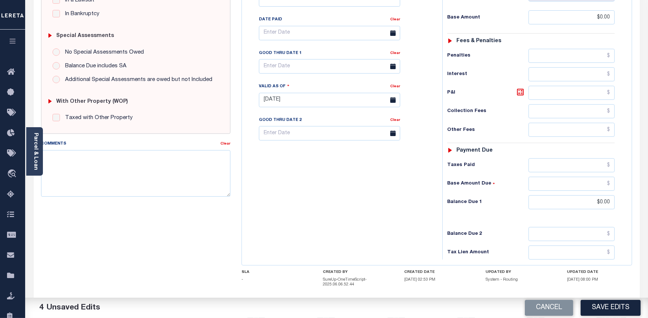
click at [603, 311] on button "Save Edits" at bounding box center [611, 308] width 60 height 16
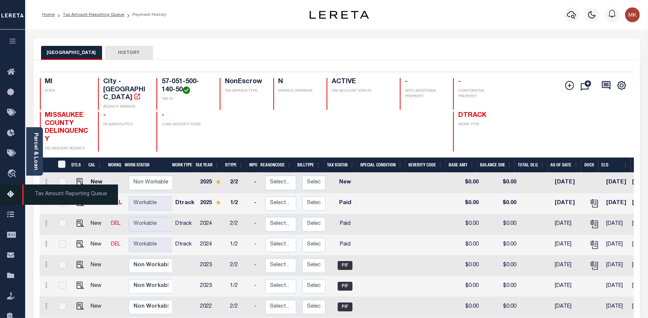
click at [7, 194] on icon at bounding box center [13, 194] width 12 height 9
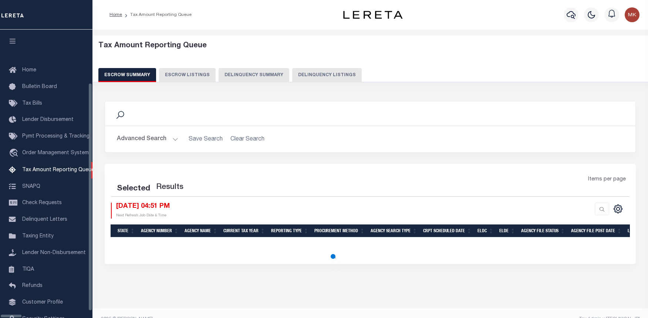
click at [292, 72] on button "Delinquency Listings" at bounding box center [327, 75] width 70 height 14
select select "100"
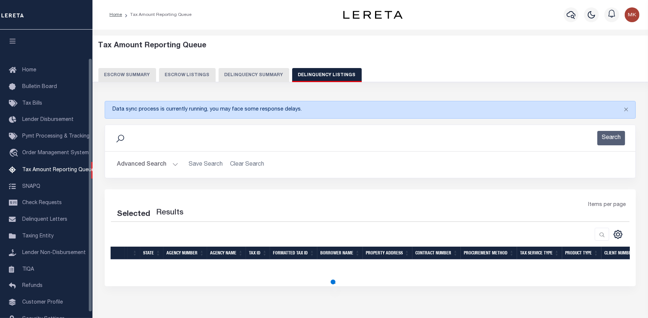
scroll to position [32, 0]
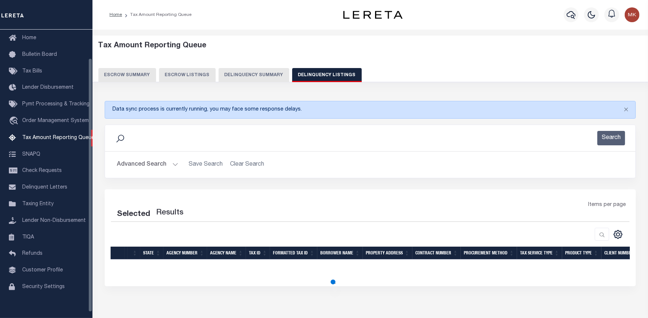
select select "100"
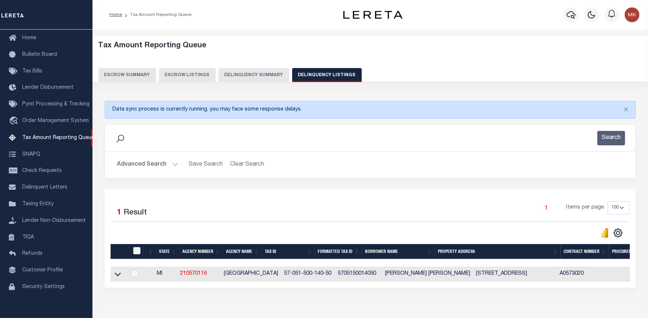
click at [138, 250] on input "checkbox" at bounding box center [136, 250] width 7 height 7
checkbox input "true"
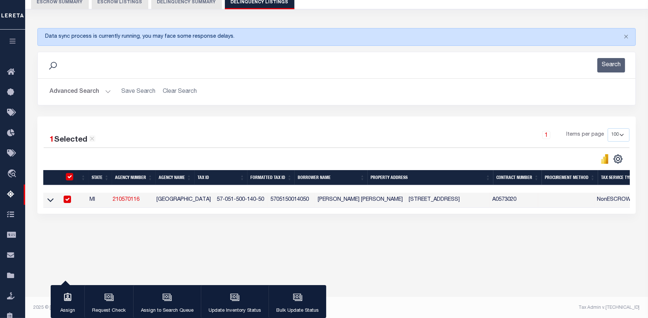
scroll to position [74, 0]
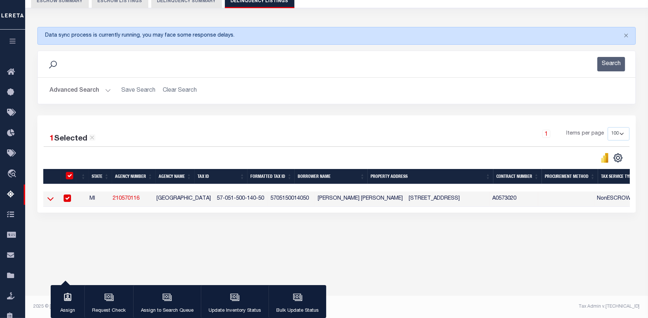
click at [50, 201] on icon at bounding box center [50, 199] width 6 height 4
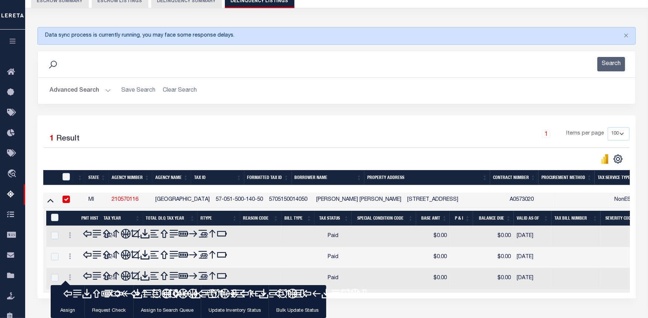
scroll to position [112, 0]
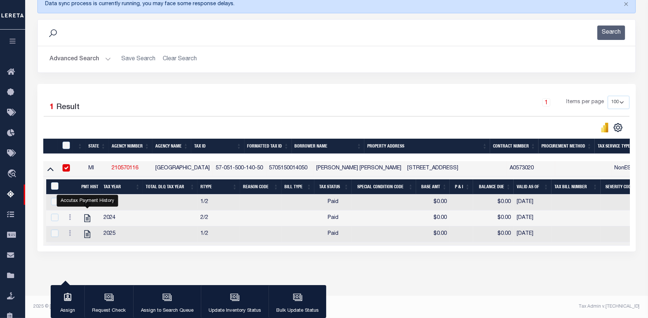
click at [61, 142] on div at bounding box center [67, 146] width 12 height 8
click at [64, 142] on input "checkbox" at bounding box center [65, 145] width 7 height 7
checkbox input "true"
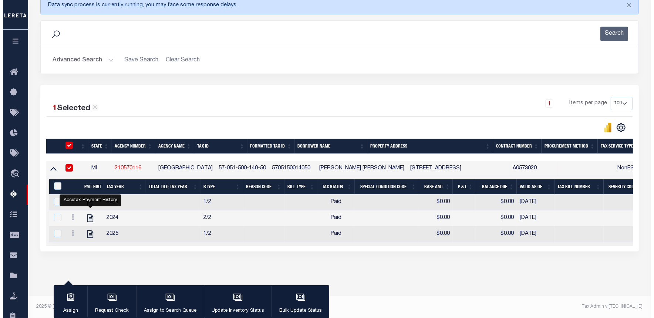
scroll to position [111, 0]
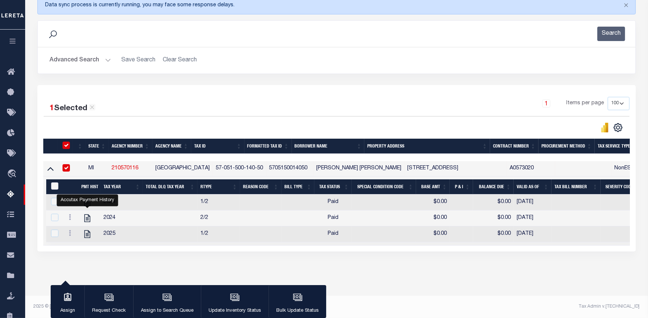
click at [53, 182] on input "&nbsp;" at bounding box center [54, 185] width 7 height 7
checkbox input "true"
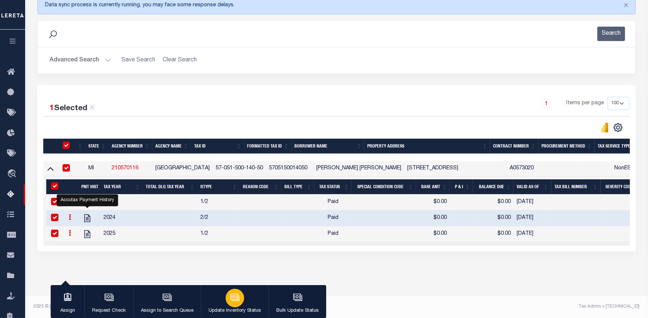
click at [234, 294] on icon "button" at bounding box center [234, 297] width 8 height 6
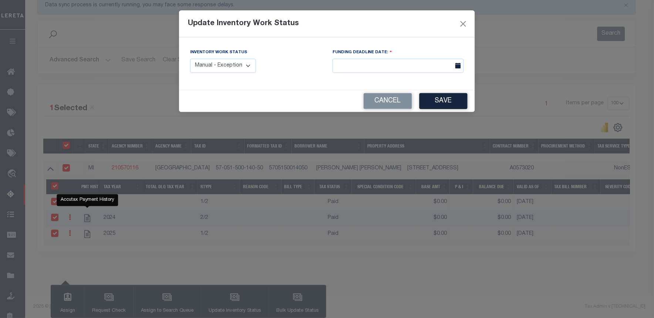
click at [238, 68] on select "Manual - Exception Pended - Awaiting Search Late Add Exception Completed" at bounding box center [223, 66] width 66 height 14
select select "4"
click at [190, 59] on select "Manual - Exception Pended - Awaiting Search Late Add Exception Completed" at bounding box center [223, 66] width 66 height 14
click at [444, 99] on button "Save" at bounding box center [443, 101] width 48 height 16
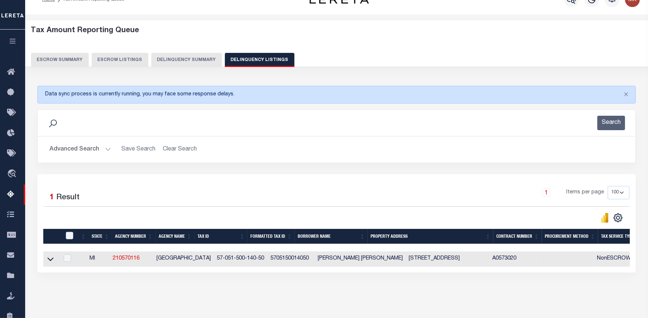
scroll to position [0, 0]
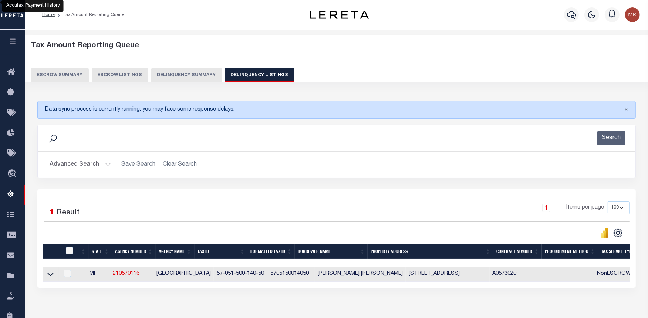
click at [107, 166] on button "Advanced Search" at bounding box center [80, 165] width 61 height 14
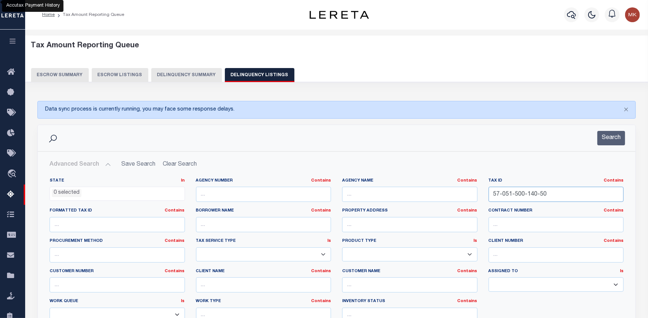
click at [527, 199] on input "57-051-500-140-50" at bounding box center [556, 194] width 135 height 15
paste input "33-01-01-27-108-041"
type input "33-01-01-27-108-041"
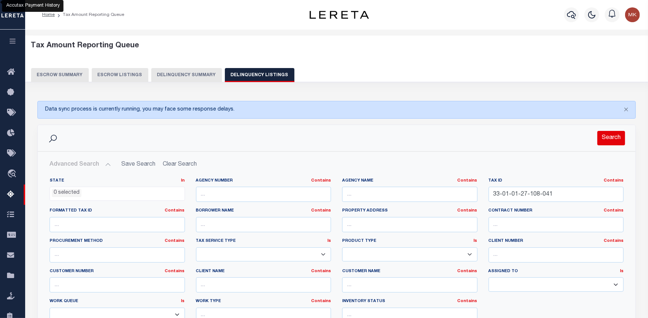
click at [608, 136] on button "Search" at bounding box center [611, 138] width 28 height 14
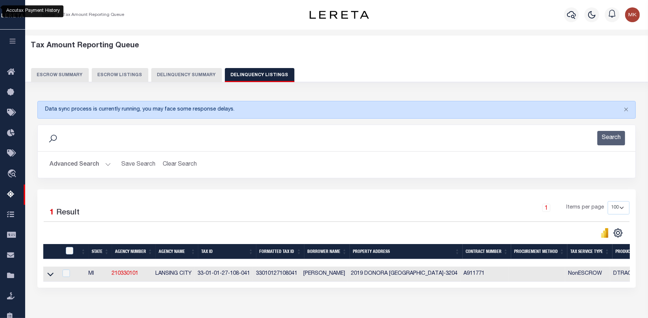
scroll to position [74, 0]
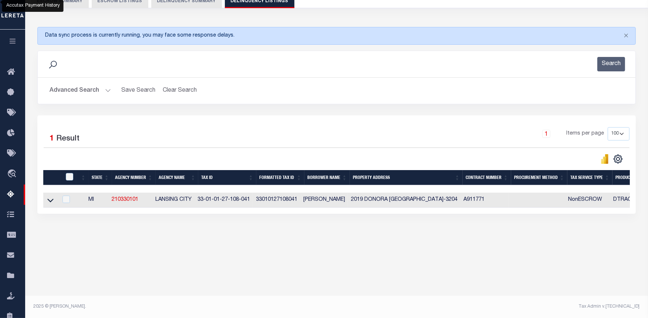
drag, startPoint x: 48, startPoint y: 202, endPoint x: 162, endPoint y: 211, distance: 113.6
click at [48, 202] on icon at bounding box center [50, 201] width 6 height 4
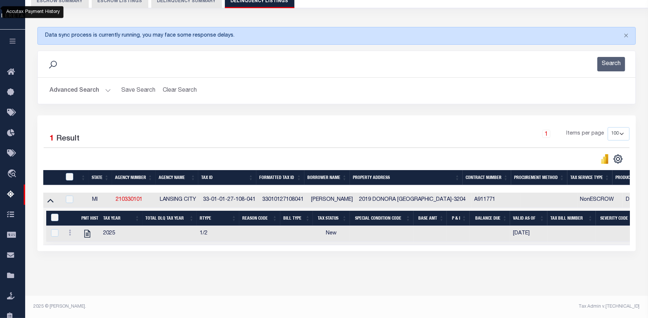
scroll to position [80, 0]
click at [87, 229] on icon "" at bounding box center [87, 234] width 10 height 10
checkbox input "true"
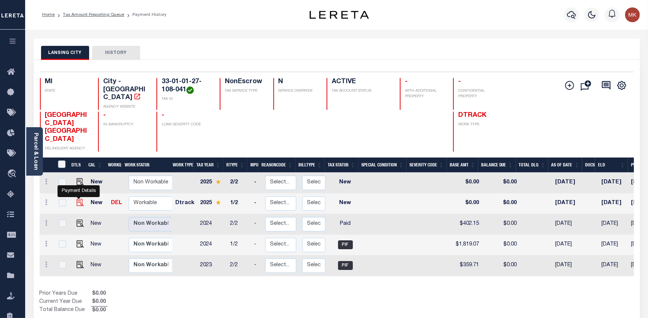
click at [78, 199] on img "" at bounding box center [80, 202] width 7 height 7
checkbox input "true"
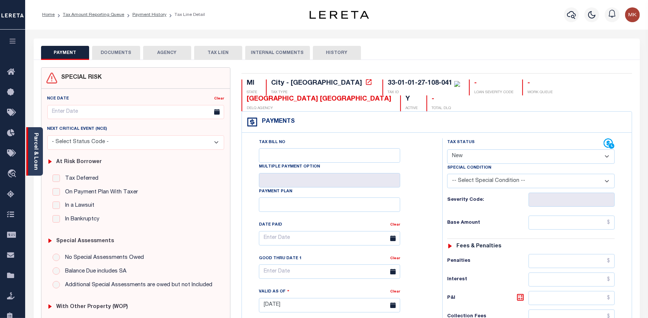
click at [34, 143] on link "Parcel & Loan" at bounding box center [35, 151] width 5 height 37
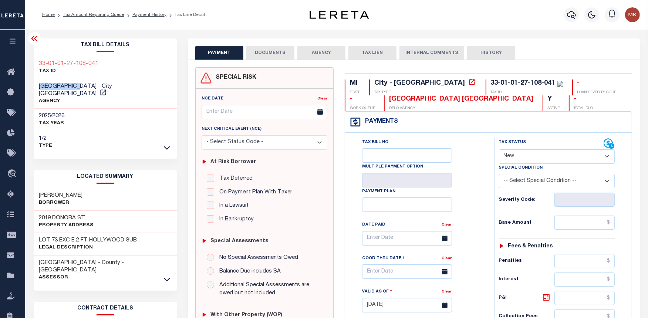
drag, startPoint x: 76, startPoint y: 86, endPoint x: 34, endPoint y: 86, distance: 41.8
click at [34, 86] on div "[GEOGRAPHIC_DATA] - City - [GEOGRAPHIC_DATA] AGENCY" at bounding box center [105, 94] width 143 height 30
copy span "LANSING CITY"
click at [538, 160] on select "- Select Status Code - Open Due/Unpaid Paid Incomplete No Tax Due Internal Refu…" at bounding box center [557, 156] width 116 height 14
select select "PYD"
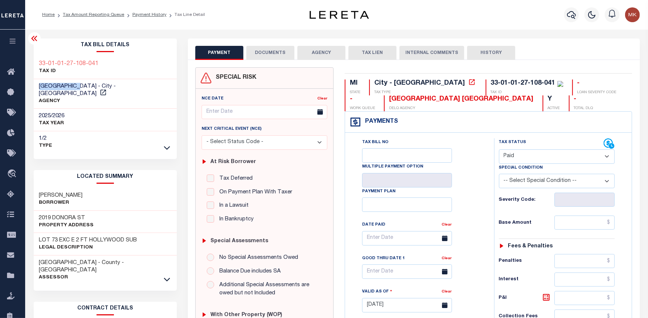
click at [499, 150] on select "- Select Status Code - Open Due/Unpaid Paid Incomplete No Tax Due Internal Refu…" at bounding box center [557, 156] width 116 height 14
type input "[DATE]"
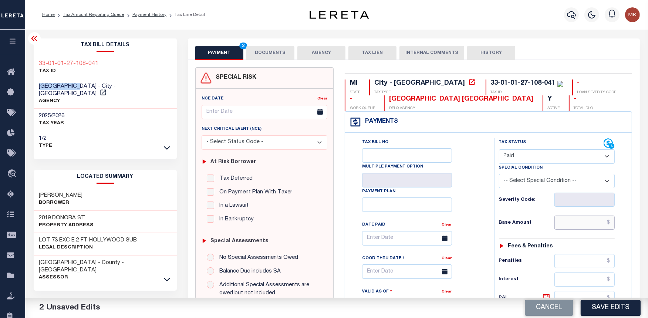
click at [568, 220] on input "text" at bounding box center [584, 223] width 61 height 14
type input "$0.00"
click at [261, 53] on button "DOCUMENTS" at bounding box center [270, 53] width 48 height 14
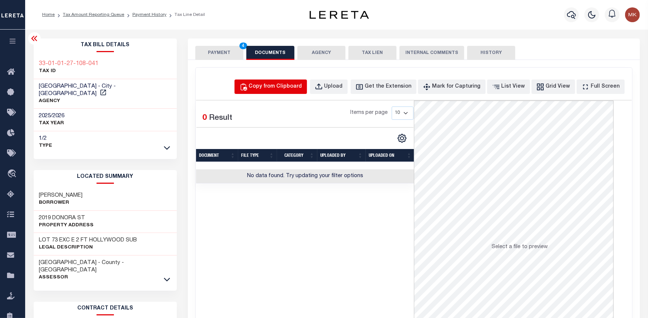
click at [294, 89] on div "Copy from Clipboard" at bounding box center [275, 87] width 53 height 8
select select "POP"
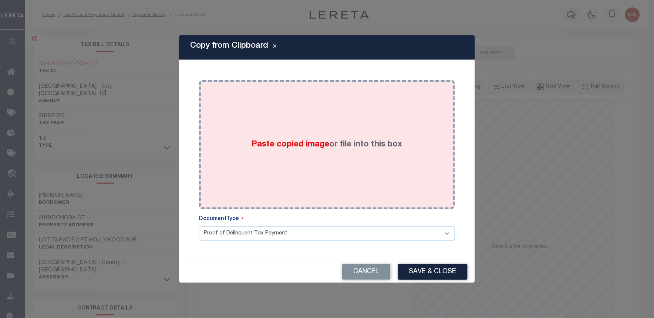
click at [299, 139] on label "Paste copied image or file into this box" at bounding box center [327, 145] width 151 height 12
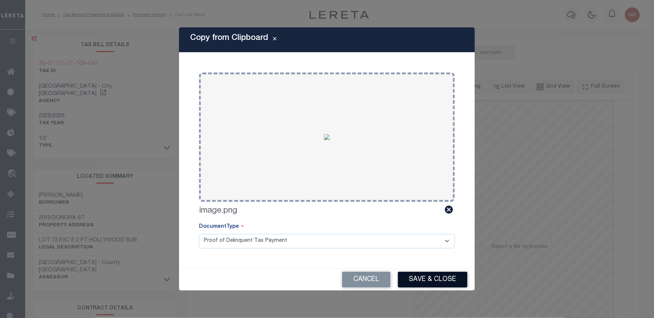
click at [422, 283] on button "Save & Close" at bounding box center [433, 280] width 70 height 16
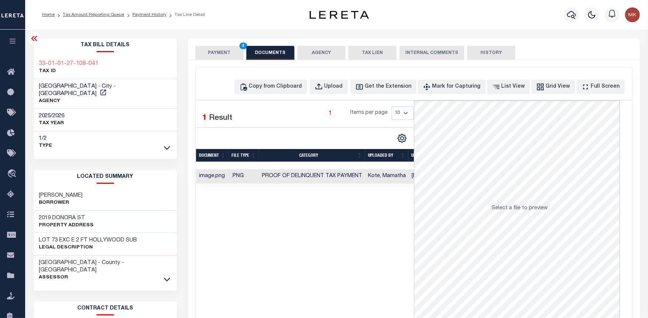
click at [222, 50] on button "PAYMENT 4" at bounding box center [219, 53] width 48 height 14
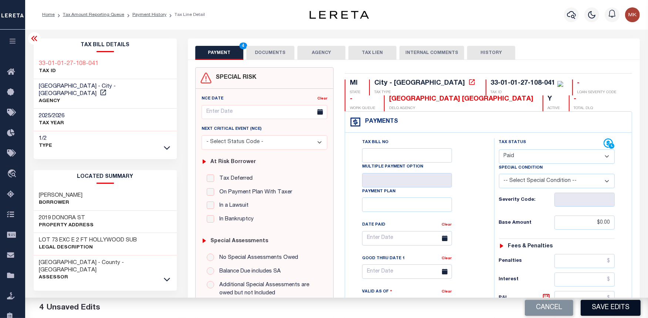
click at [611, 303] on button "Save Edits" at bounding box center [611, 308] width 60 height 16
checkbox input "false"
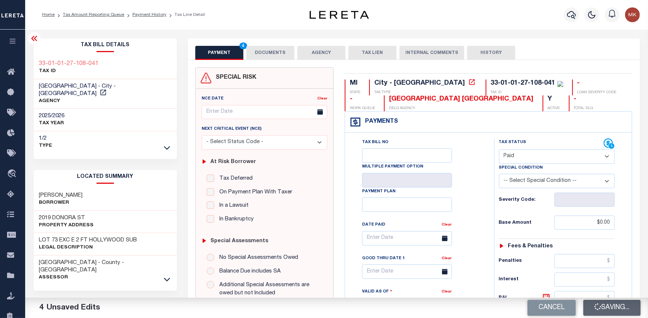
type input "$0"
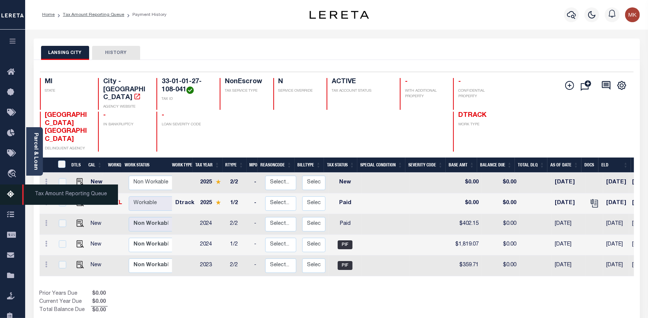
click at [12, 197] on icon at bounding box center [13, 194] width 12 height 9
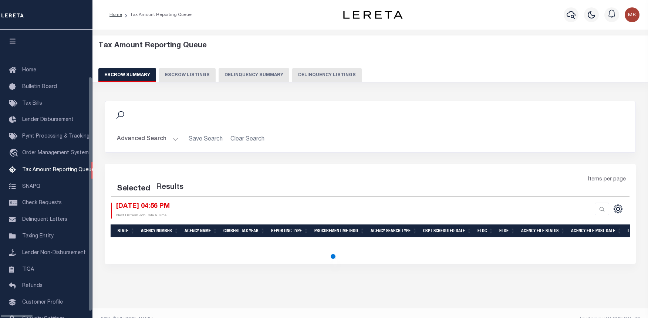
click at [293, 79] on button "Delinquency Listings" at bounding box center [327, 75] width 70 height 14
select select "100"
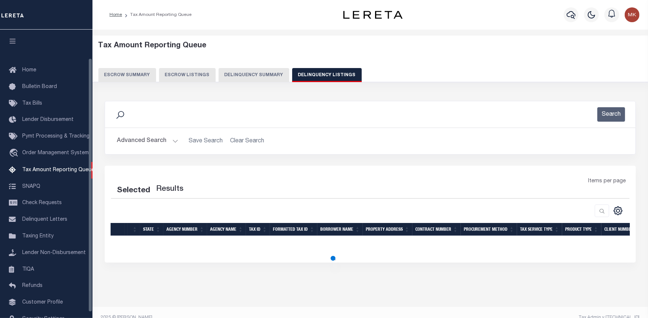
scroll to position [32, 0]
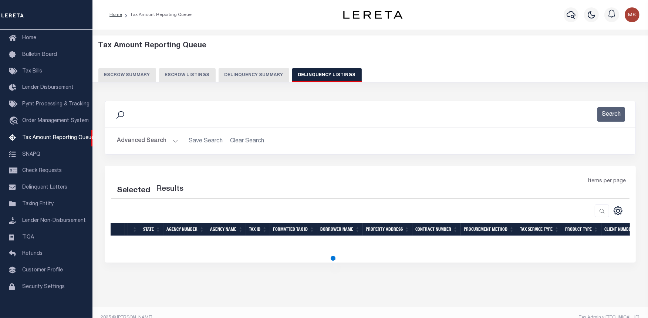
select select "100"
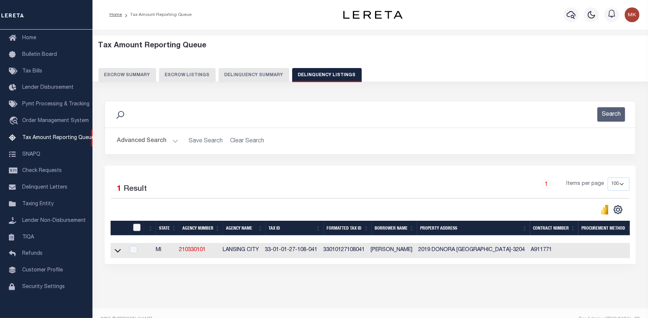
click at [135, 229] on input "checkbox" at bounding box center [136, 227] width 7 height 7
checkbox input "true"
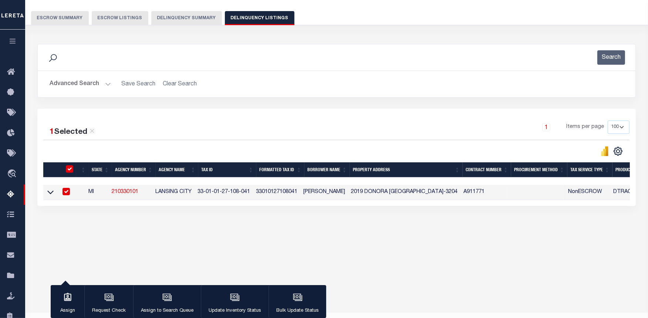
scroll to position [74, 0]
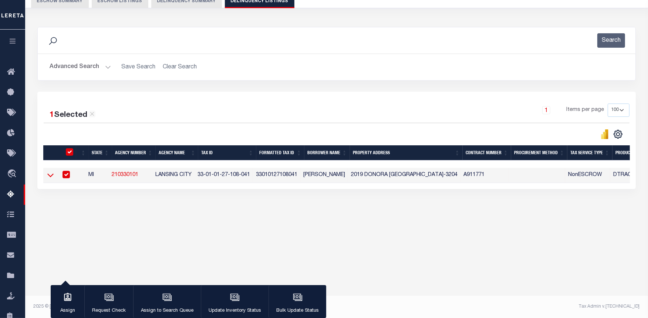
click at [50, 176] on icon at bounding box center [50, 175] width 6 height 8
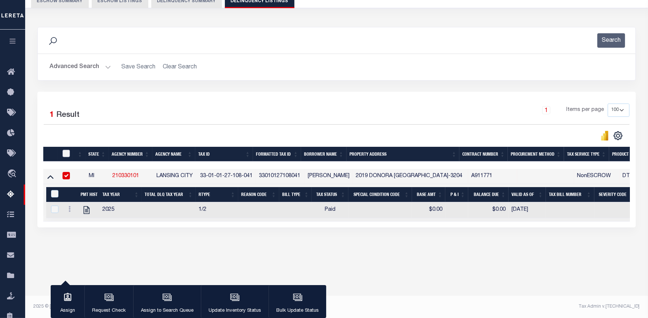
click at [68, 153] on input "checkbox" at bounding box center [65, 153] width 7 height 7
checkbox input "true"
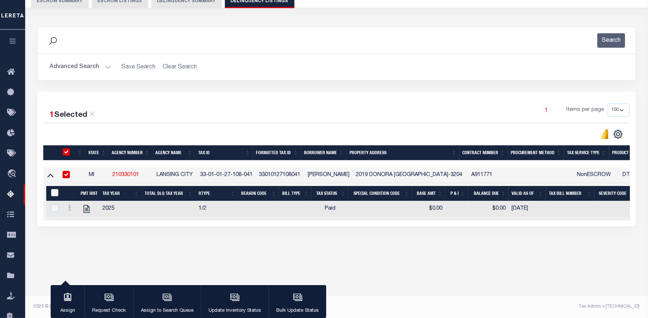
click at [54, 193] on input "&nbsp;" at bounding box center [54, 192] width 7 height 7
checkbox input "true"
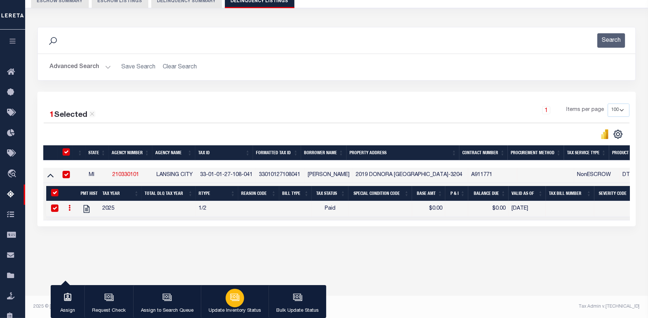
click at [230, 293] on icon "button" at bounding box center [235, 298] width 10 height 10
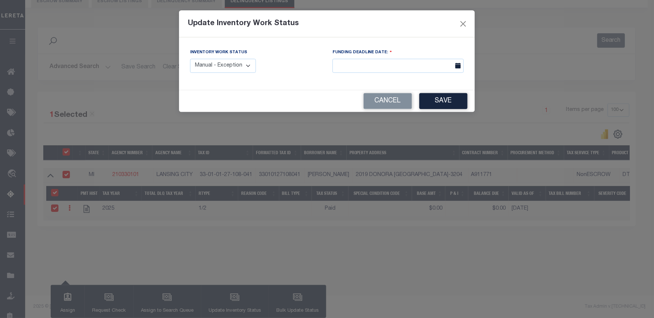
click at [220, 65] on select "Manual - Exception Pended - Awaiting Search Late Add Exception Completed" at bounding box center [223, 66] width 66 height 14
select select "4"
click at [190, 59] on select "Manual - Exception Pended - Awaiting Search Late Add Exception Completed" at bounding box center [223, 66] width 66 height 14
click at [447, 101] on button "Save" at bounding box center [443, 101] width 48 height 16
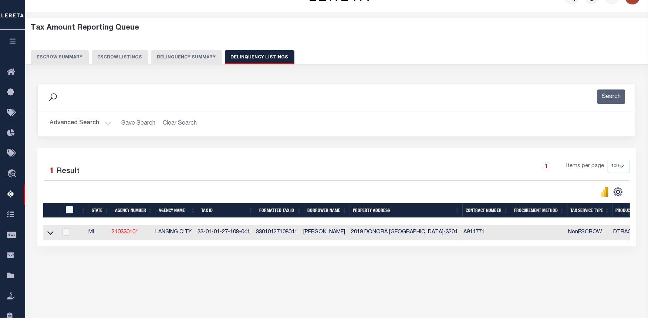
scroll to position [0, 0]
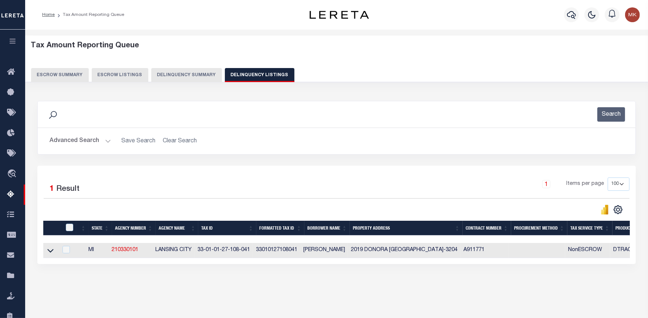
click at [101, 139] on button "Advanced Search" at bounding box center [80, 141] width 61 height 14
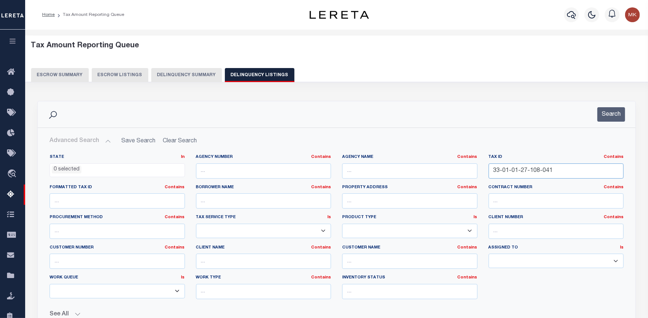
click at [519, 173] on input "33-01-01-27-108-041" at bounding box center [556, 170] width 135 height 15
paste input "64-009-004-200-02"
type input "64-009-004-200-02"
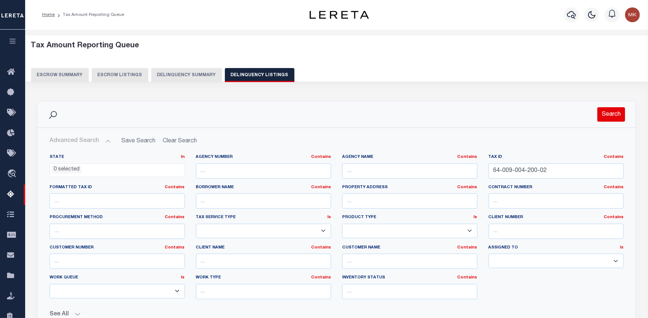
click at [605, 109] on button "Search" at bounding box center [611, 114] width 28 height 14
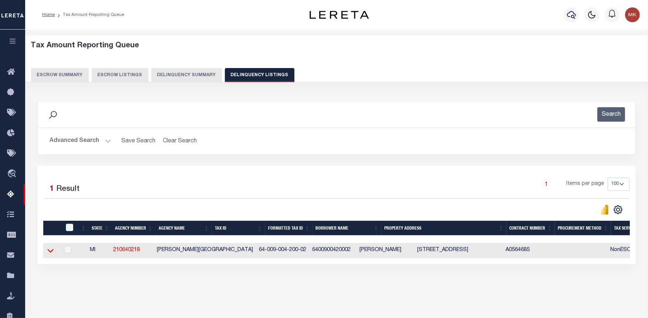
click at [49, 252] on icon at bounding box center [50, 251] width 6 height 8
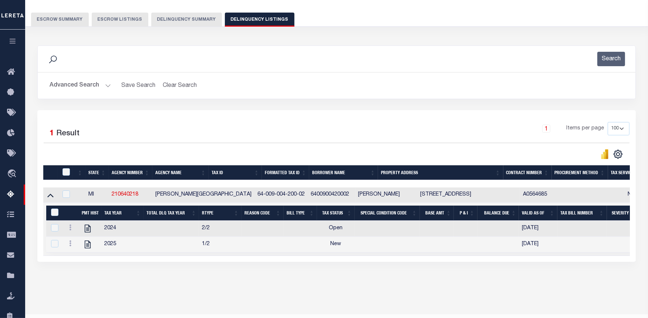
scroll to position [74, 0]
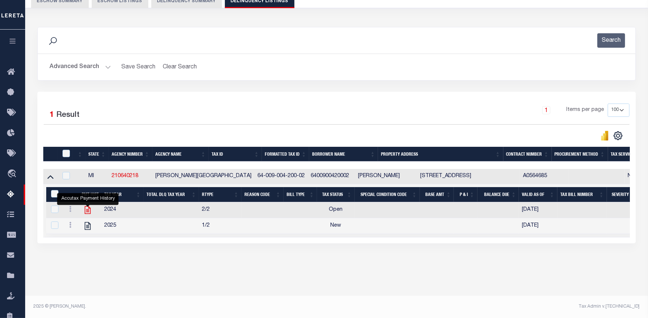
click at [89, 212] on icon "" at bounding box center [88, 210] width 10 height 10
checkbox input "false"
checkbox input "true"
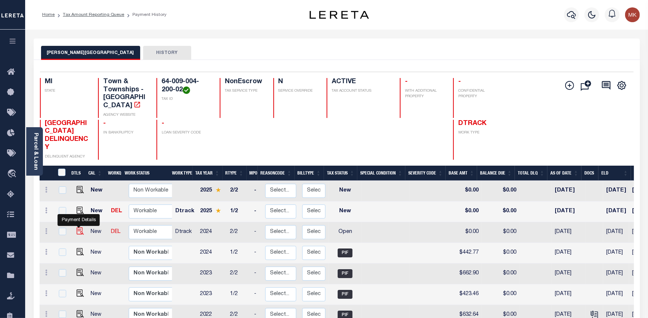
click at [79, 227] on img "" at bounding box center [80, 230] width 7 height 7
checkbox input "true"
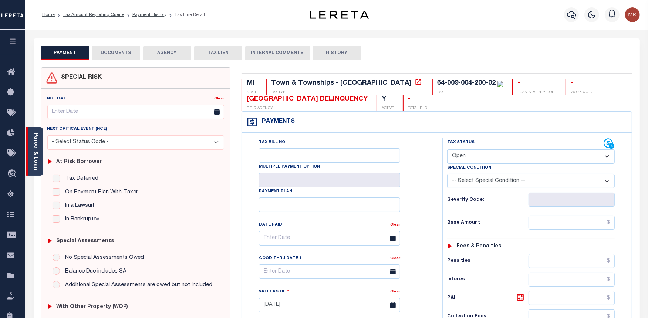
click at [37, 141] on link "Parcel & Loan" at bounding box center [35, 151] width 5 height 37
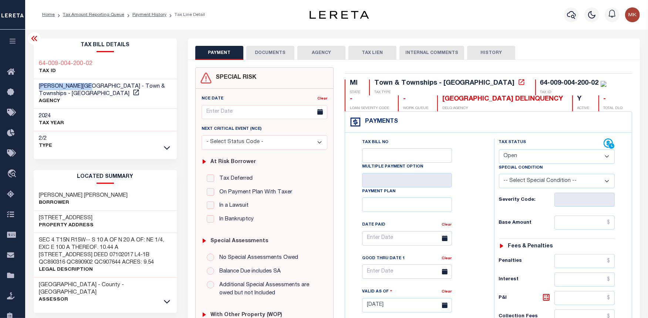
drag, startPoint x: 89, startPoint y: 85, endPoint x: 37, endPoint y: 89, distance: 52.7
click at [37, 89] on div "LEAVITT TOWNSHIP - Town & Townships - MI AGENCY" at bounding box center [105, 94] width 143 height 30
copy span "LEAVITT TOWNSHIP"
click at [585, 154] on select "- Select Status Code - Open Due/Unpaid Paid Incomplete No Tax Due Internal Refu…" at bounding box center [557, 156] width 116 height 14
click at [537, 157] on select "- Select Status Code - Open Due/Unpaid Paid Incomplete No Tax Due Internal Refu…" at bounding box center [557, 156] width 116 height 14
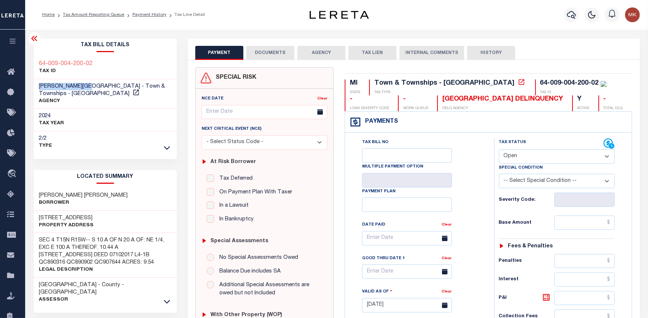
select select "PYD"
click at [499, 150] on select "- Select Status Code - Open Due/Unpaid Paid Incomplete No Tax Due Internal Refu…" at bounding box center [557, 156] width 116 height 14
type input "[DATE]"
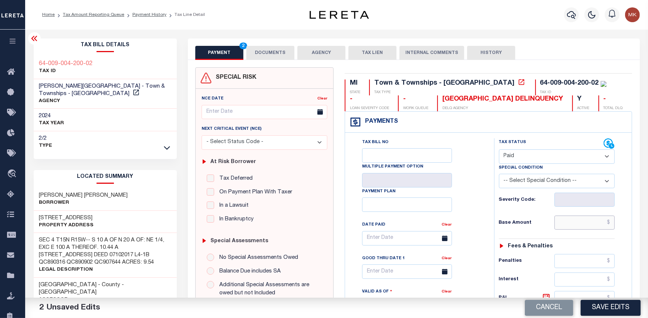
click at [563, 226] on input "text" at bounding box center [584, 223] width 61 height 14
type input "$0.00"
click at [280, 54] on button "DOCUMENTS" at bounding box center [270, 53] width 48 height 14
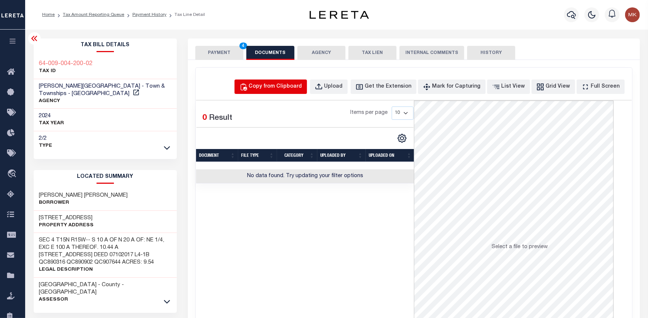
click at [290, 89] on div "Copy from Clipboard" at bounding box center [275, 87] width 53 height 8
select select "POP"
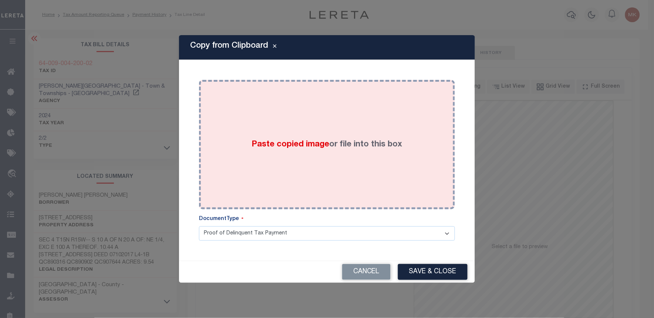
click at [289, 139] on label "Paste copied image or file into this box" at bounding box center [327, 145] width 151 height 12
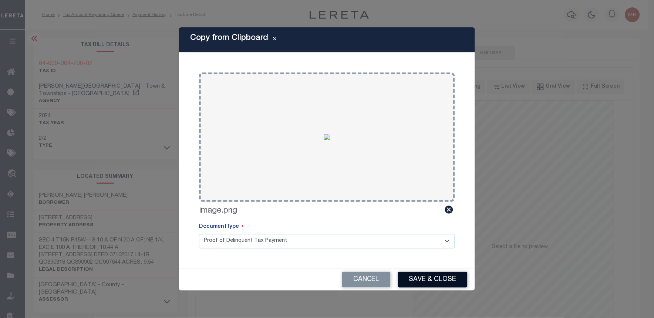
click at [407, 281] on button "Save & Close" at bounding box center [433, 280] width 70 height 16
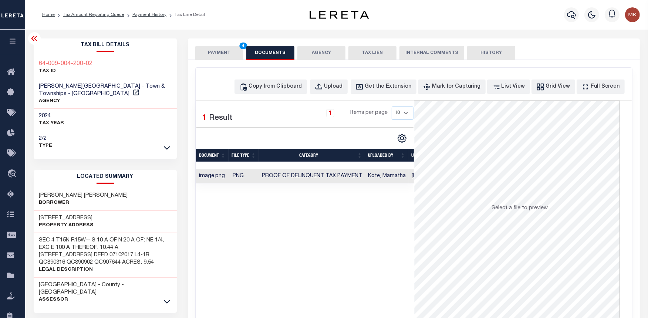
click at [209, 53] on button "PAYMENT 4" at bounding box center [219, 53] width 48 height 14
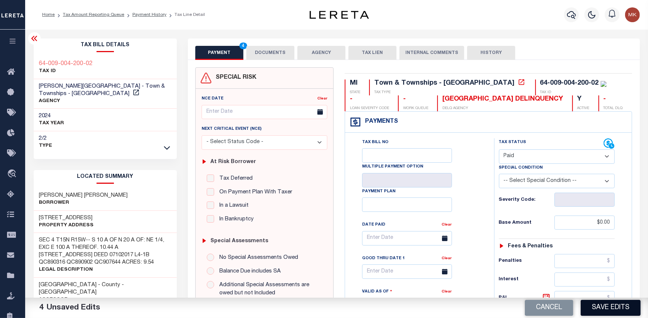
click at [601, 310] on button "Save Edits" at bounding box center [611, 308] width 60 height 16
checkbox input "false"
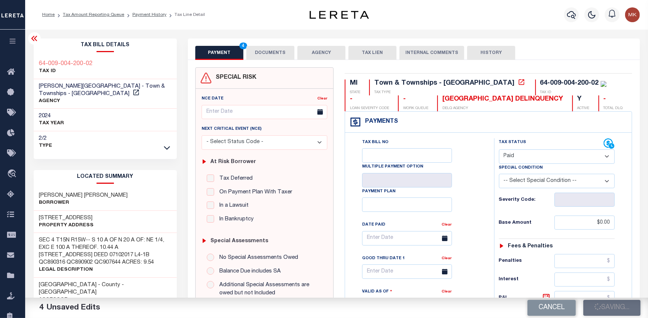
type input "$0"
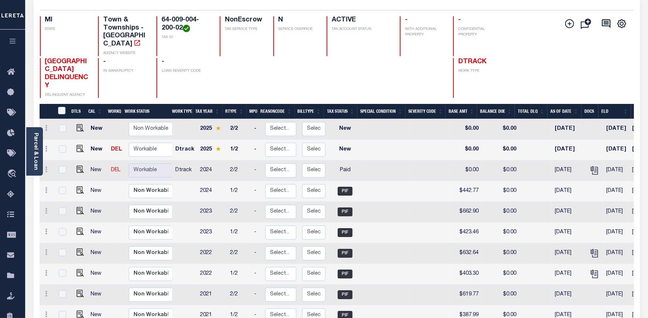
scroll to position [82, 0]
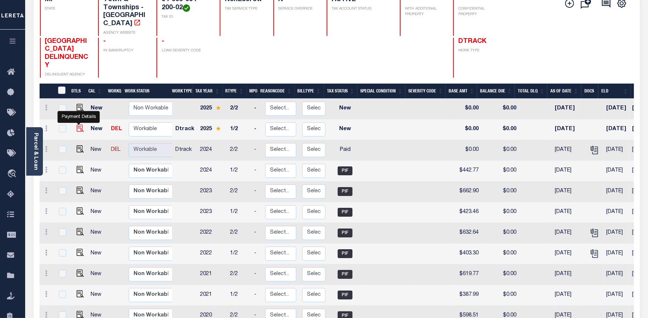
click at [77, 125] on img "" at bounding box center [80, 128] width 7 height 7
checkbox input "true"
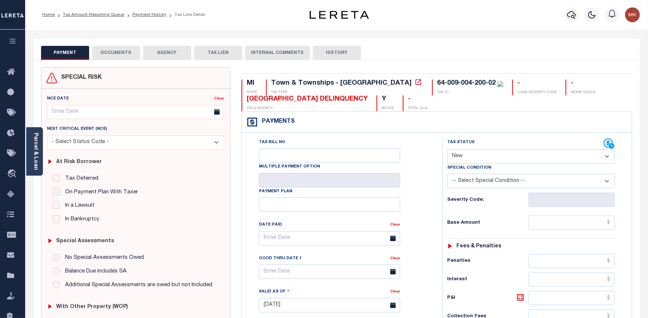
click at [474, 151] on select "- Select Status Code - Open Due/Unpaid Paid Incomplete No Tax Due Internal Refu…" at bounding box center [531, 156] width 168 height 14
select select "PYD"
click at [447, 150] on select "- Select Status Code - Open Due/Unpaid Paid Incomplete No Tax Due Internal Refu…" at bounding box center [531, 156] width 168 height 14
type input "[DATE]"
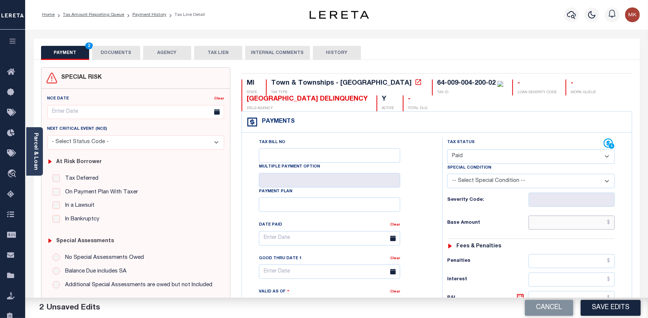
click at [548, 229] on input "text" at bounding box center [571, 223] width 86 height 14
type input "$0.00"
click at [117, 55] on button "DOCUMENTS" at bounding box center [116, 53] width 48 height 14
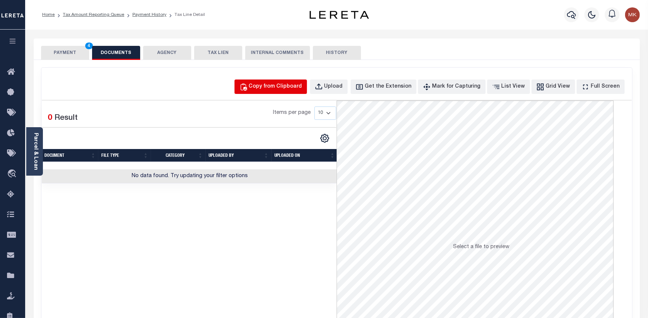
click at [300, 91] on button "Copy from Clipboard" at bounding box center [270, 87] width 72 height 14
select select "POP"
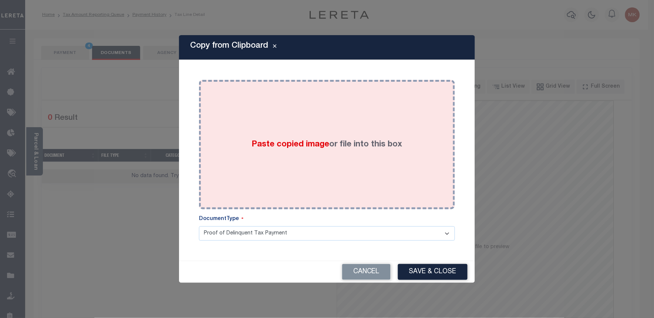
click at [285, 136] on div "Paste copied image or file into this box" at bounding box center [327, 144] width 245 height 118
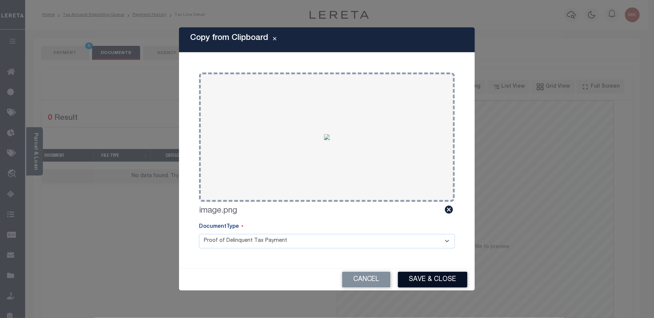
click at [414, 284] on button "Save & Close" at bounding box center [433, 280] width 70 height 16
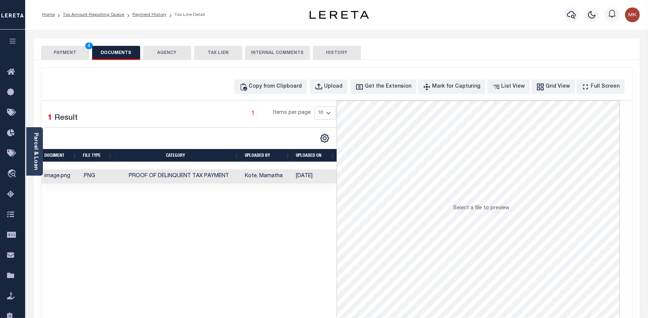
click at [54, 56] on button "PAYMENT 4" at bounding box center [65, 53] width 48 height 14
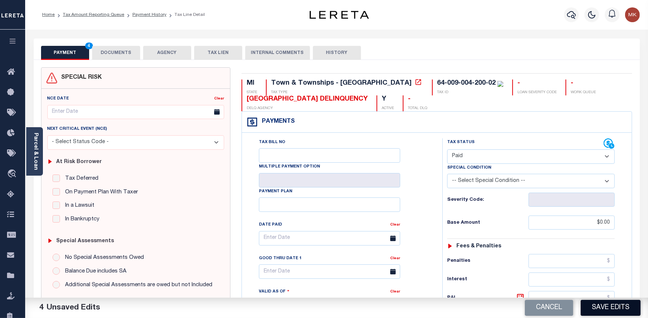
click at [590, 303] on button "Save Edits" at bounding box center [611, 308] width 60 height 16
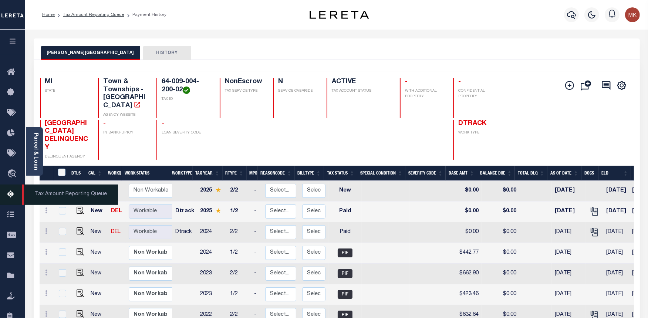
click at [10, 192] on icon at bounding box center [13, 194] width 12 height 9
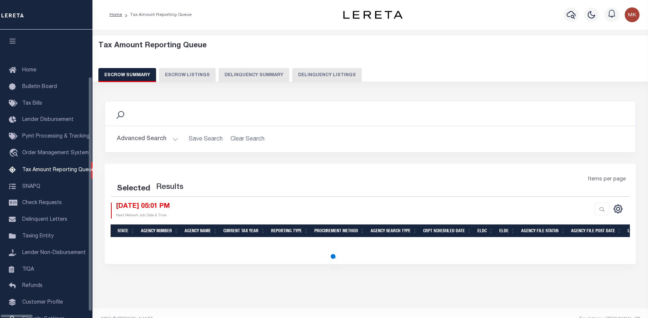
click at [297, 81] on button "Delinquency Listings" at bounding box center [327, 75] width 70 height 14
select select "100"
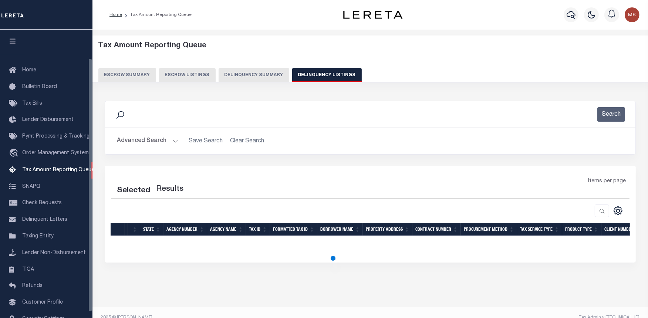
scroll to position [32, 0]
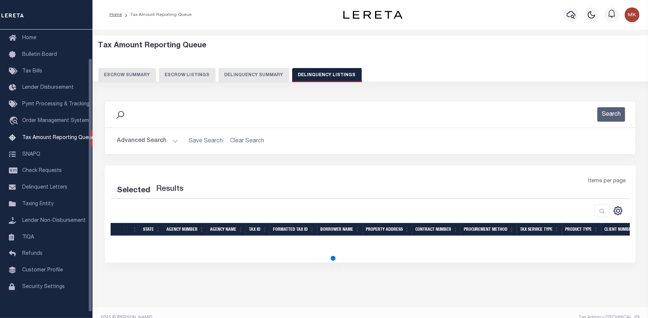
select select "100"
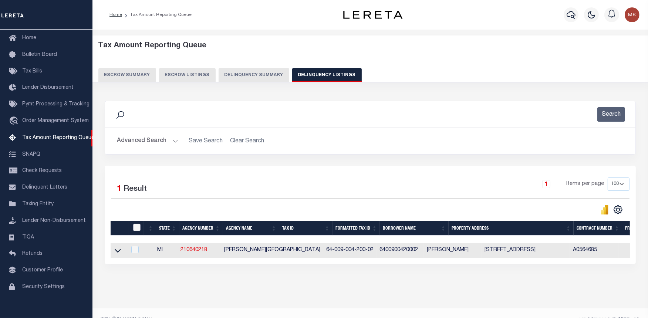
click at [137, 228] on input "checkbox" at bounding box center [136, 227] width 7 height 7
checkbox input "true"
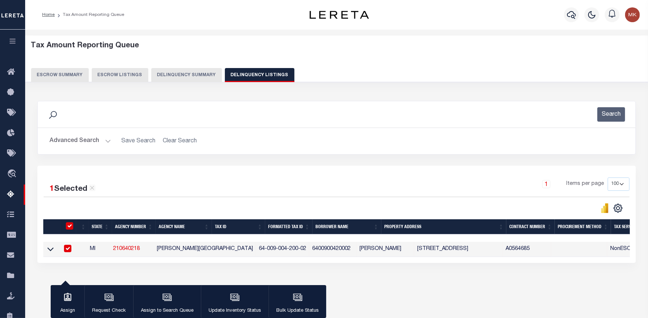
scroll to position [74, 0]
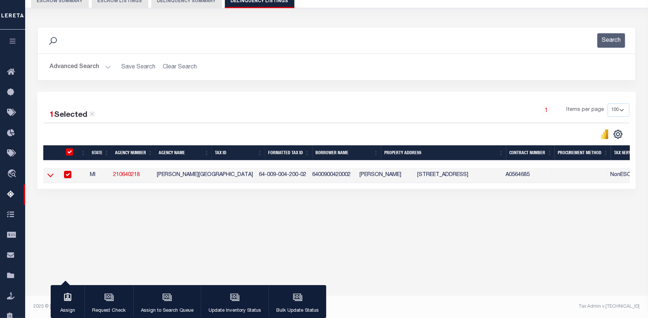
click at [52, 178] on icon at bounding box center [50, 175] width 6 height 8
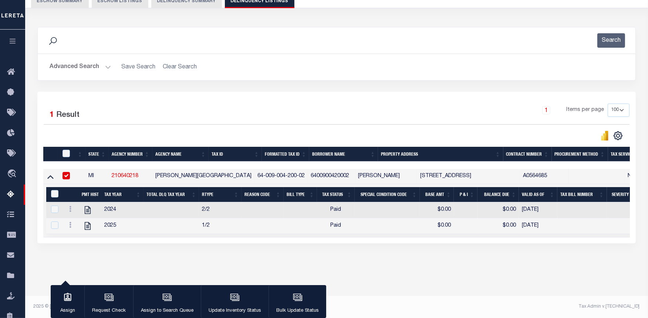
click at [63, 140] on div at bounding box center [190, 136] width 293 height 10
click at [65, 153] on input "checkbox" at bounding box center [65, 153] width 7 height 7
checkbox input "true"
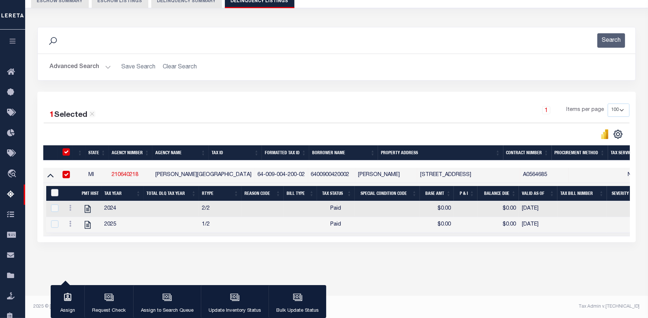
click at [55, 191] on input "&nbsp;" at bounding box center [54, 192] width 7 height 7
checkbox input "true"
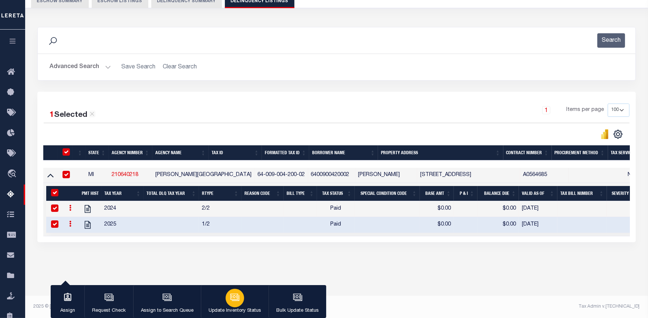
click at [243, 297] on button "Update Inventory Status" at bounding box center [235, 301] width 68 height 33
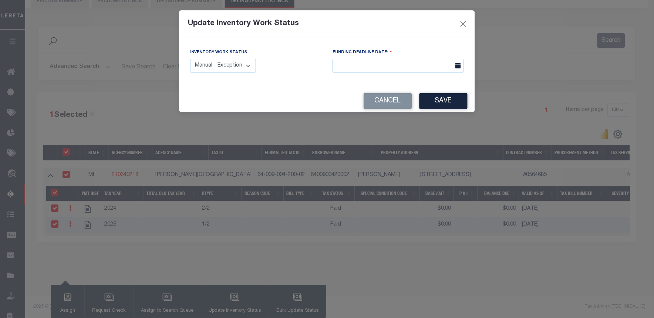
click at [229, 69] on select "Manual - Exception Pended - Awaiting Search Late Add Exception Completed" at bounding box center [223, 66] width 66 height 14
select select "4"
click at [190, 59] on select "Manual - Exception Pended - Awaiting Search Late Add Exception Completed" at bounding box center [223, 66] width 66 height 14
click at [442, 97] on button "Save" at bounding box center [443, 101] width 48 height 16
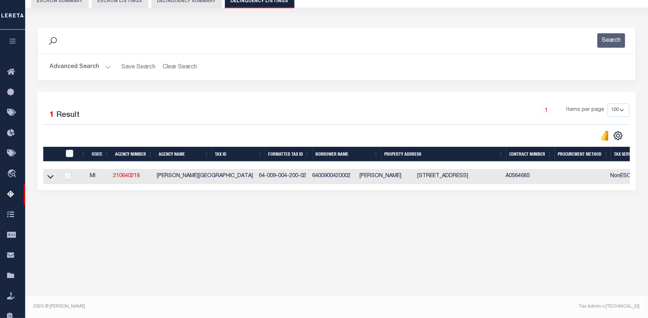
click at [101, 65] on button "Advanced Search" at bounding box center [80, 67] width 61 height 14
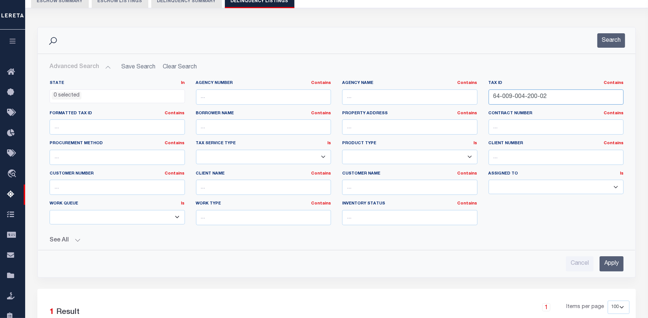
click at [508, 101] on input "64-009-004-200-02" at bounding box center [556, 96] width 135 height 15
paste input "32-200-03"
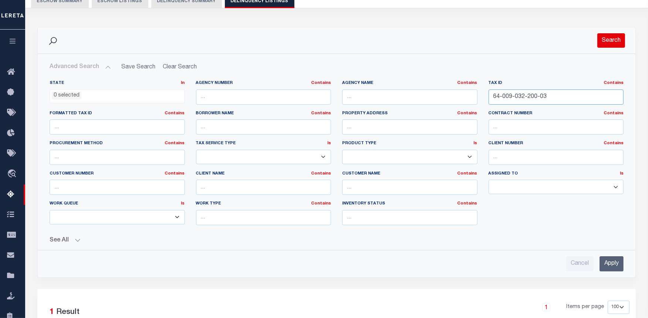
type input "64-009-032-200-03"
click at [605, 39] on button "Search" at bounding box center [611, 40] width 28 height 14
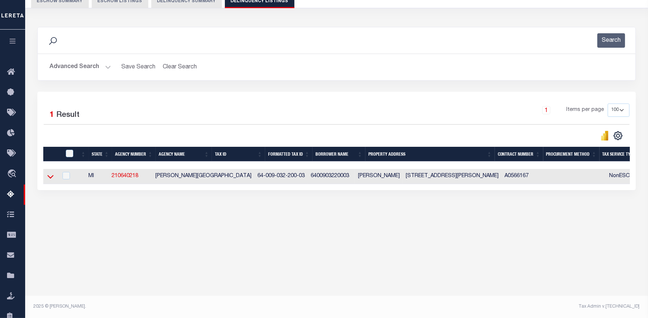
click at [51, 179] on icon at bounding box center [50, 177] width 6 height 8
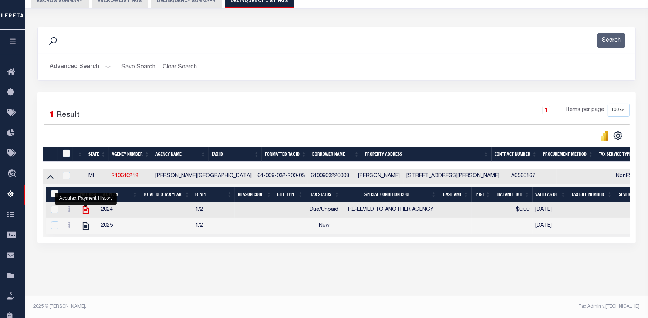
click at [88, 213] on icon "" at bounding box center [86, 210] width 6 height 8
checkbox input "false"
checkbox input "true"
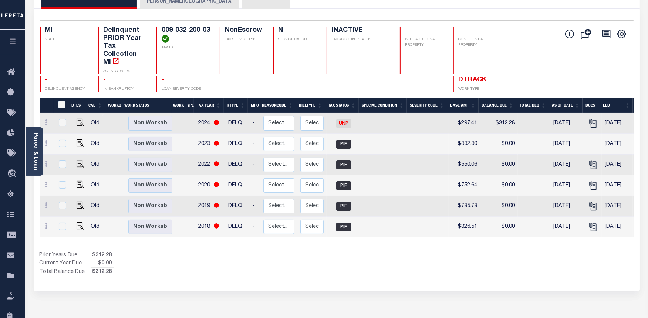
scroll to position [41, 0]
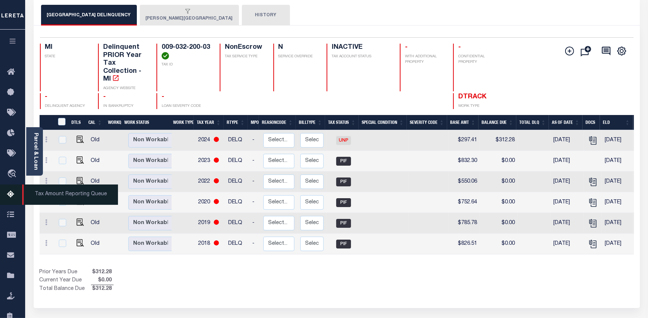
click at [9, 195] on icon at bounding box center [13, 194] width 12 height 9
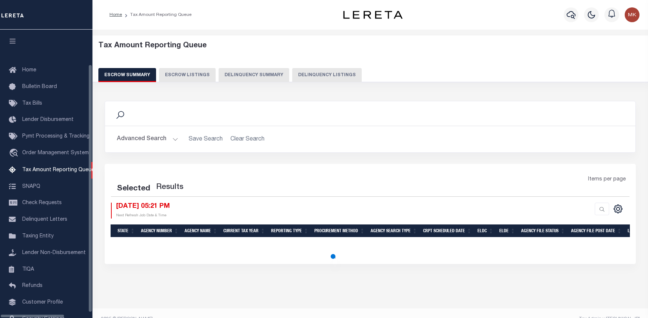
click at [326, 74] on button "Delinquency Listings" at bounding box center [327, 75] width 70 height 14
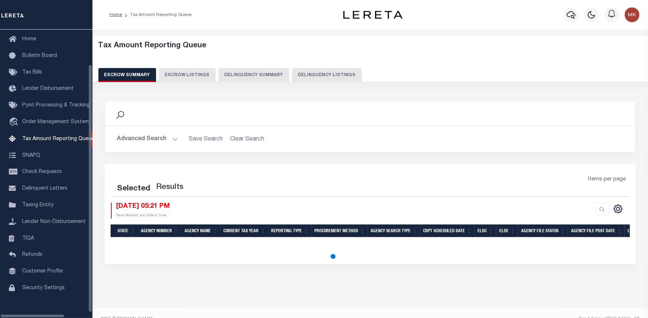
select select "100"
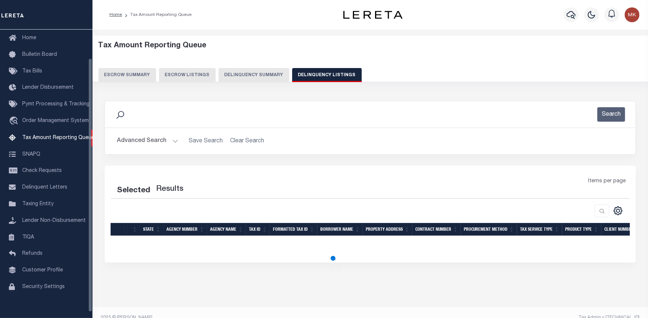
select select "100"
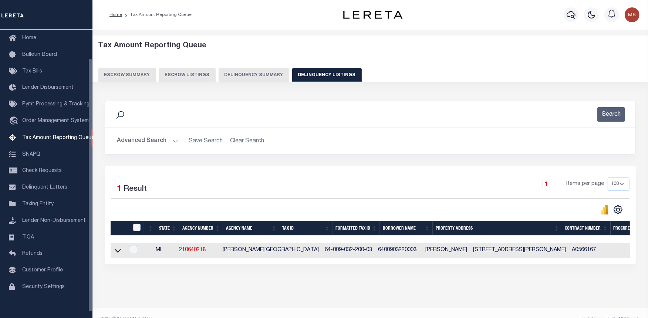
scroll to position [32, 0]
click at [138, 230] on input "checkbox" at bounding box center [136, 227] width 7 height 7
checkbox input "true"
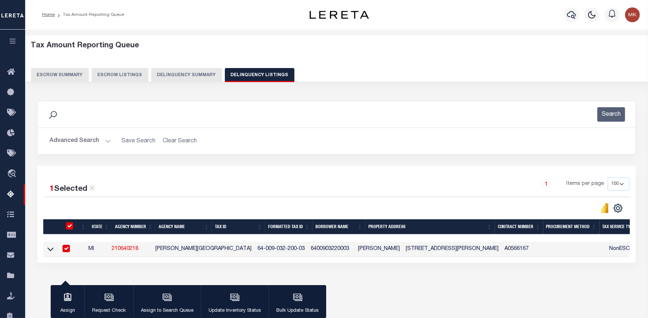
scroll to position [74, 0]
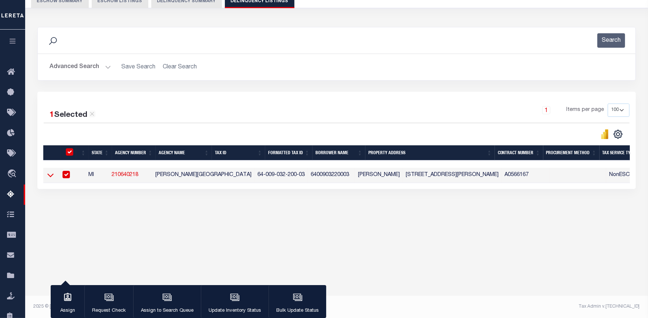
click at [51, 176] on icon at bounding box center [50, 175] width 6 height 8
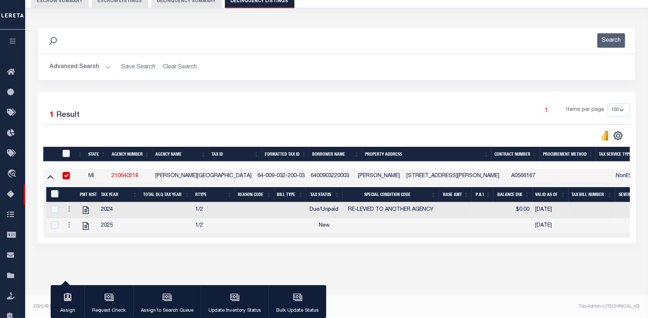
click at [67, 151] on input "checkbox" at bounding box center [65, 153] width 7 height 7
checkbox input "true"
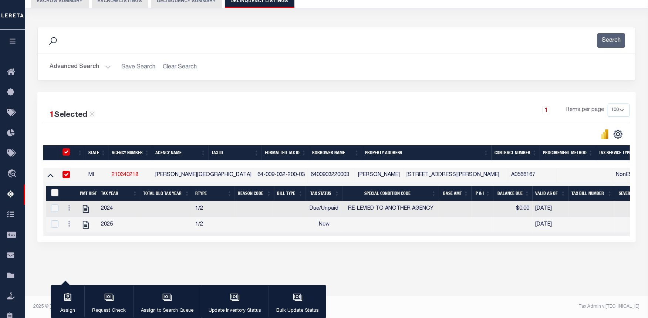
click at [55, 190] on input "&nbsp;" at bounding box center [54, 192] width 7 height 7
checkbox input "true"
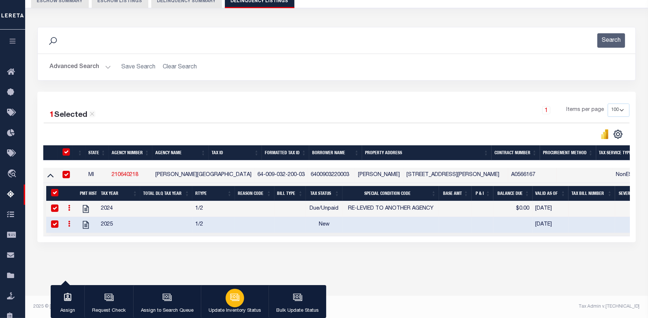
click at [244, 297] on button "Update Inventory Status" at bounding box center [235, 301] width 68 height 33
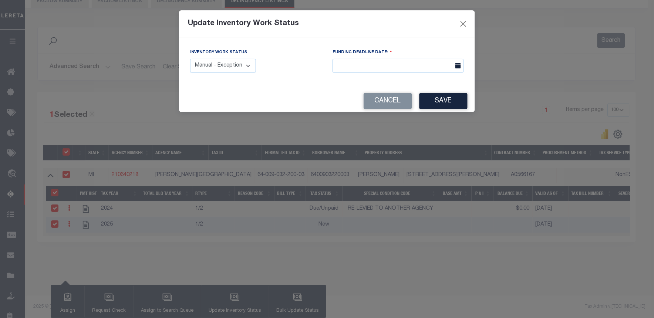
click at [211, 68] on select "Manual - Exception Pended - Awaiting Search Late Add Exception Completed" at bounding box center [223, 66] width 66 height 14
select select "4"
click at [190, 59] on select "Manual - Exception Pended - Awaiting Search Late Add Exception Completed" at bounding box center [223, 66] width 66 height 14
click at [447, 104] on button "Save" at bounding box center [443, 101] width 48 height 16
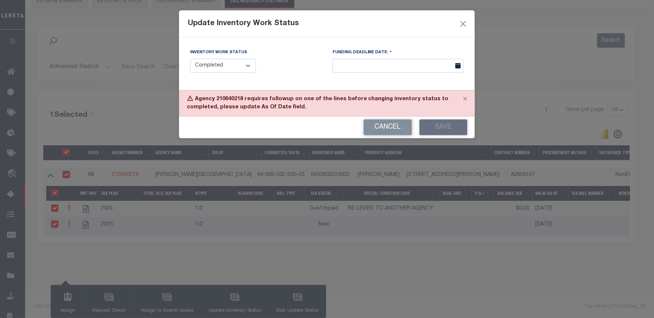
click at [227, 68] on select "Manual - Exception Pended - Awaiting Search Late Add Exception Completed" at bounding box center [223, 66] width 66 height 14
click at [466, 21] on button "Close" at bounding box center [464, 24] width 10 height 10
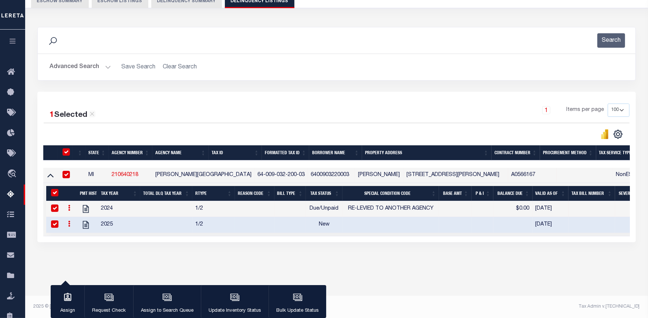
click at [67, 155] on input "checkbox" at bounding box center [65, 151] width 7 height 7
checkbox input "false"
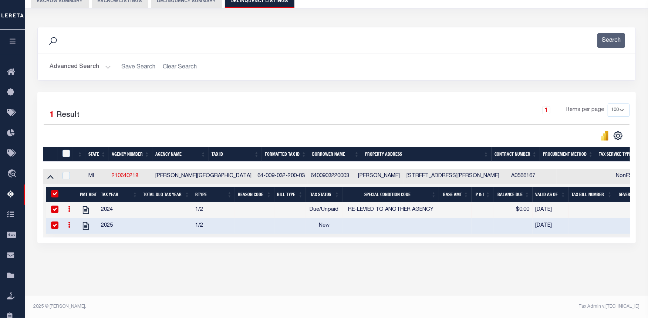
click at [54, 195] on input "&nbsp;" at bounding box center [54, 193] width 7 height 7
checkbox input "false"
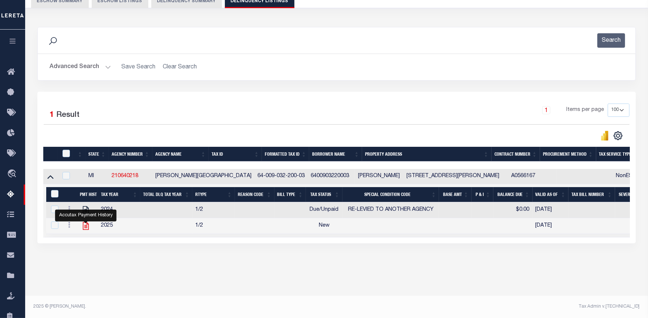
click at [87, 228] on icon "" at bounding box center [86, 226] width 10 height 10
checkbox input "true"
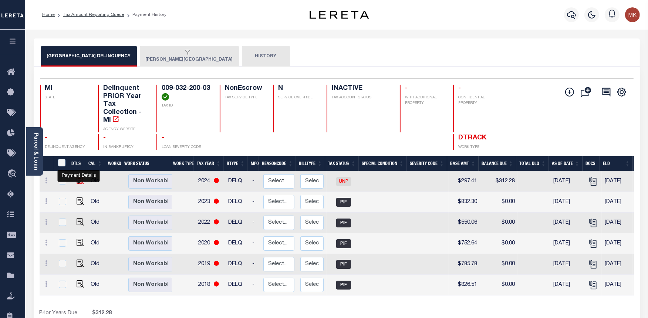
click at [80, 182] on img "" at bounding box center [80, 180] width 7 height 7
checkbox input "true"
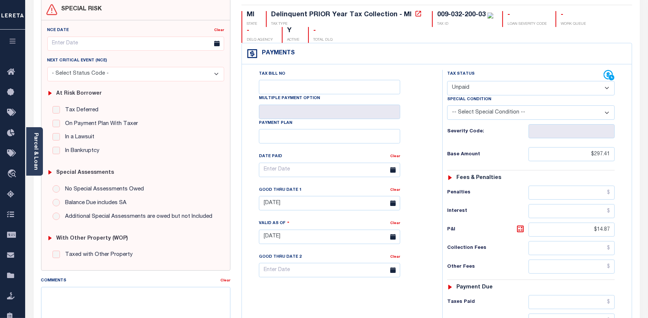
scroll to position [41, 0]
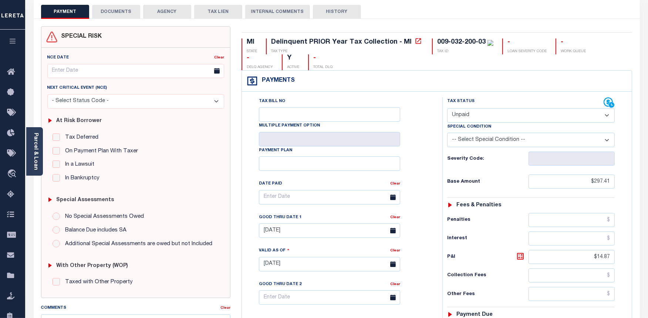
click at [480, 117] on select "- Select Status Code - Open Due/Unpaid Paid Incomplete No Tax Due Internal Refu…" at bounding box center [531, 115] width 168 height 14
select select "PYD"
click at [447, 109] on select "- Select Status Code - Open Due/Unpaid Paid Incomplete No Tax Due Internal Refu…" at bounding box center [531, 115] width 168 height 14
type input "[DATE]"
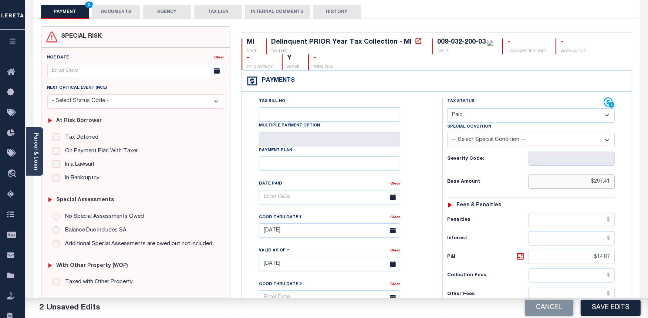
click at [596, 185] on input "$297.41" at bounding box center [571, 182] width 86 height 14
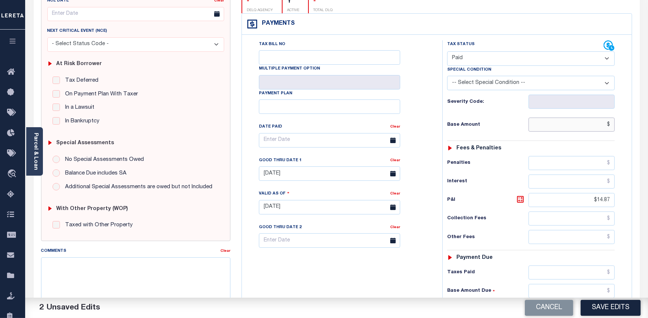
scroll to position [164, 0]
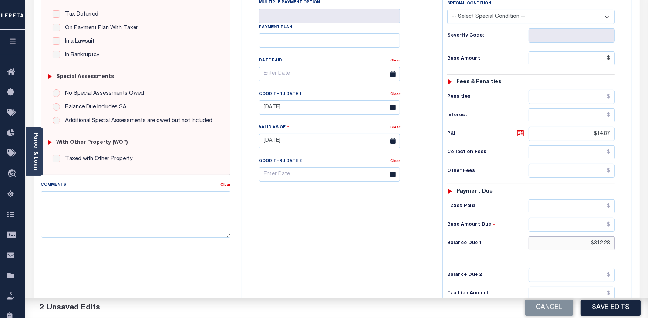
type input "$.00"
click at [605, 240] on input "$312.28" at bounding box center [571, 243] width 86 height 14
type input "$0.00"
click at [523, 133] on icon at bounding box center [520, 133] width 7 height 7
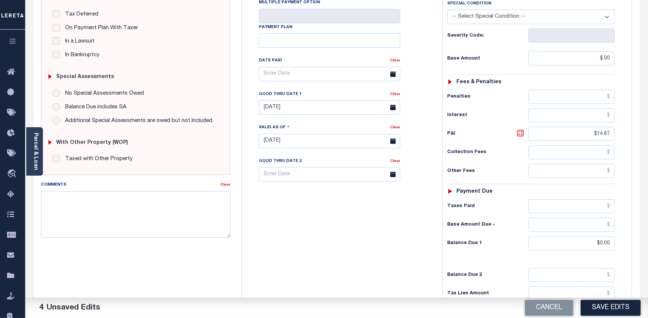
type input "$0.00"
click at [601, 310] on button "Save Edits" at bounding box center [611, 308] width 60 height 16
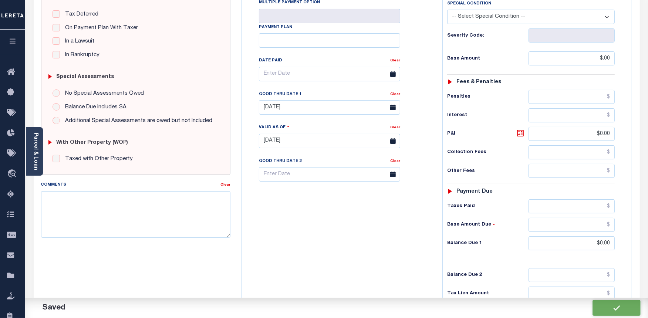
checkbox input "false"
type input "$0"
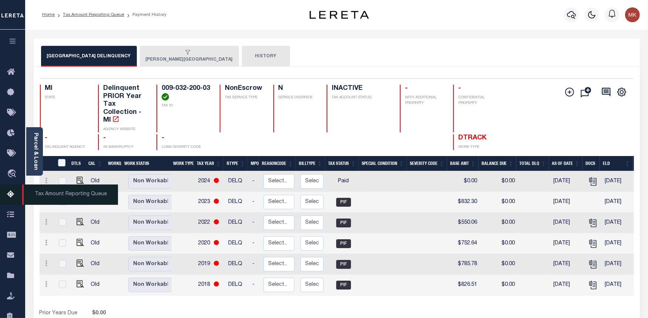
click at [8, 198] on icon at bounding box center [13, 194] width 12 height 9
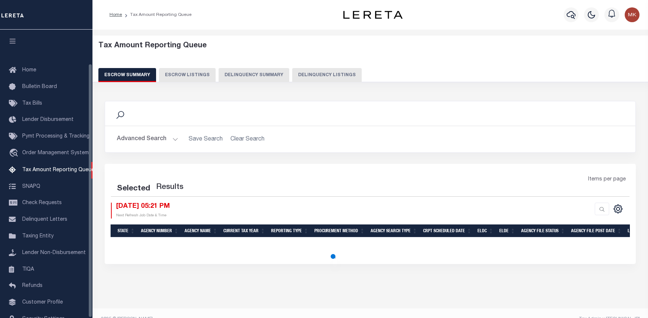
click at [311, 74] on button "Delinquency Listings" at bounding box center [327, 75] width 70 height 14
select select "100"
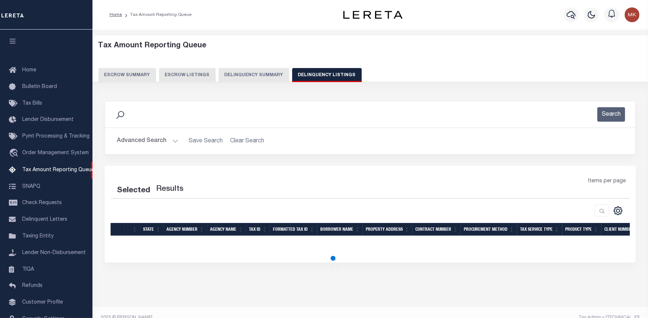
select select "100"
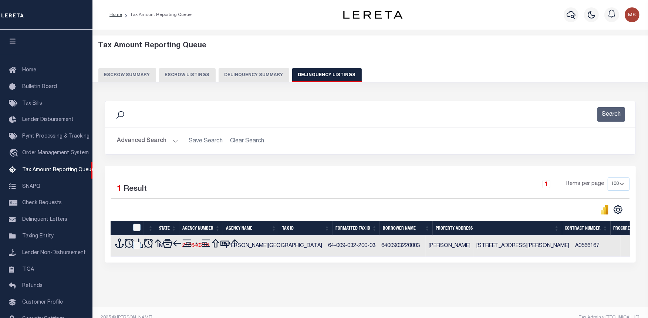
scroll to position [38, 0]
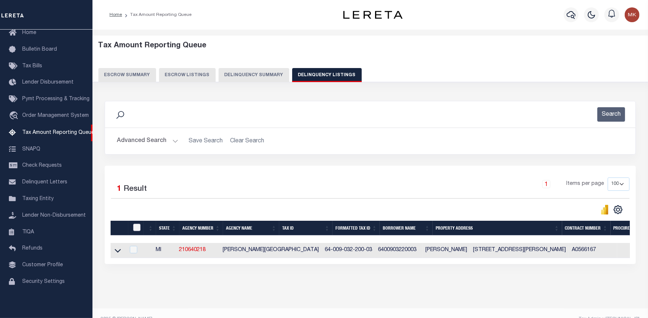
click at [138, 229] on input "checkbox" at bounding box center [136, 227] width 7 height 7
checkbox input "true"
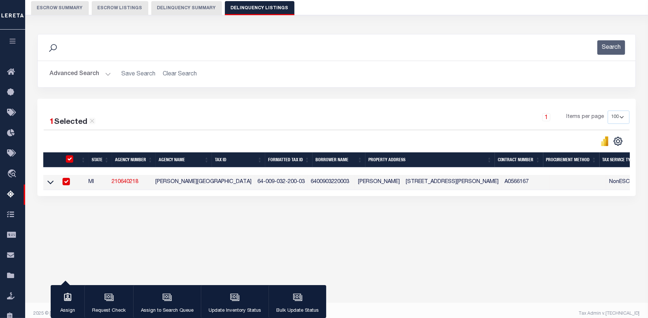
scroll to position [74, 0]
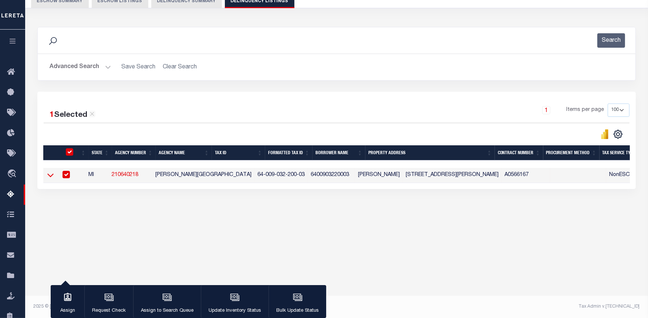
click at [51, 178] on icon at bounding box center [50, 176] width 6 height 4
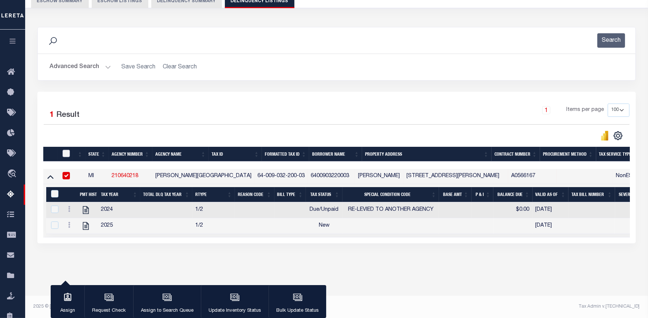
click at [62, 151] on input "checkbox" at bounding box center [65, 153] width 7 height 7
checkbox input "true"
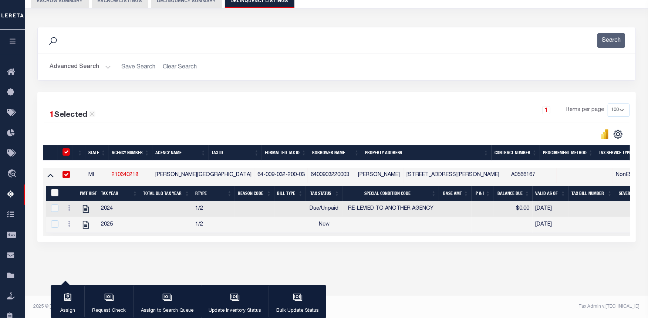
click at [57, 193] on input "&nbsp;" at bounding box center [54, 192] width 7 height 7
checkbox input "true"
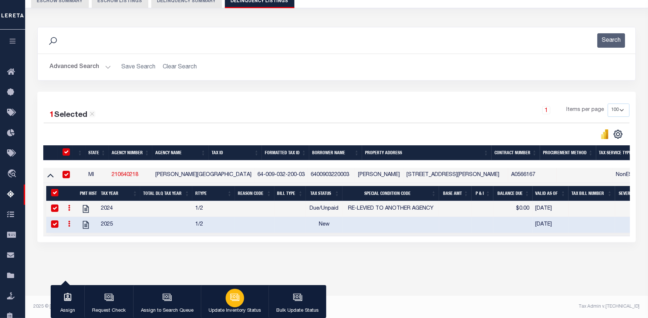
click at [234, 291] on div "button" at bounding box center [235, 298] width 18 height 18
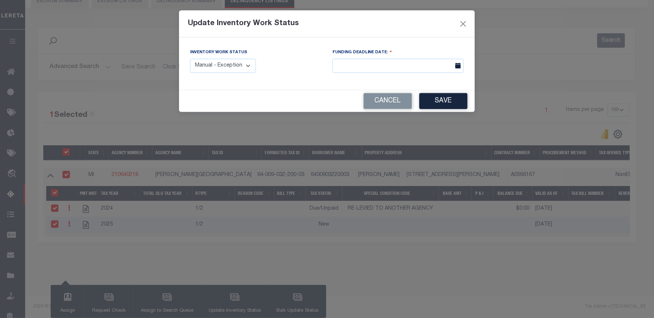
click at [229, 59] on select "Manual - Exception Pended - Awaiting Search Late Add Exception Completed" at bounding box center [223, 66] width 66 height 14
select select "4"
click at [190, 59] on select "Manual - Exception Pended - Awaiting Search Late Add Exception Completed" at bounding box center [223, 66] width 66 height 14
click at [443, 103] on button "Save" at bounding box center [443, 101] width 48 height 16
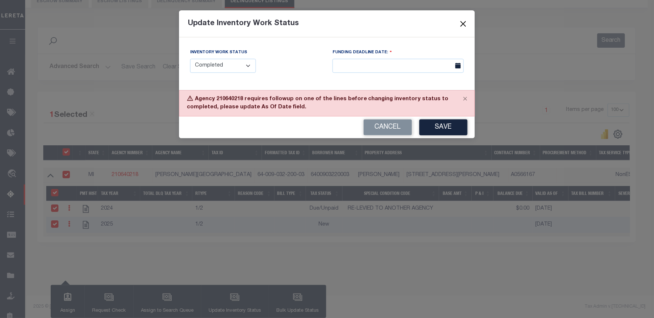
click at [463, 26] on button "Close" at bounding box center [464, 24] width 10 height 10
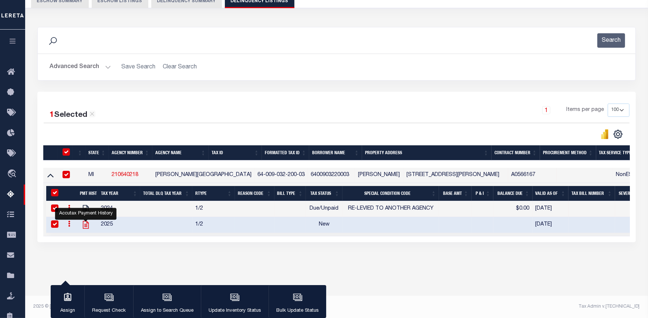
click at [86, 223] on icon "" at bounding box center [86, 225] width 6 height 8
checkbox input "false"
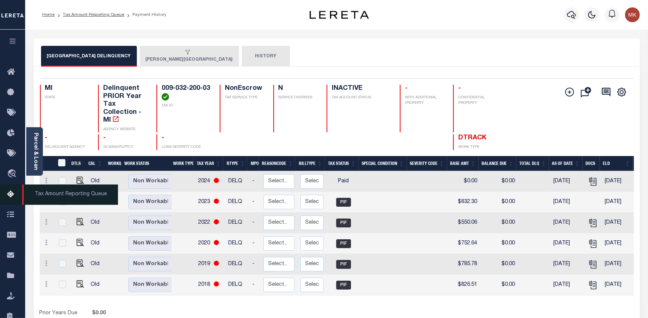
click at [7, 190] on link "Tax Amount Reporting Queue" at bounding box center [12, 195] width 25 height 20
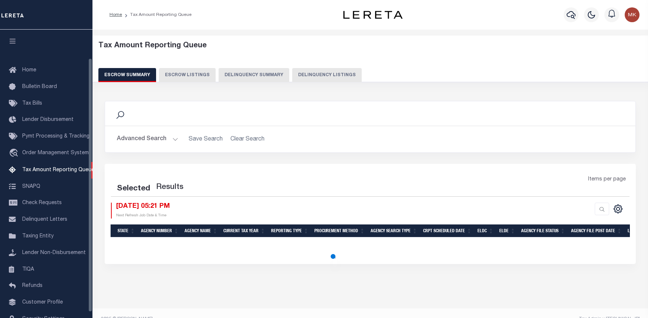
select select "100"
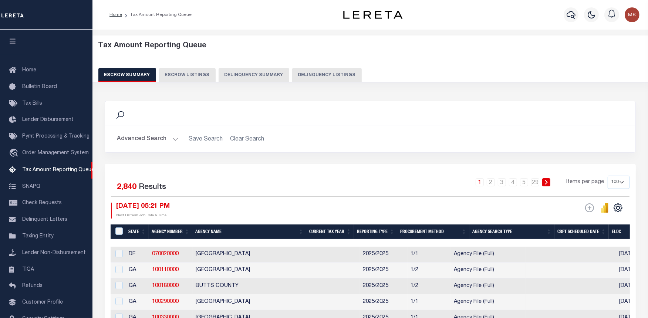
scroll to position [38, 0]
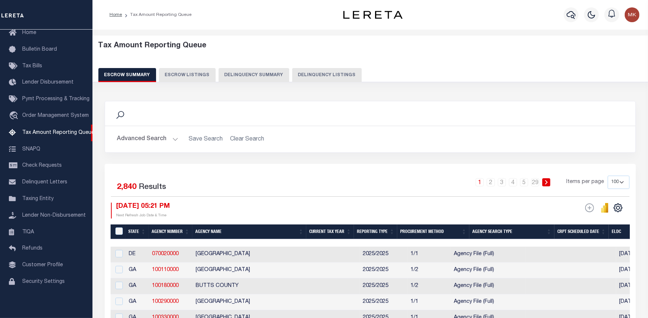
click at [300, 76] on button "Delinquency Listings" at bounding box center [327, 75] width 70 height 14
select select "100"
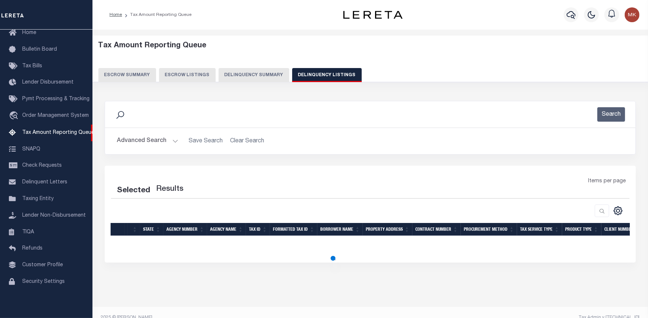
select select "100"
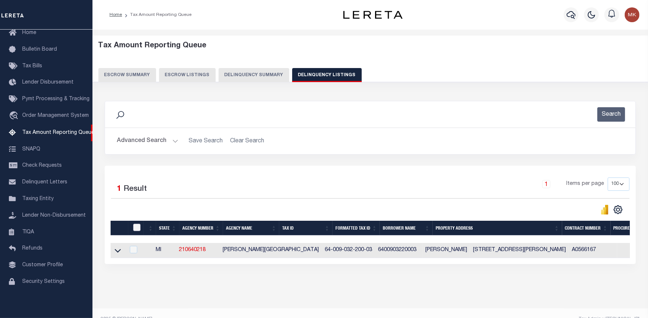
click at [134, 230] on input "checkbox" at bounding box center [136, 227] width 7 height 7
checkbox input "true"
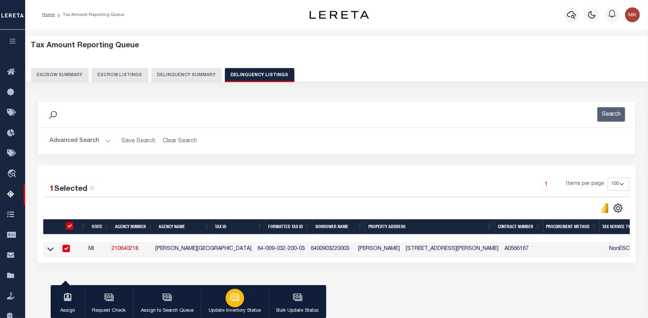
click at [237, 300] on icon "button" at bounding box center [234, 297] width 8 height 6
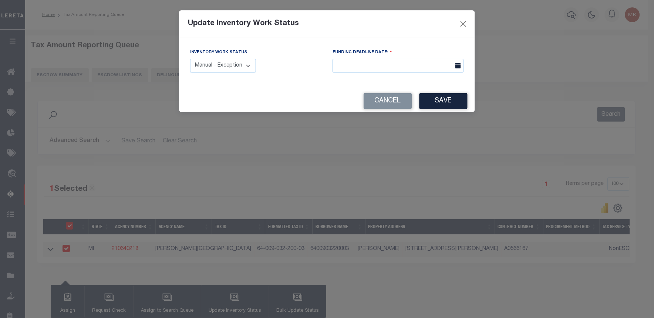
click at [236, 65] on select "Manual - Exception Pended - Awaiting Search Late Add Exception Completed" at bounding box center [223, 66] width 66 height 14
select select "4"
click at [190, 59] on select "Manual - Exception Pended - Awaiting Search Late Add Exception Completed" at bounding box center [223, 66] width 66 height 14
click at [436, 101] on button "Save" at bounding box center [443, 101] width 48 height 16
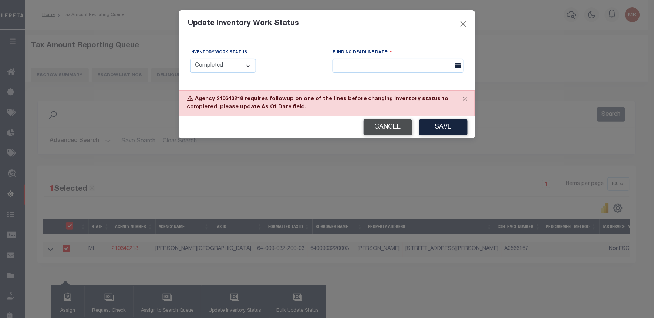
click at [398, 132] on button "Cancel" at bounding box center [388, 127] width 48 height 16
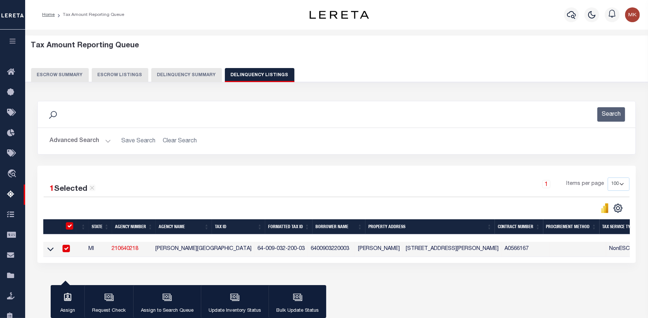
click at [70, 224] on input "checkbox" at bounding box center [69, 225] width 7 height 7
checkbox input "false"
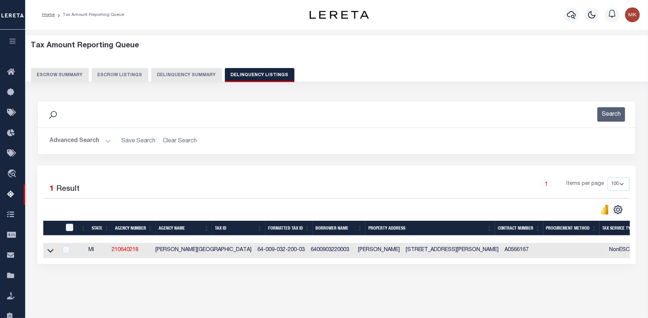
click at [105, 143] on button "Advanced Search" at bounding box center [80, 141] width 61 height 14
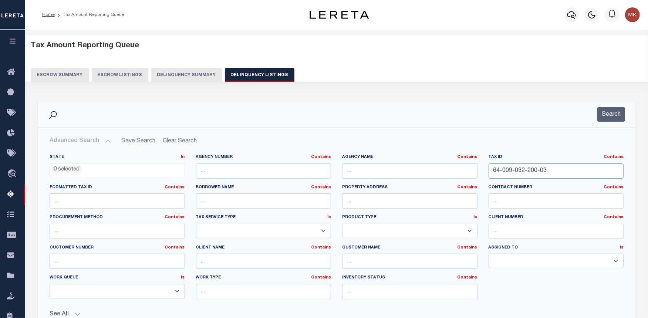
click at [525, 172] on input "64-009-032-200-03" at bounding box center [556, 170] width 135 height 15
paste input "64-047-005-300-21"
click at [525, 172] on input "64-009-03264-047-005-300-21200-03" at bounding box center [556, 170] width 135 height 15
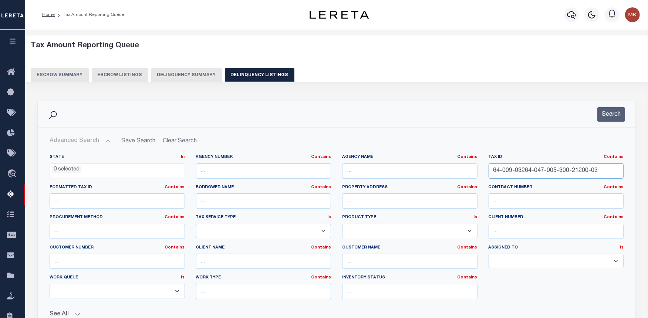
click at [525, 172] on input "64-009-03264-047-005-300-21200-03" at bounding box center [556, 170] width 135 height 15
paste input "47-005-300-21"
type input "64-047-005-300-21"
click at [609, 114] on button "Search" at bounding box center [611, 114] width 28 height 14
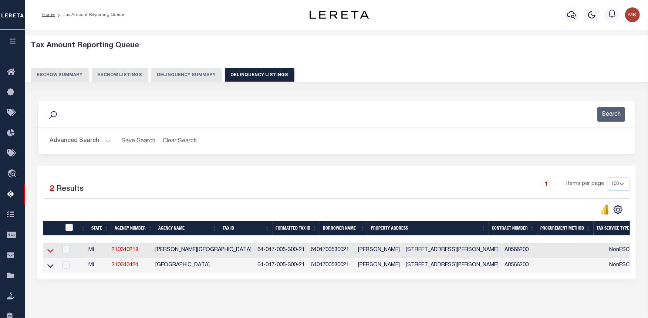
drag, startPoint x: 50, startPoint y: 253, endPoint x: 213, endPoint y: 256, distance: 163.1
click at [50, 253] on icon at bounding box center [50, 251] width 6 height 8
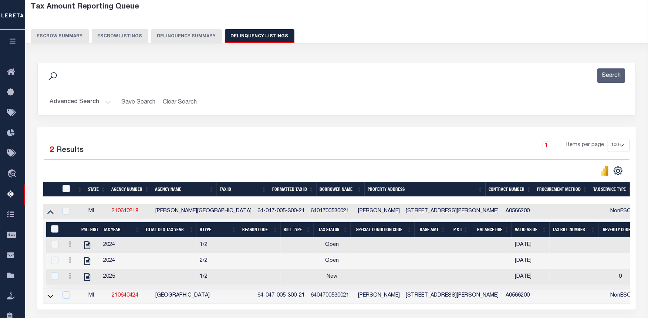
scroll to position [41, 0]
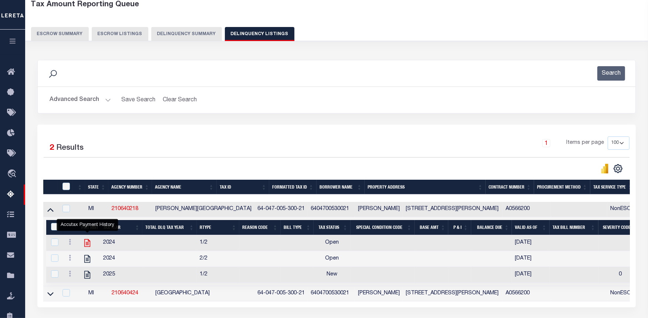
click at [88, 246] on icon "" at bounding box center [87, 243] width 6 height 8
checkbox input "true"
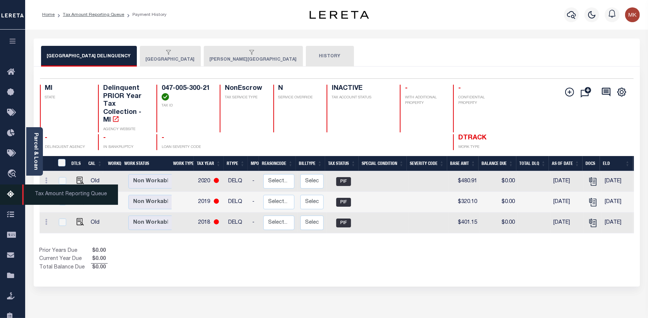
click at [9, 197] on icon at bounding box center [13, 194] width 12 height 9
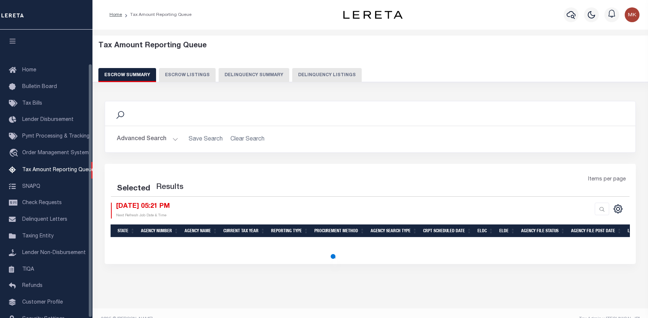
click at [305, 79] on button "Delinquency Listings" at bounding box center [327, 75] width 70 height 14
select select "100"
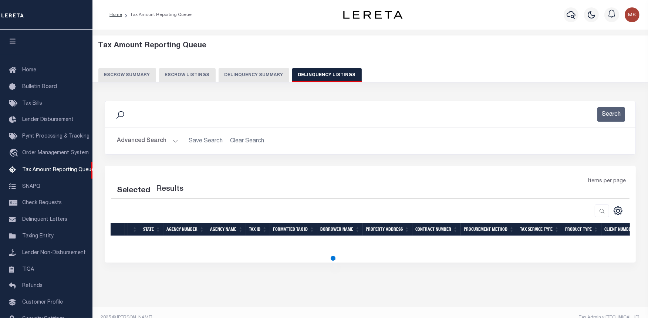
scroll to position [38, 0]
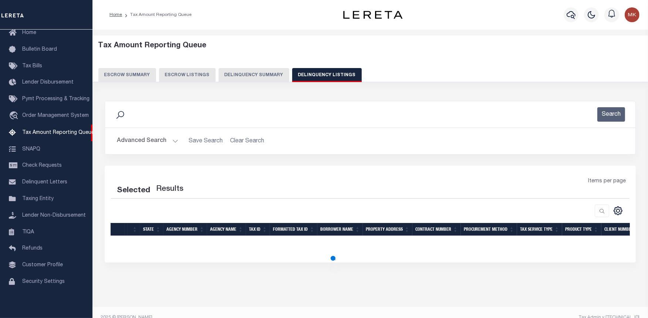
select select "100"
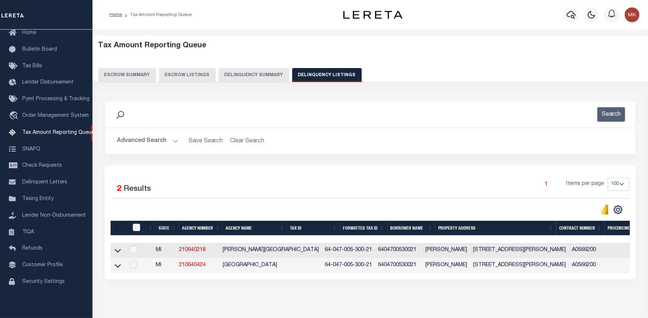
click at [180, 137] on h2 "Advanced Search Save Search Clear Search tblassign_wrapper_dynamictable_____Def…" at bounding box center [370, 141] width 518 height 14
click at [176, 142] on button "Advanced Search" at bounding box center [147, 141] width 61 height 14
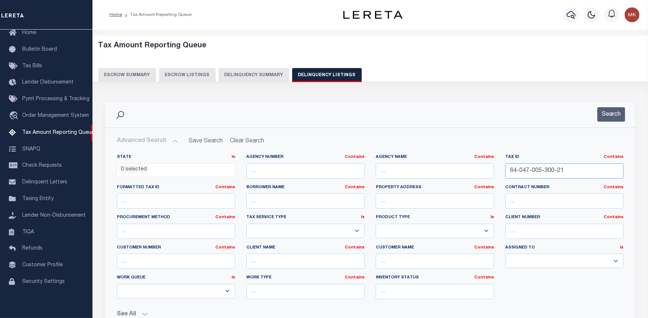
click at [519, 171] on input "64-047-005-300-21" at bounding box center [564, 170] width 118 height 15
paste input "400-08"
type input "64-047-005-400-08"
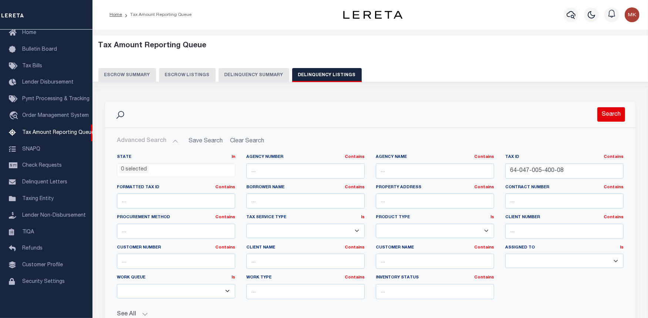
click at [615, 115] on button "Search" at bounding box center [611, 114] width 28 height 14
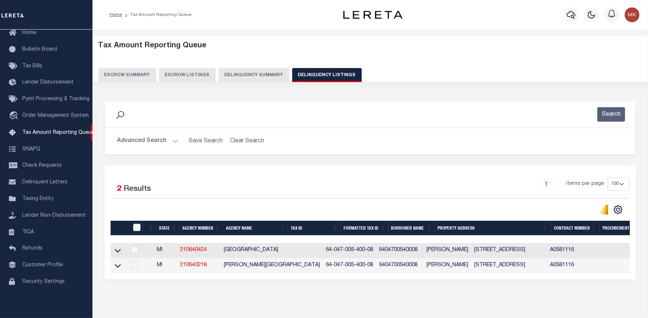
drag, startPoint x: 117, startPoint y: 253, endPoint x: 121, endPoint y: 246, distance: 7.9
click at [117, 253] on icon at bounding box center [118, 251] width 6 height 8
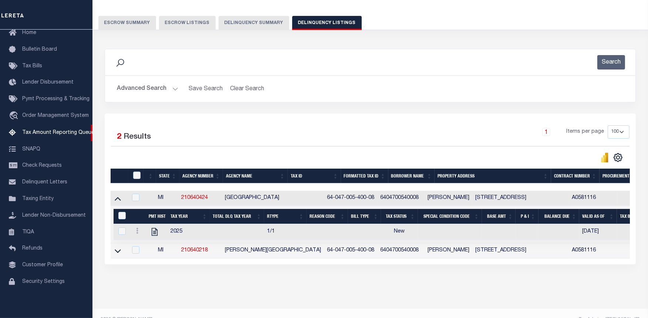
scroll to position [72, 0]
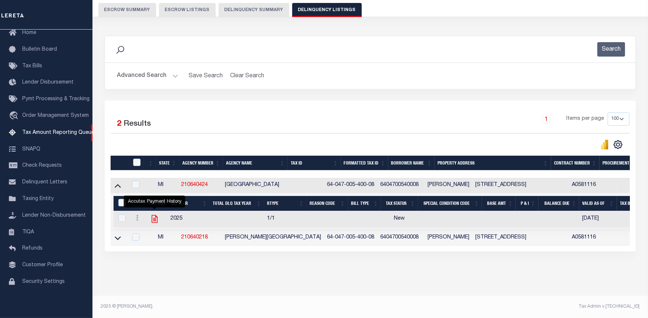
click at [156, 215] on icon "" at bounding box center [155, 219] width 10 height 10
checkbox input "true"
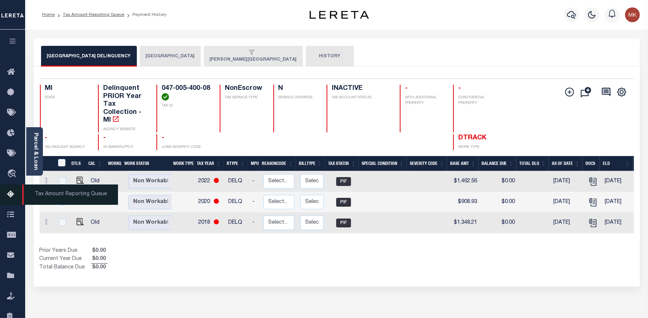
click at [14, 194] on icon at bounding box center [13, 194] width 12 height 9
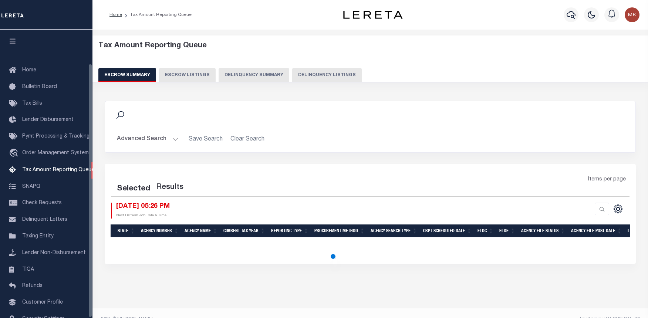
click at [318, 78] on button "Delinquency Listings" at bounding box center [327, 75] width 70 height 14
select select "100"
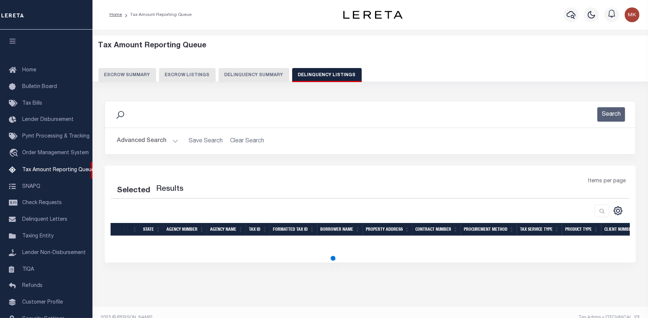
select select "100"
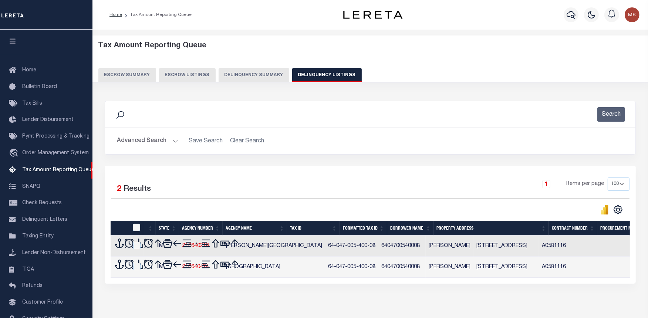
scroll to position [38, 0]
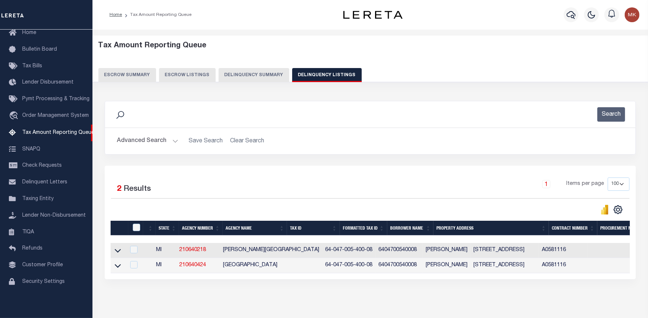
click at [169, 142] on button "Advanced Search" at bounding box center [147, 141] width 61 height 14
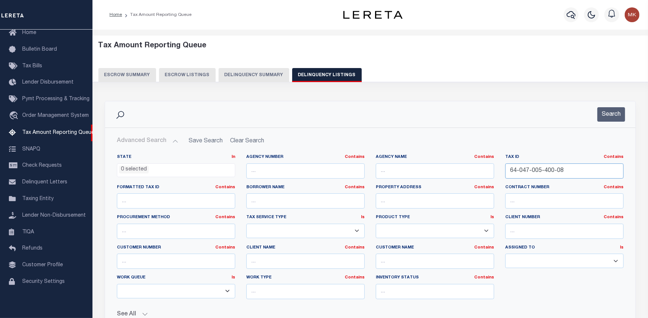
click at [516, 174] on input "64-047-005-400-08" at bounding box center [564, 170] width 118 height 15
paste input "008-013-005-00"
type input "008-013-005-00"
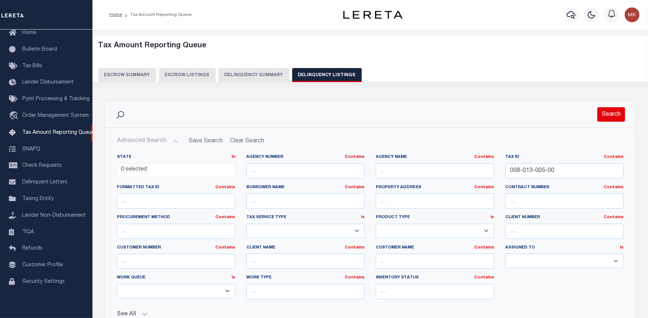
click at [606, 116] on button "Search" at bounding box center [611, 114] width 28 height 14
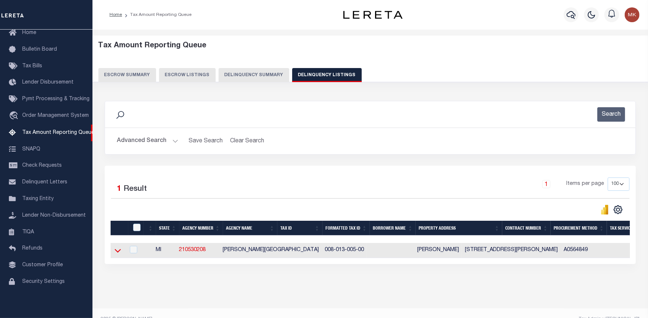
click at [118, 251] on icon at bounding box center [118, 251] width 6 height 8
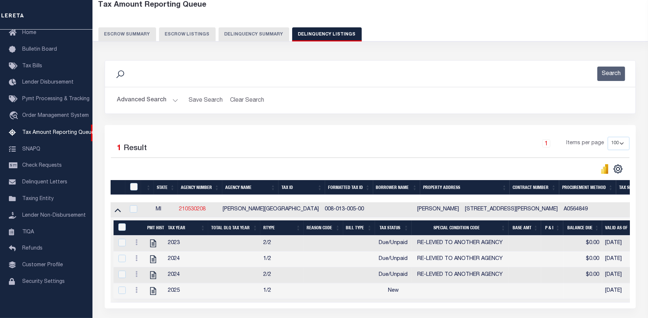
scroll to position [105, 0]
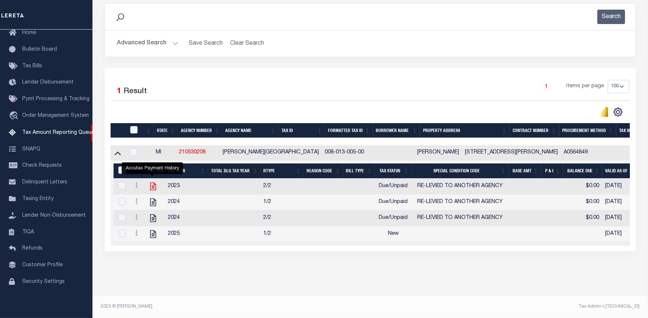
click at [151, 182] on icon "" at bounding box center [153, 187] width 10 height 10
checkbox input "true"
